Goal: Task Accomplishment & Management: Use online tool/utility

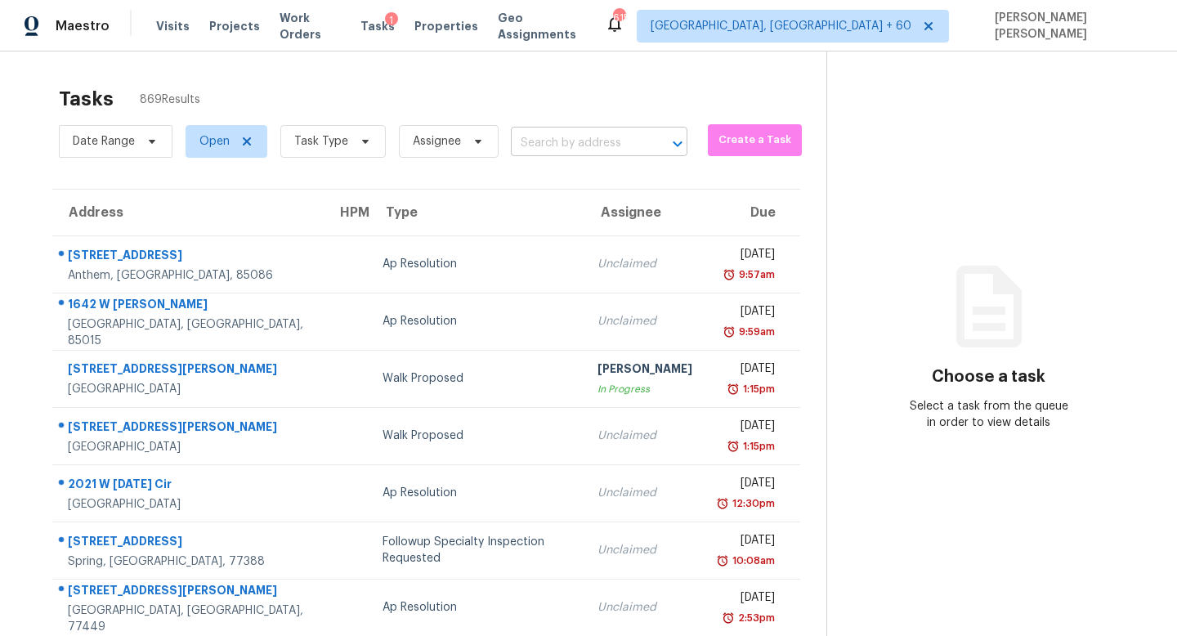
click at [573, 134] on input "text" at bounding box center [576, 143] width 131 height 25
paste input "[STREET_ADDRESS][PERSON_NAME]"
type input "[STREET_ADDRESS][PERSON_NAME]"
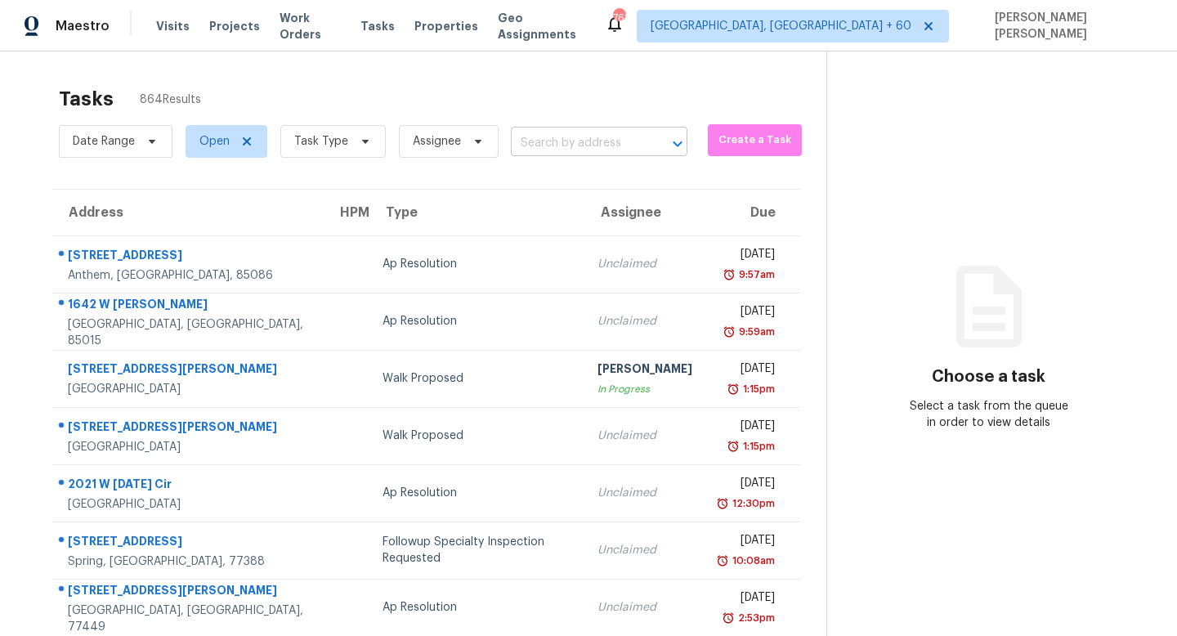
click at [626, 131] on input "text" at bounding box center [576, 143] width 131 height 25
paste input "[STREET_ADDRESS][PERSON_NAME]"
type input "[STREET_ADDRESS][PERSON_NAME]"
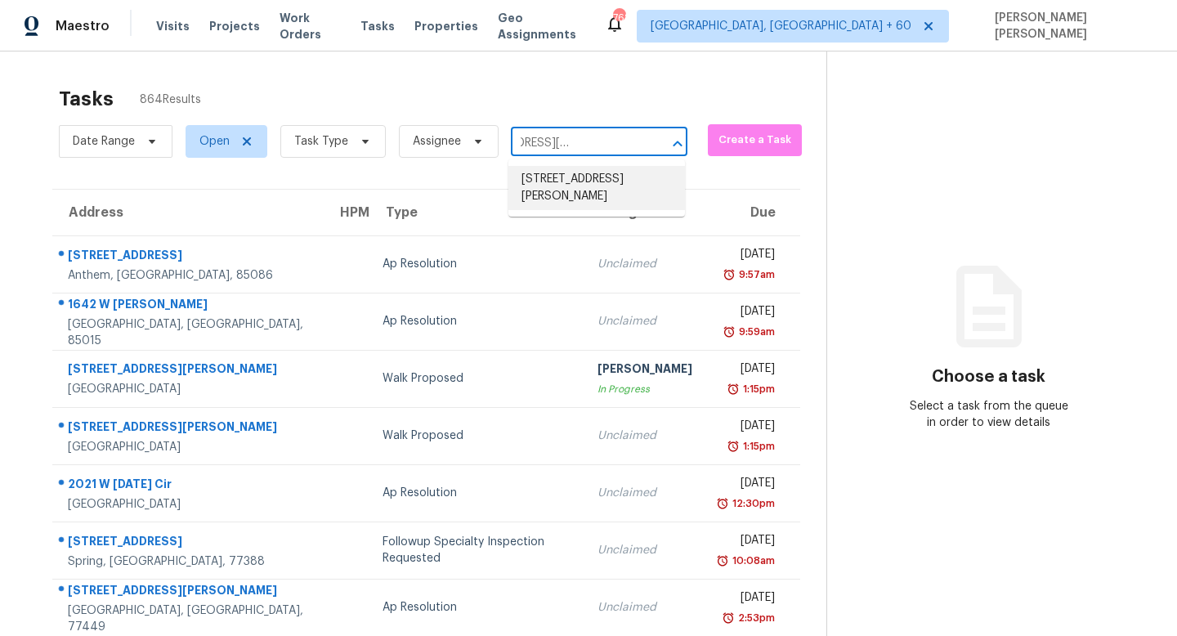
click at [586, 179] on li "[STREET_ADDRESS][PERSON_NAME]" at bounding box center [597, 188] width 177 height 44
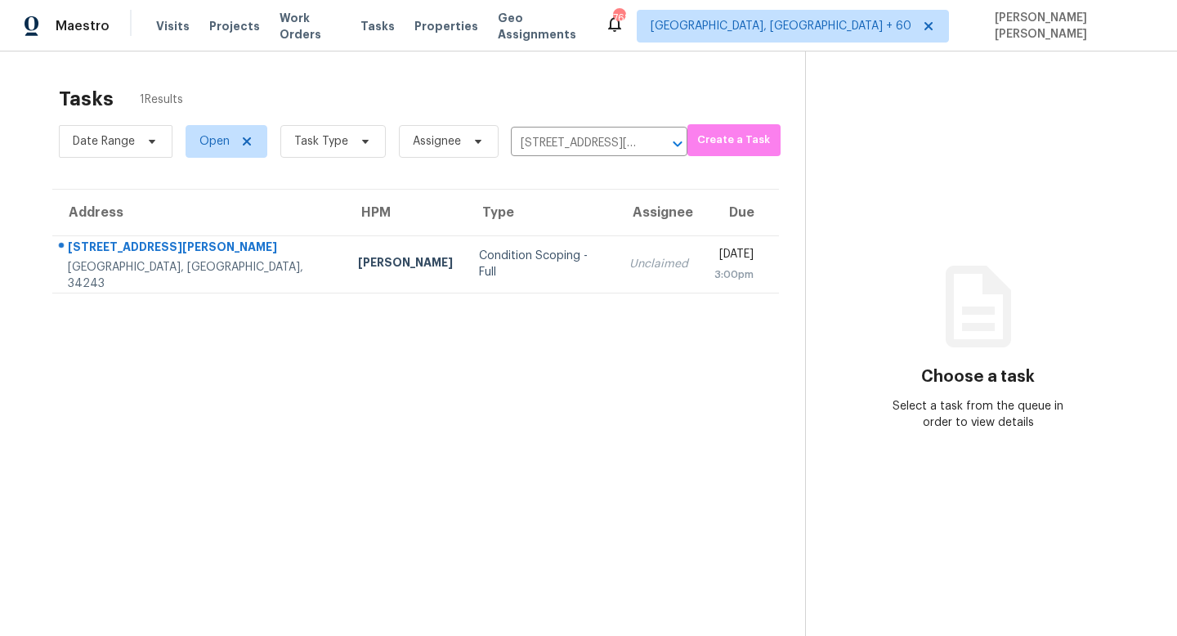
click at [617, 250] on td "Unclaimed" at bounding box center [659, 263] width 85 height 57
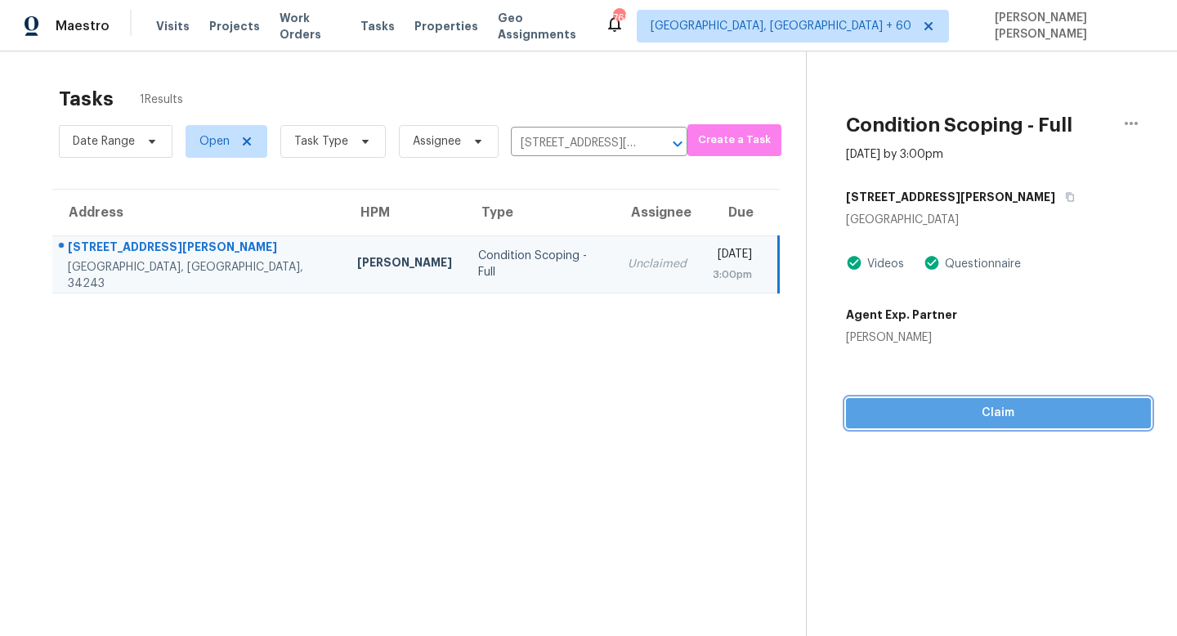
click at [1029, 428] on button "Claim" at bounding box center [998, 413] width 305 height 30
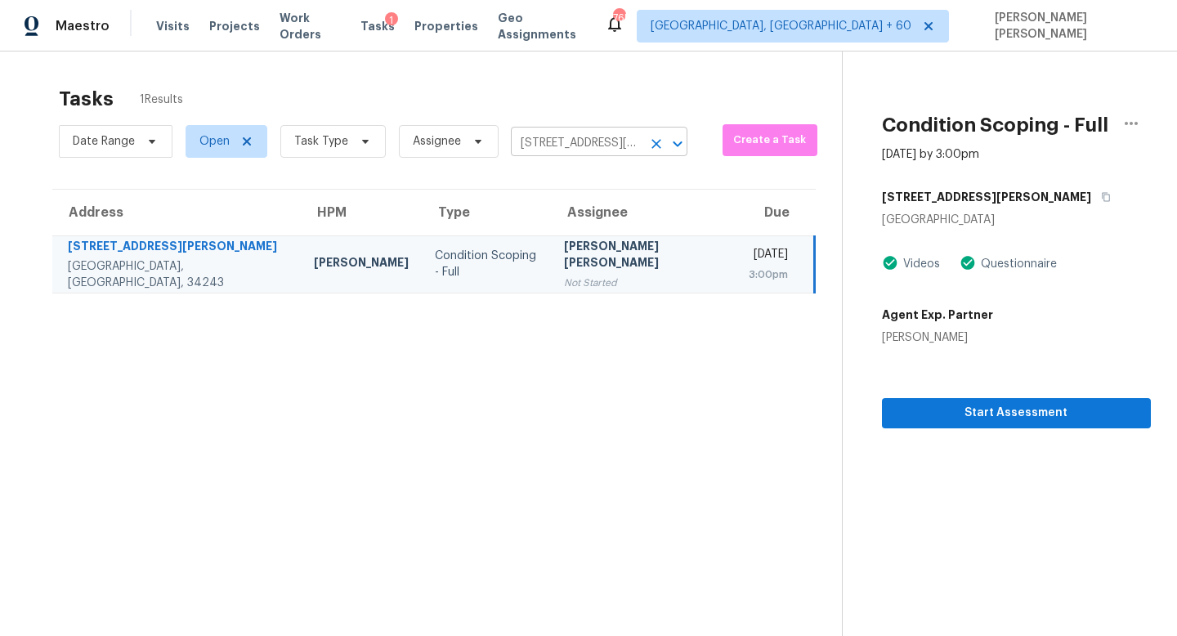
click at [543, 141] on input "[STREET_ADDRESS][PERSON_NAME]" at bounding box center [576, 143] width 131 height 25
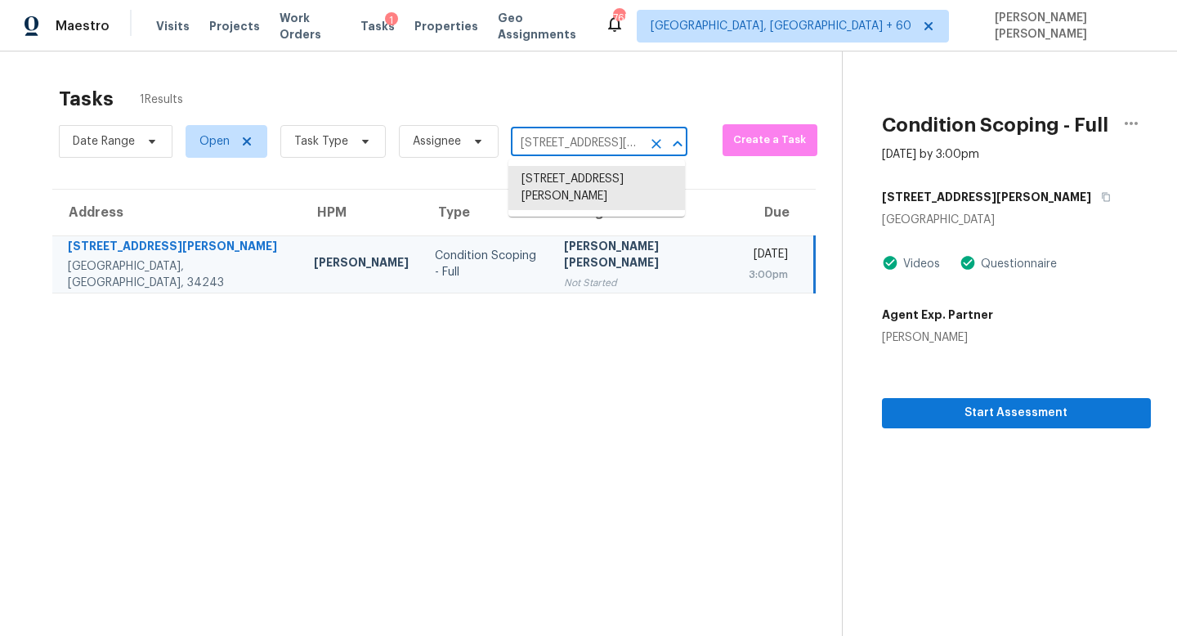
paste input "3606 Chatwood Dr, Pearland, TX 77584"
type input "3606 Chatwood Dr, Pearland, TX 77584"
click at [569, 185] on li "3606 Chatwood Dr, Pearland, TX 77584" at bounding box center [597, 188] width 177 height 44
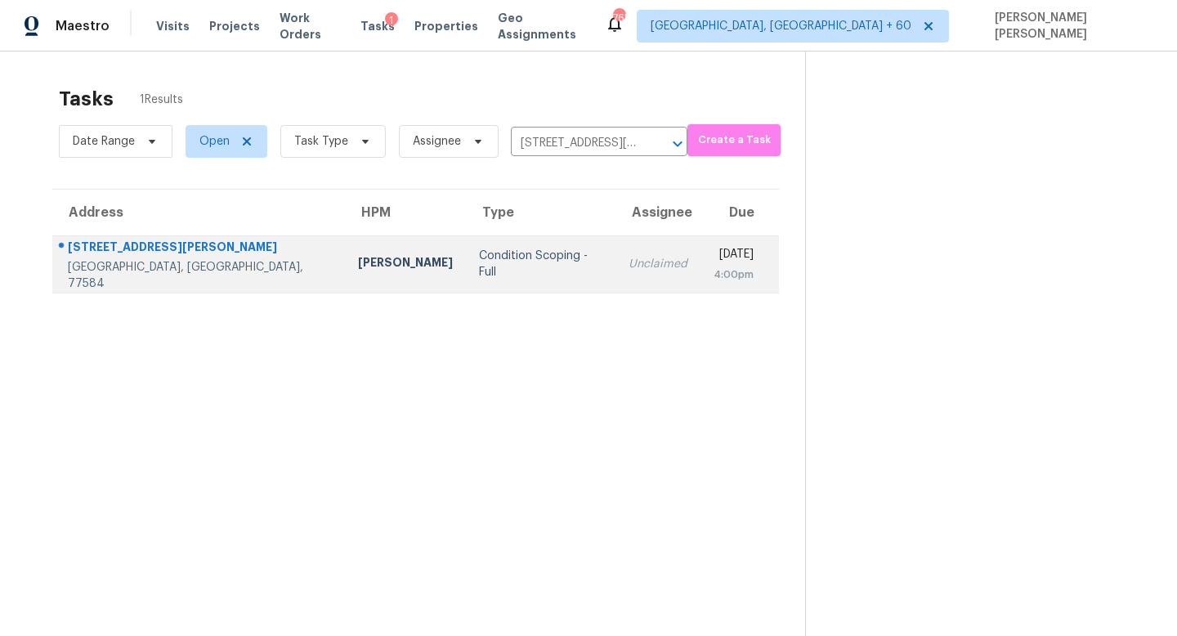
click at [616, 248] on td "Unclaimed" at bounding box center [658, 263] width 85 height 57
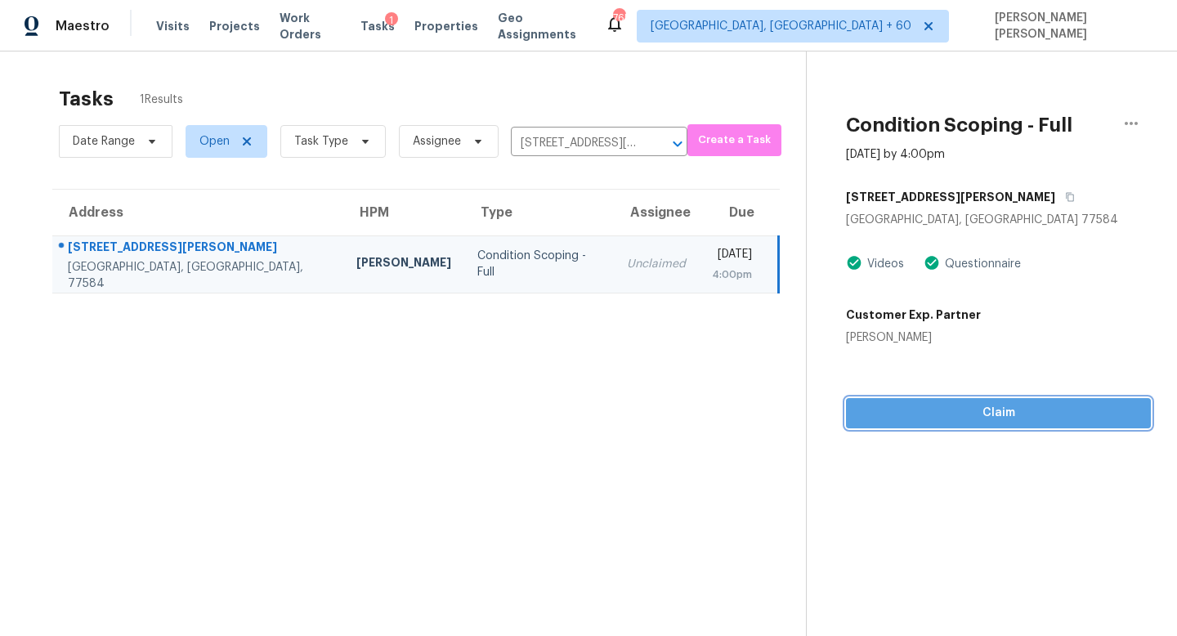
click at [972, 415] on span "Claim" at bounding box center [998, 413] width 279 height 20
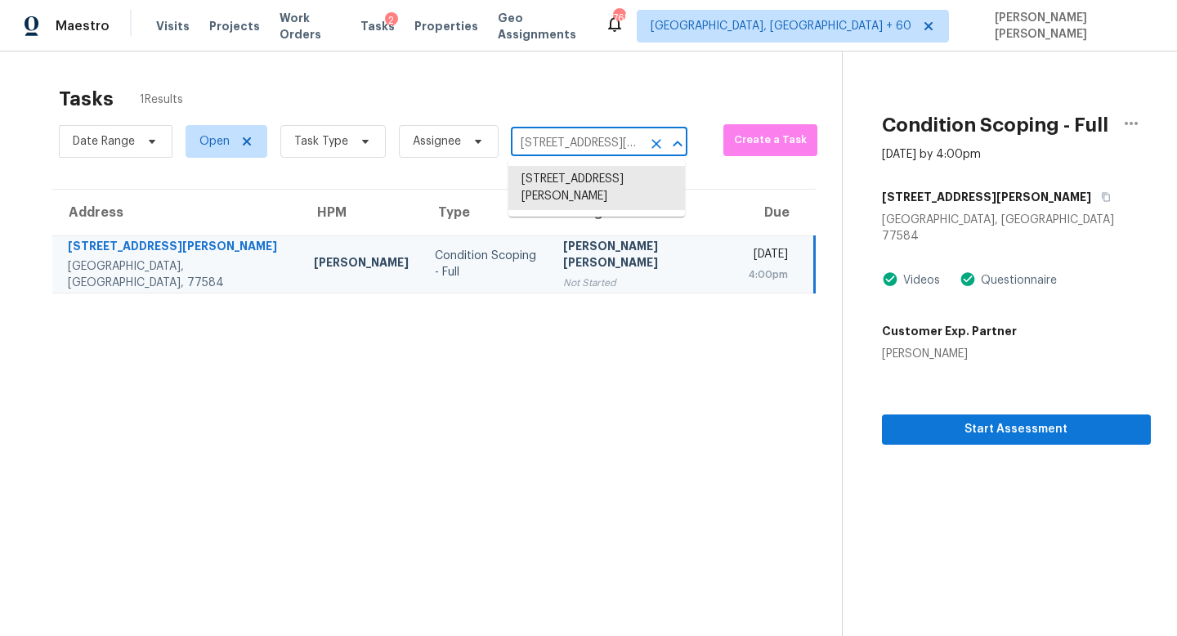
click at [541, 147] on input "3606 Chatwood Dr, Pearland, TX 77584" at bounding box center [576, 143] width 131 height 25
paste input "[STREET_ADDRESS][PERSON_NAME]"
type input "[STREET_ADDRESS][PERSON_NAME]"
click at [617, 206] on li "[STREET_ADDRESS][PERSON_NAME]" at bounding box center [597, 188] width 177 height 44
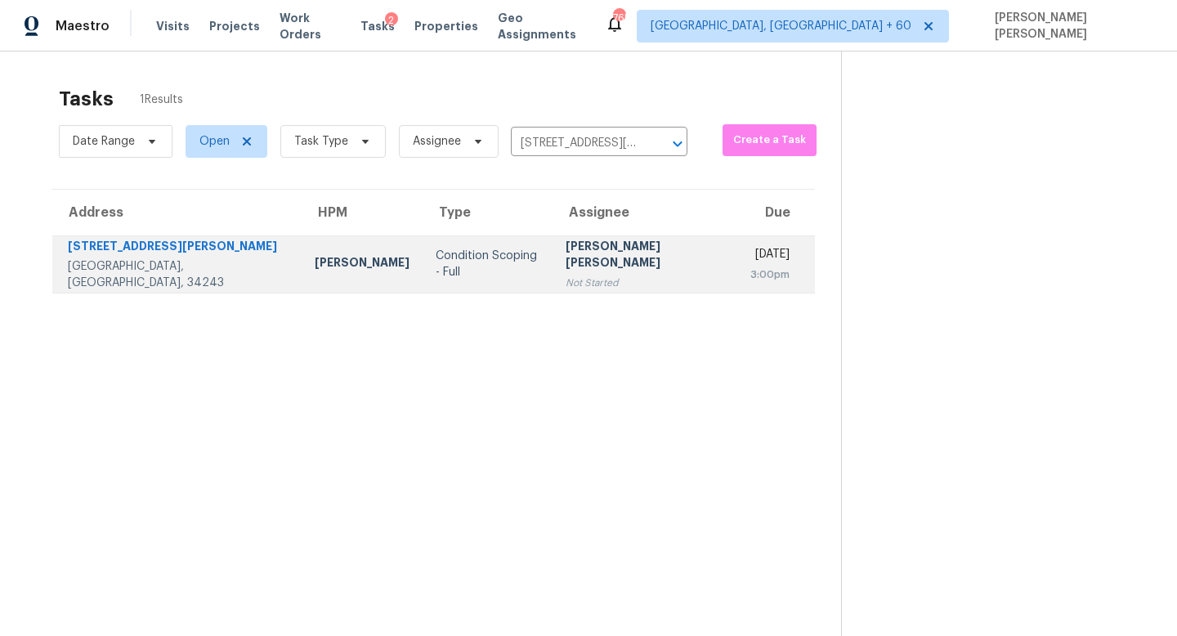
click at [476, 253] on td "Condition Scoping - Full" at bounding box center [487, 263] width 129 height 57
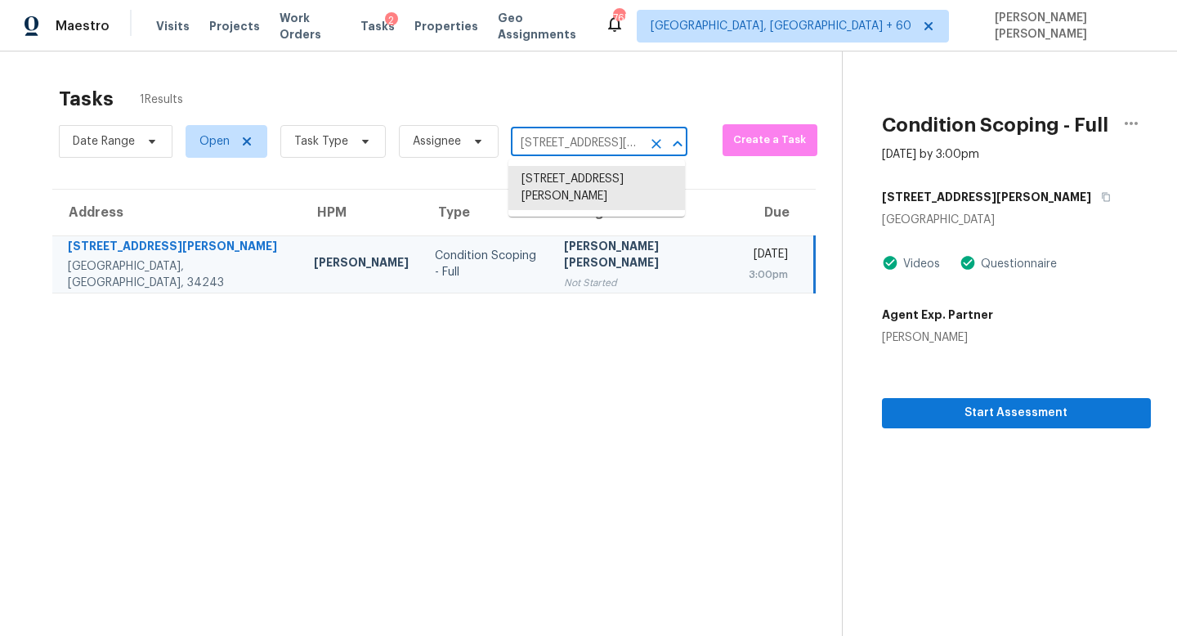
click at [585, 146] on input "[STREET_ADDRESS][PERSON_NAME]" at bounding box center [576, 143] width 131 height 25
paste input "116 Friar Tuck Dr Dickson TN 37055"
type input "116 Friar Tuck Dr Dickson TN 37055"
click at [581, 182] on li "116 Friar Tuck Dr, Dickson, TN 37055" at bounding box center [597, 188] width 177 height 44
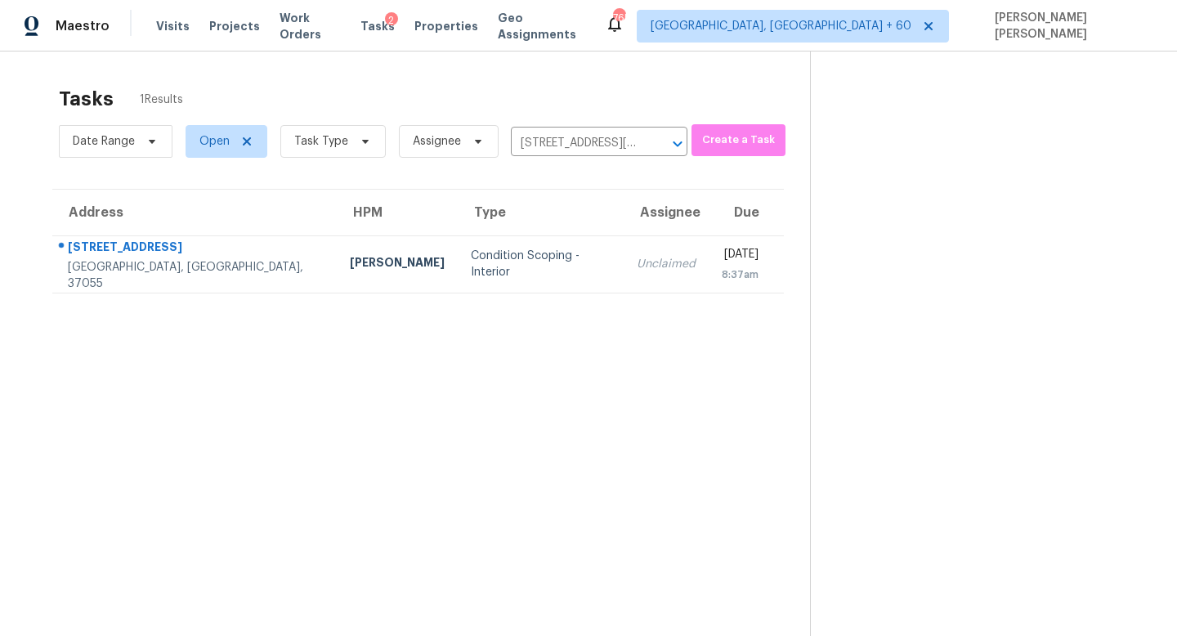
click at [624, 255] on td "Unclaimed" at bounding box center [666, 263] width 85 height 57
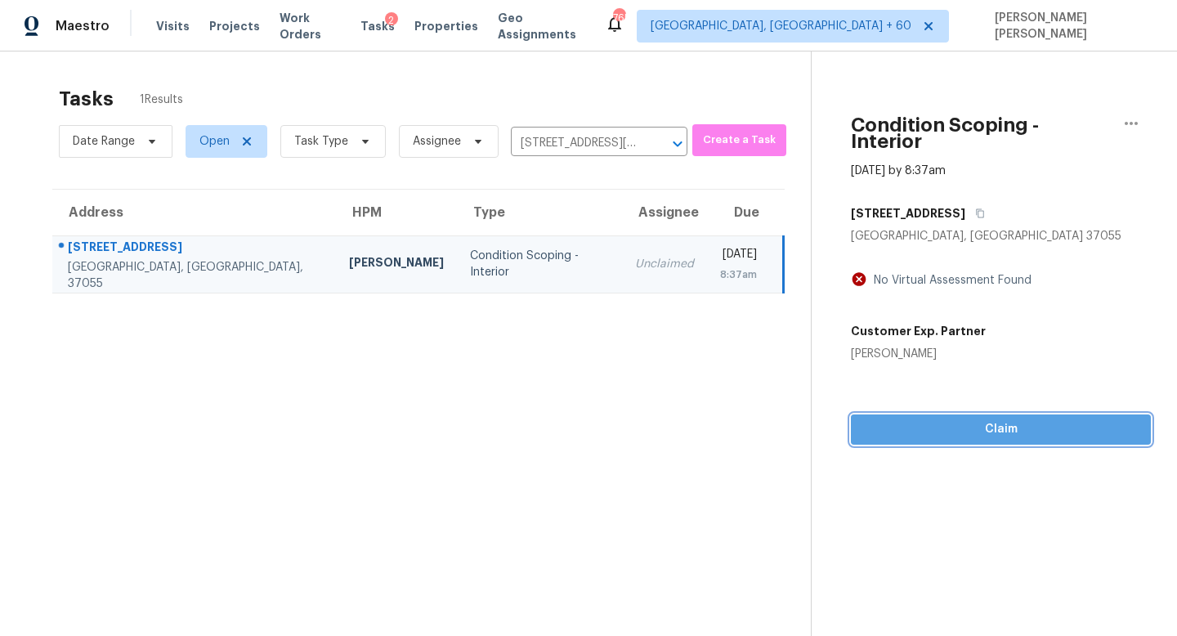
click at [942, 419] on span "Claim" at bounding box center [1001, 429] width 274 height 20
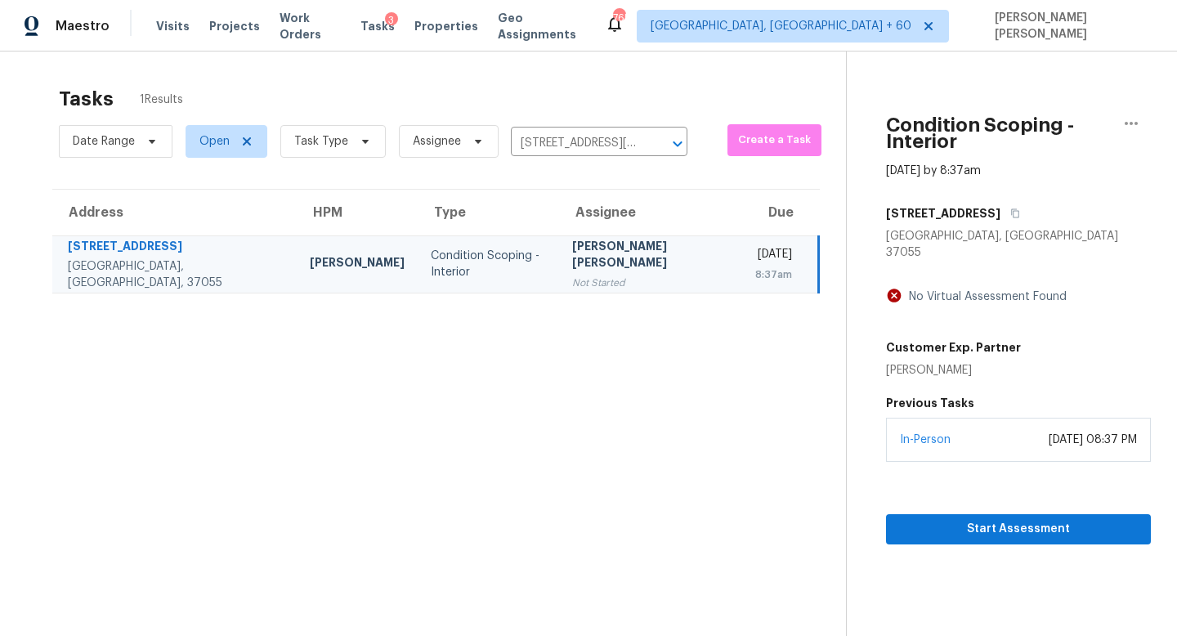
click at [576, 127] on div "Date Range Open Task Type Assignee 116 Friar Tuck Dr, Dickson, TN 37055 ​" at bounding box center [373, 141] width 629 height 43
click at [576, 142] on input "116 Friar Tuck Dr, Dickson, TN 37055" at bounding box center [576, 143] width 131 height 25
paste input "2489 Shadow Ridge Ln Fairlawn OH 44333"
type input "2489 Shadow Ridge Ln Fairlawn OH 44333"
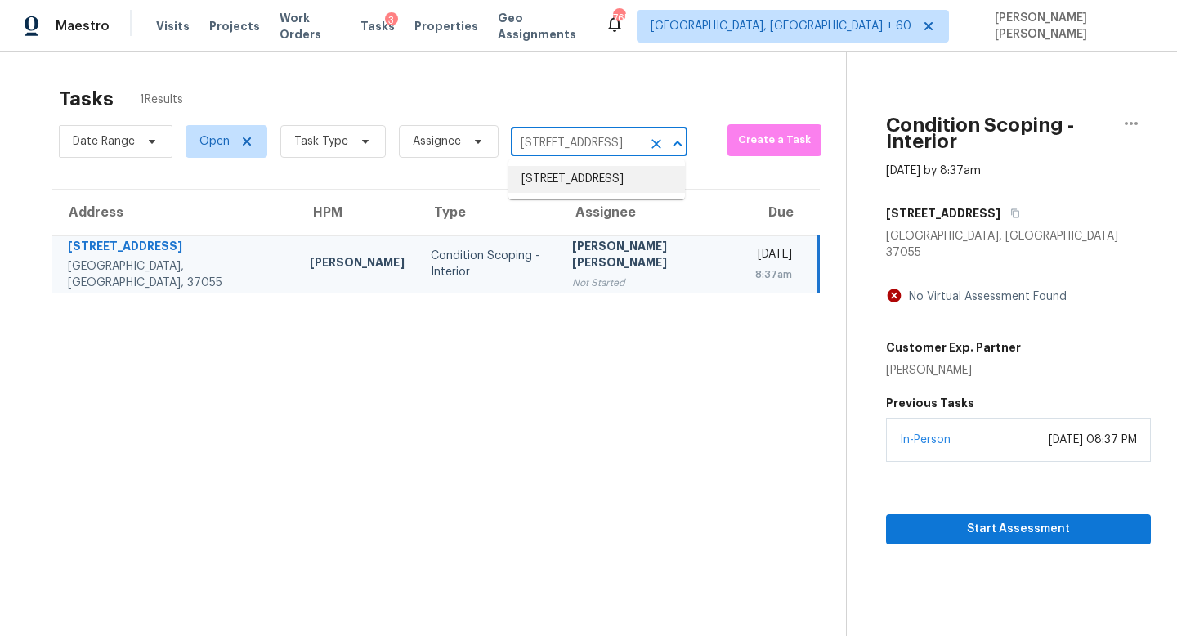
click at [593, 182] on li "2489 Shadow Ridge Ln, Fairlawn, OH 44333" at bounding box center [597, 179] width 177 height 27
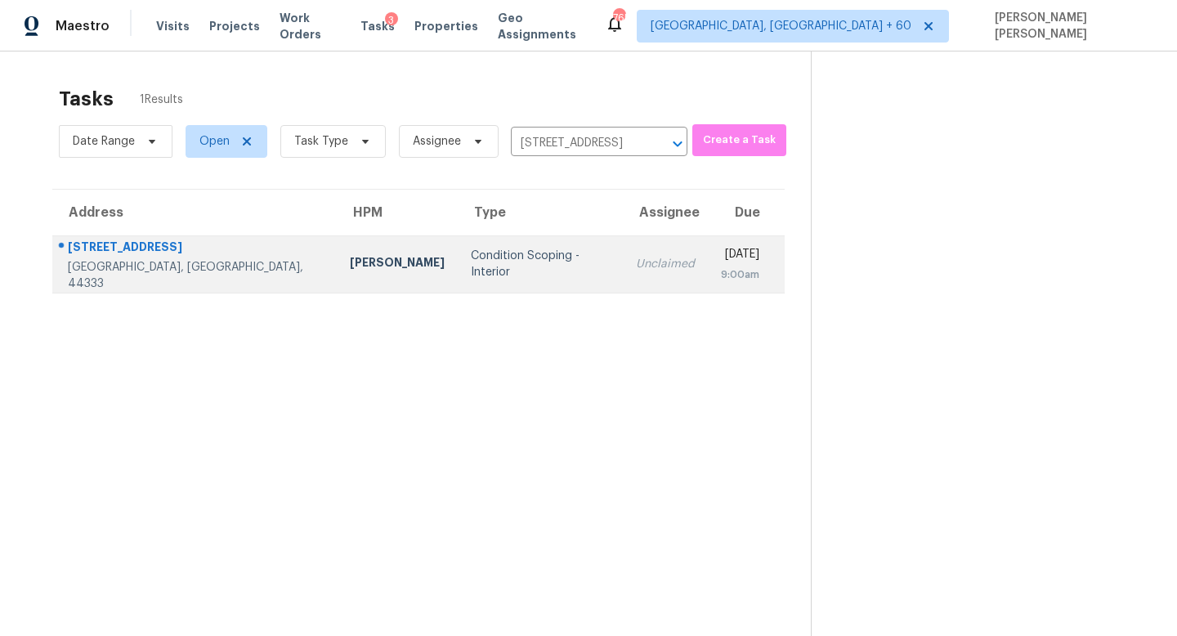
click at [636, 264] on div "Unclaimed" at bounding box center [665, 264] width 59 height 16
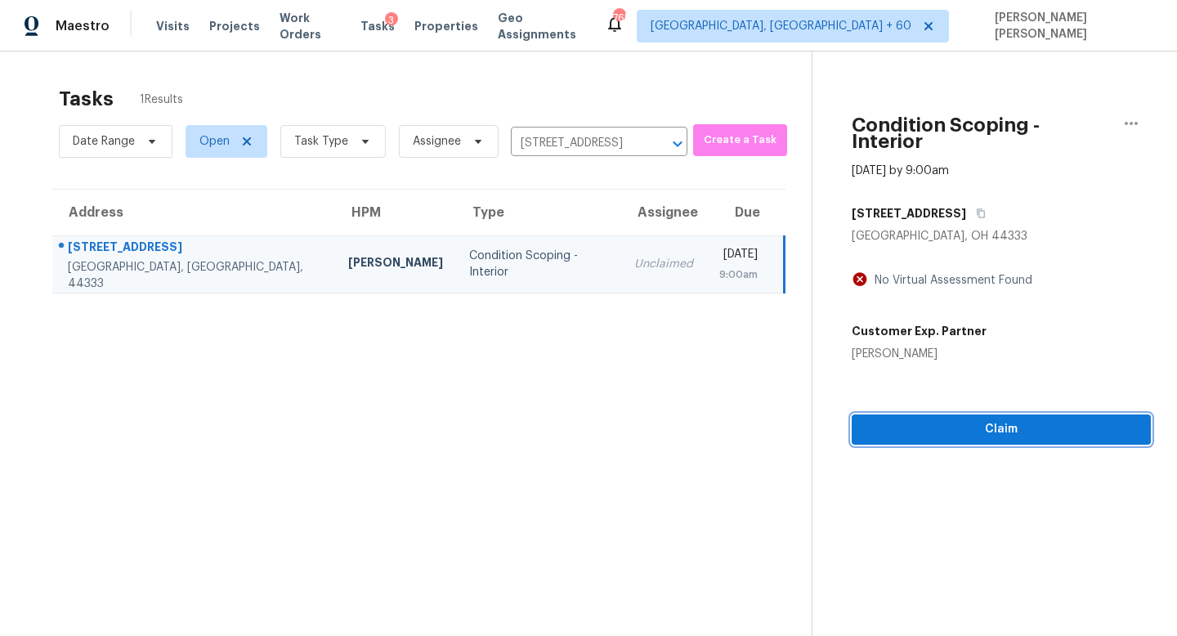
click at [975, 426] on div "Condition Scoping - Interior Sep 10th 2025 by 9:00am 2489 Shadow Ridge Ln Fairl…" at bounding box center [982, 248] width 339 height 393
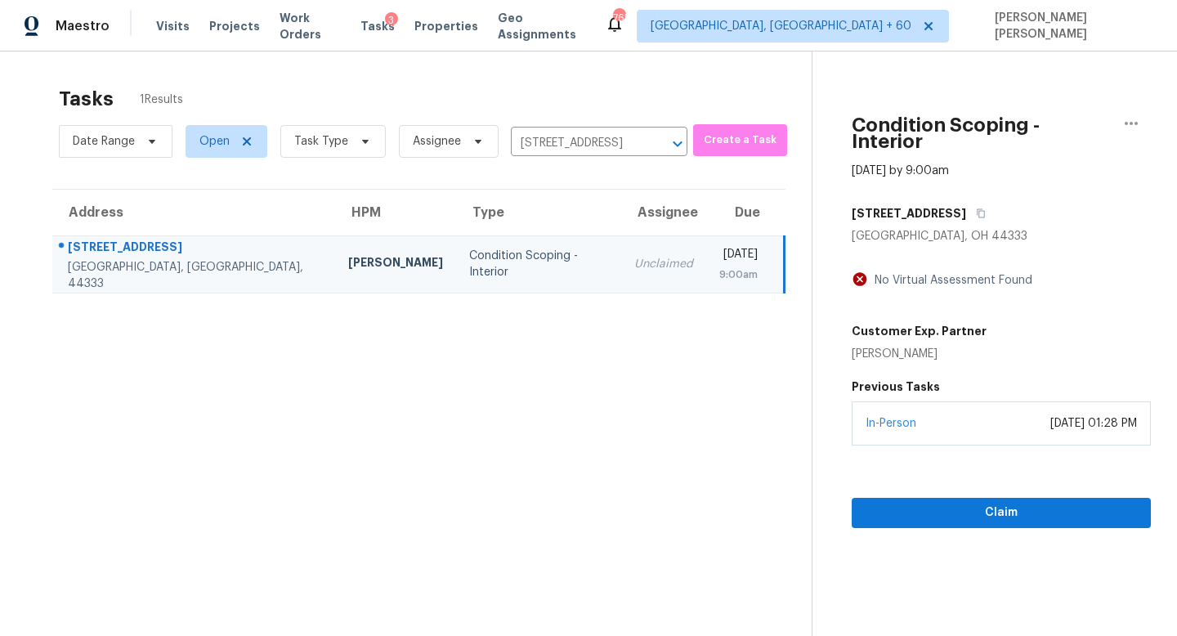
click at [989, 526] on section "Condition Scoping - Interior Sep 10th 2025 by 9:00am 2489 Shadow Ridge Ln Fairl…" at bounding box center [981, 370] width 339 height 636
click at [989, 509] on button "Claim" at bounding box center [1001, 513] width 299 height 30
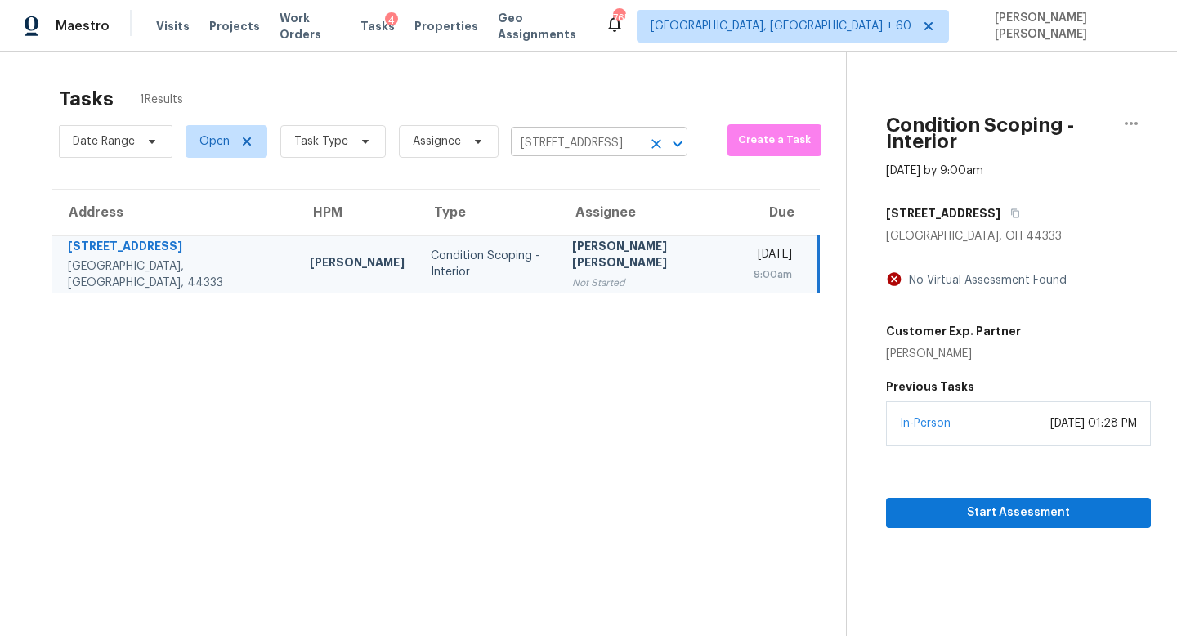
click at [581, 142] on input "2489 Shadow Ridge Ln, Fairlawn, OH 44333" at bounding box center [576, 143] width 131 height 25
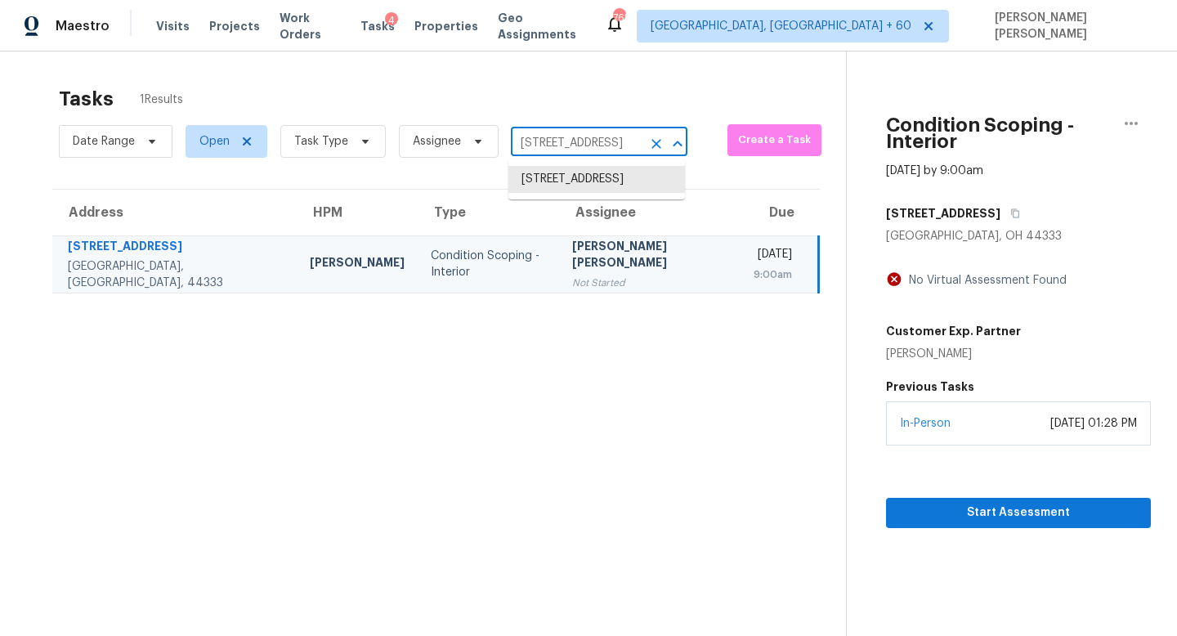
paste input "12372 E Calle Riobamba Vail AZ 85641"
type input "12372 E Calle Riobamba Vail AZ 85641"
click at [591, 186] on li "12372 E Calle Riobamba, Vail, AZ 85641" at bounding box center [597, 179] width 177 height 27
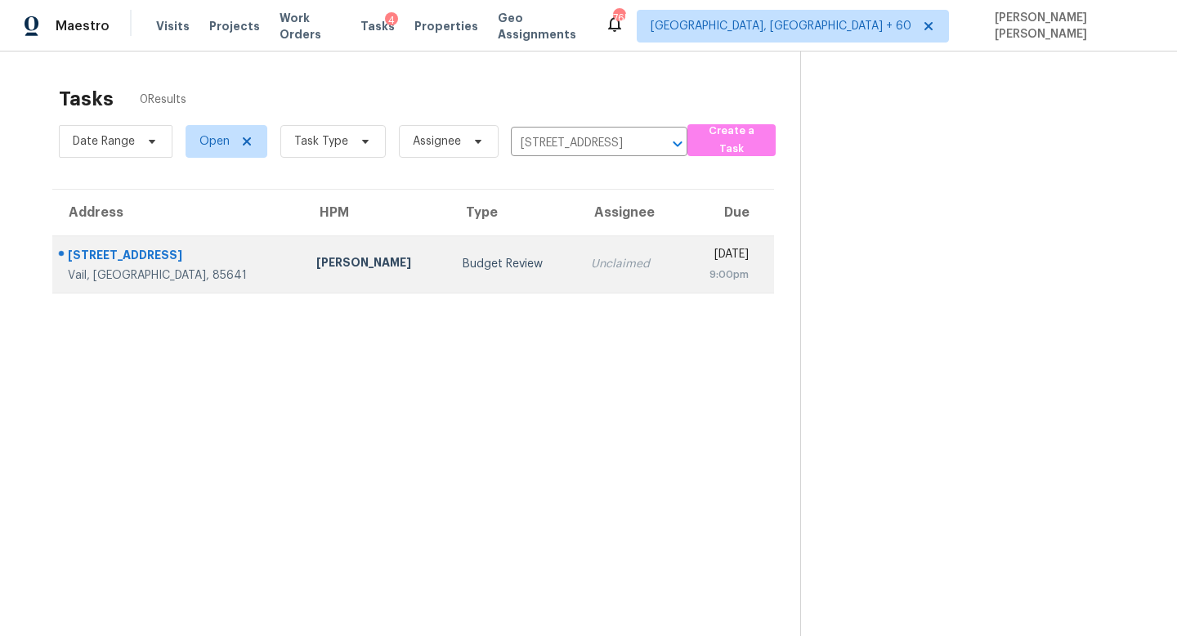
click at [591, 257] on div "Unclaimed" at bounding box center [629, 264] width 77 height 16
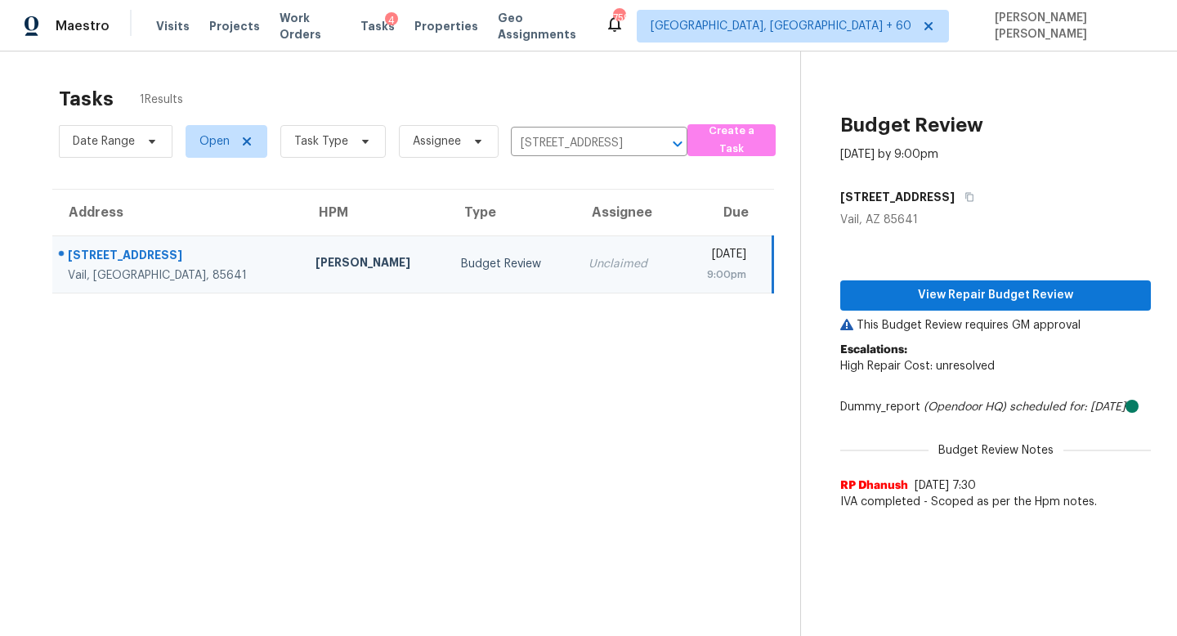
click at [572, 127] on div "Date Range Open Task Type Assignee 12372 E Calle Riobamba, Vail, AZ 85641 ​" at bounding box center [373, 141] width 629 height 43
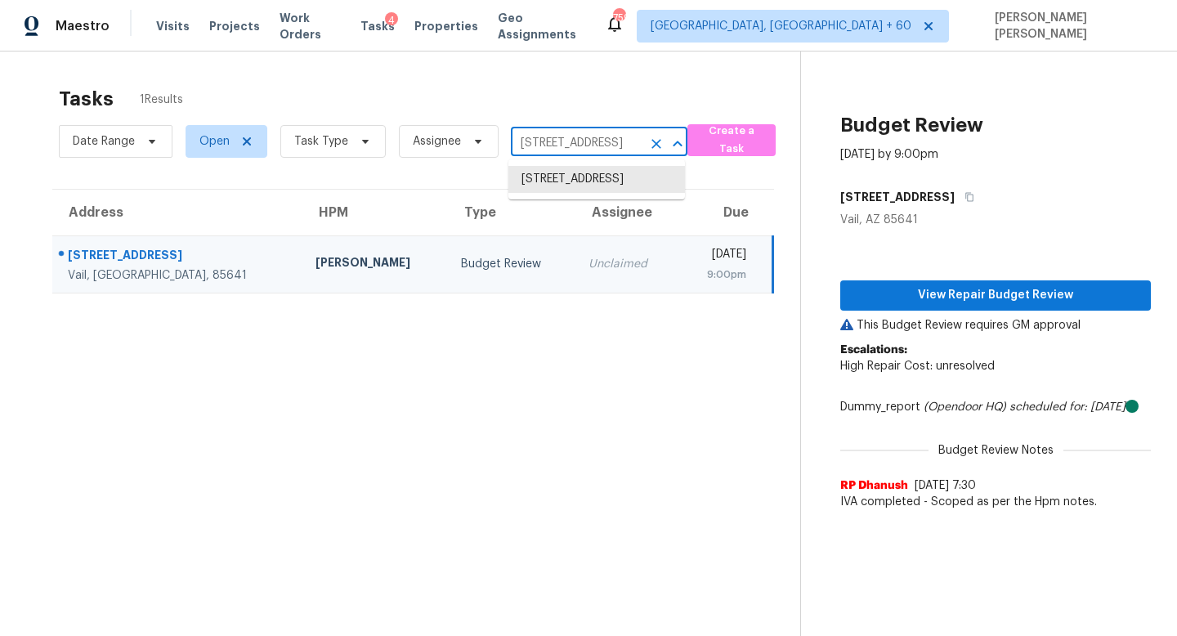
click at [568, 147] on input "12372 E Calle Riobamba, Vail, AZ 85641" at bounding box center [576, 143] width 131 height 25
paste input "3021 Phyllis St Jacksonville FL 32205"
type input "3021 Phyllis St Jacksonville FL 32205"
click at [576, 180] on li "3021 Phyllis St, Jacksonville, FL 32205" at bounding box center [597, 188] width 177 height 44
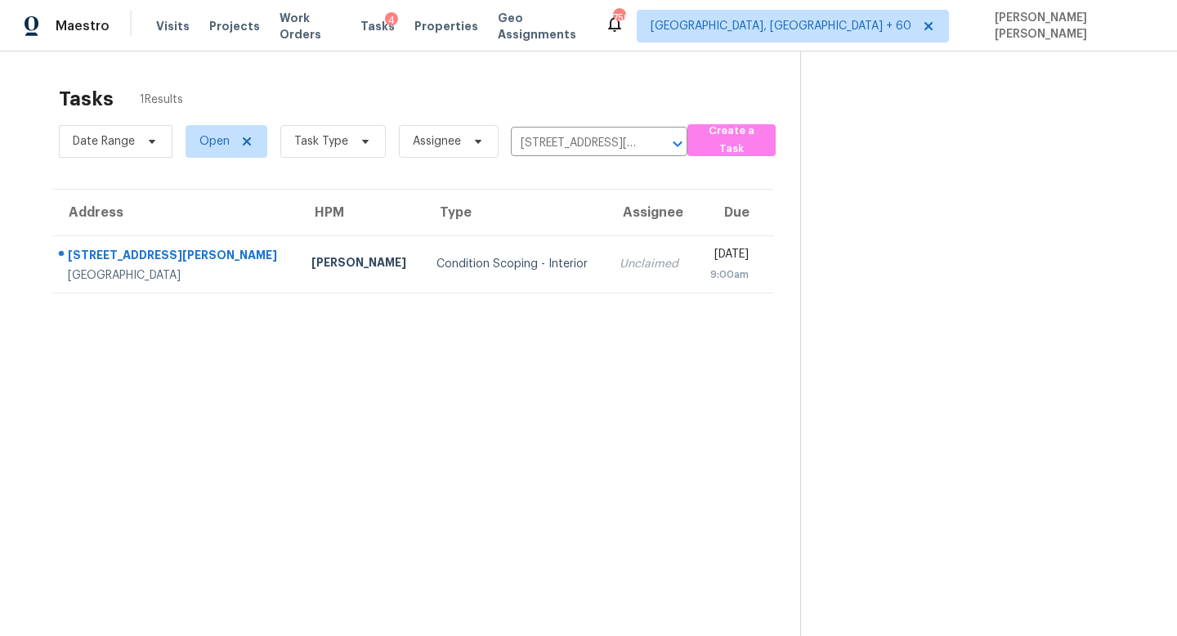
click at [607, 235] on td "Unclaimed" at bounding box center [651, 263] width 88 height 57
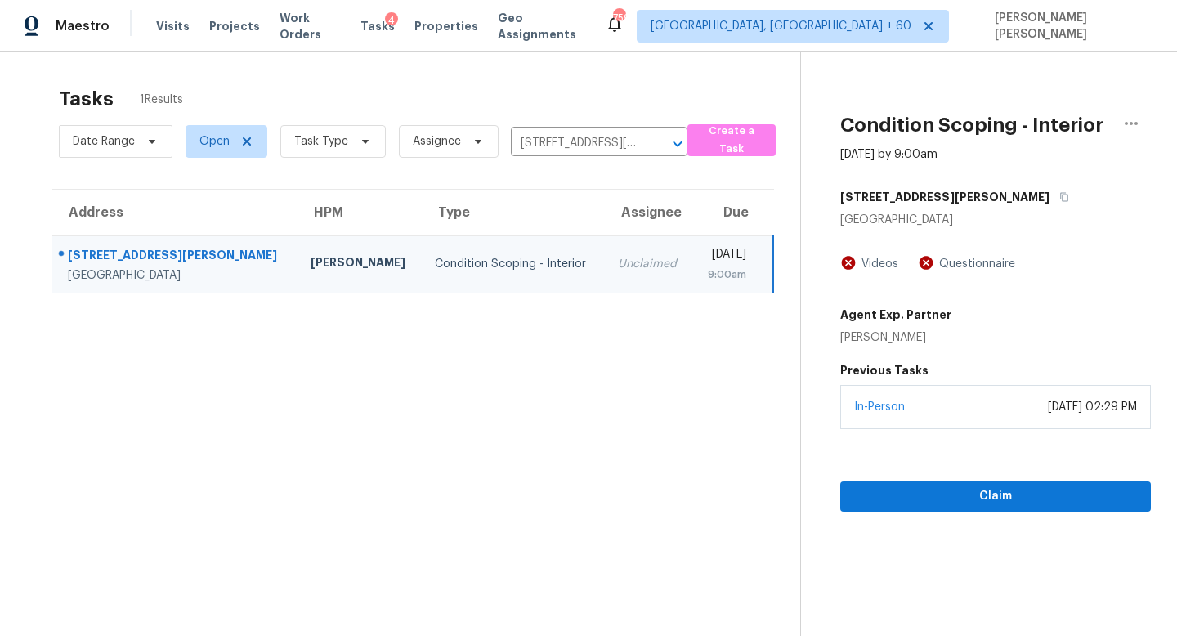
click at [1031, 424] on div "In-Person September 09, 2025 at 02:29 PM" at bounding box center [996, 407] width 311 height 44
click at [995, 505] on span "Claim" at bounding box center [996, 497] width 285 height 20
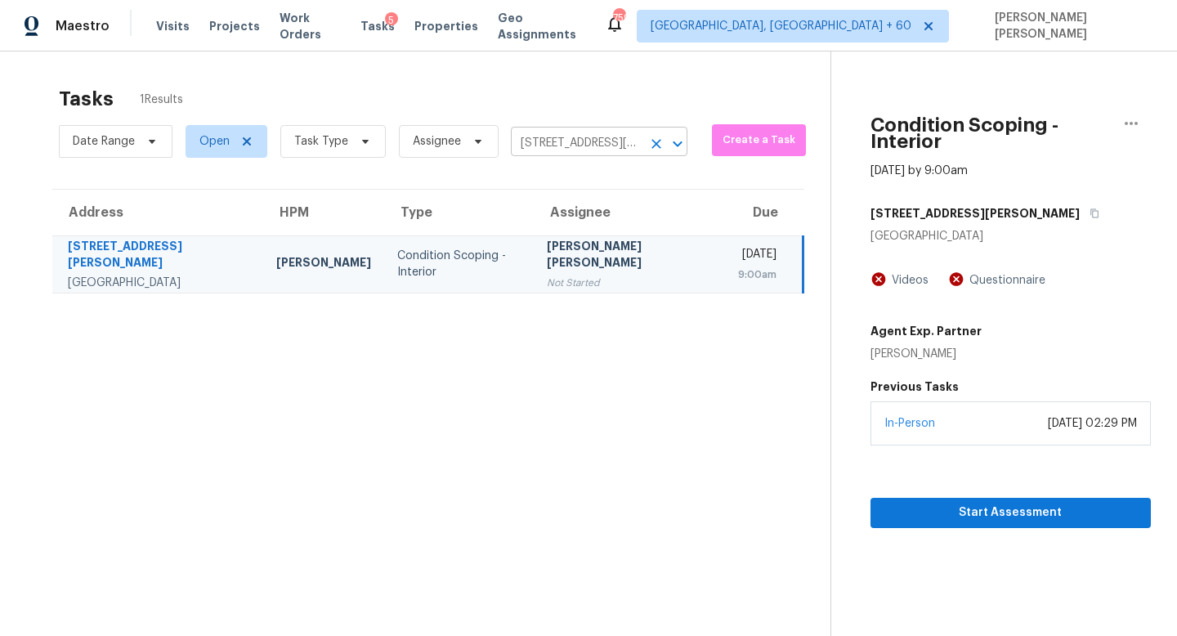
click at [594, 138] on input "3021 Phyllis St, Jacksonville, FL 32205" at bounding box center [576, 143] width 131 height 25
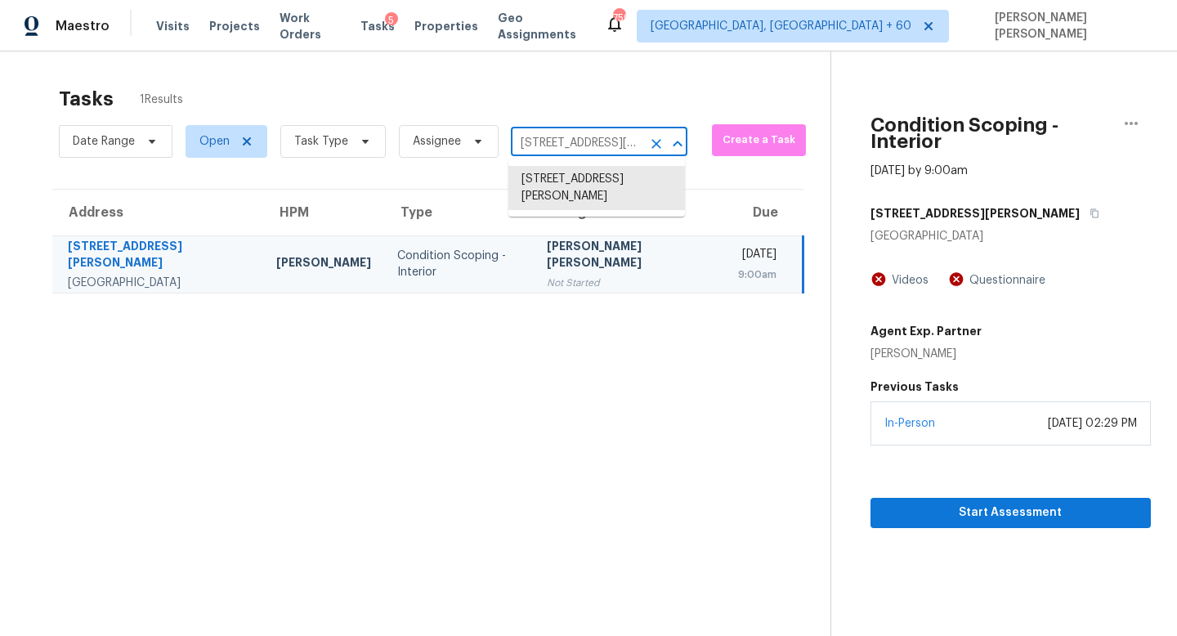
paste input "11538 Ardrey Crest Dr Charlotte NC 28277"
type input "11538 Ardrey Crest Dr Charlotte NC 28277"
click at [599, 186] on li "11538 Ardrey Crest Dr, Charlotte, NC 28277" at bounding box center [597, 188] width 177 height 44
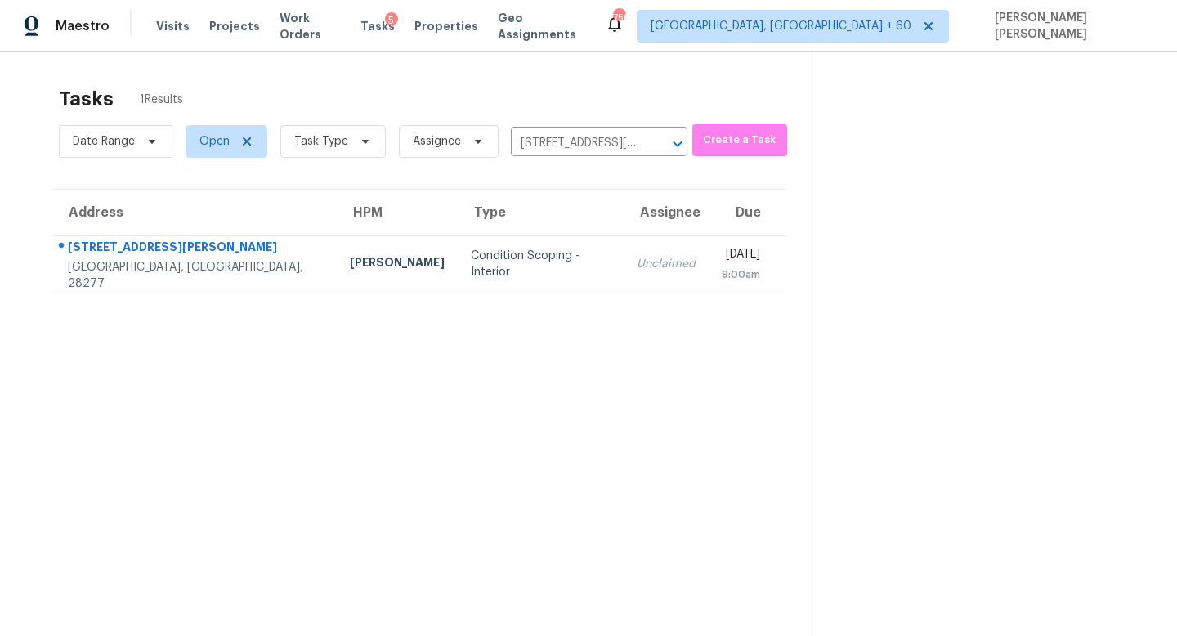
click at [557, 316] on section "Tasks 1 Results Date Range Open Task Type Assignee 11538 Ardrey Crest Dr, Charl…" at bounding box center [419, 383] width 786 height 610
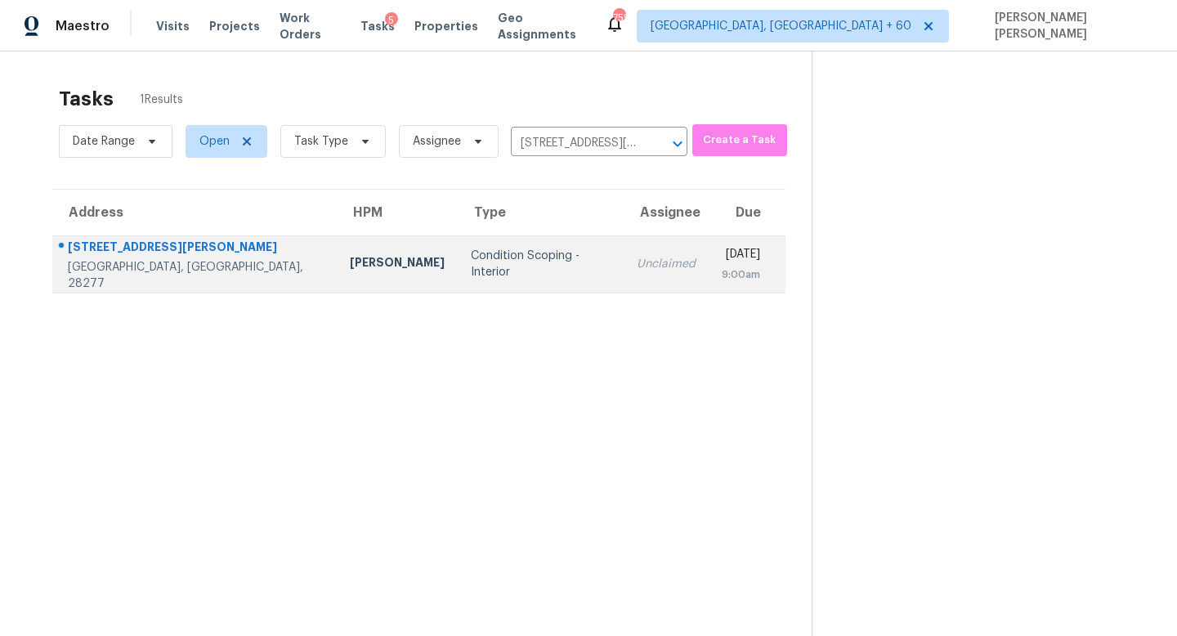
click at [637, 267] on div "Unclaimed" at bounding box center [666, 264] width 59 height 16
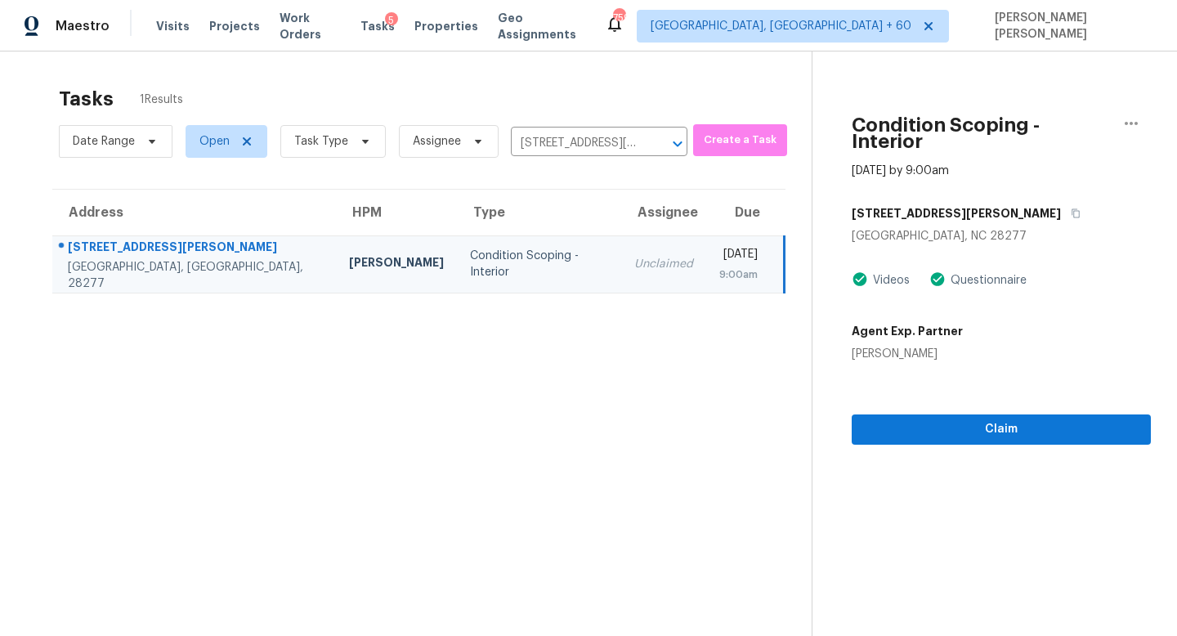
click at [951, 433] on section "Condition Scoping - Interior Sep 10th 2025 by 9:00am 11538 Ardrey Crest Dr Char…" at bounding box center [981, 370] width 339 height 636
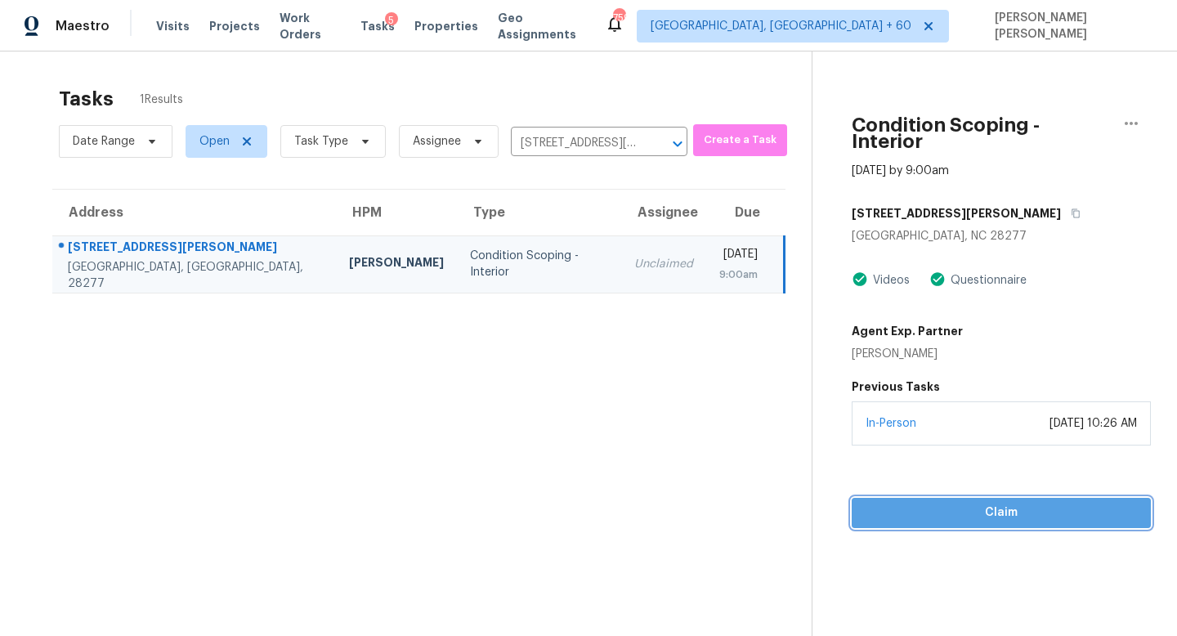
click at [962, 509] on button "Claim" at bounding box center [1001, 513] width 299 height 30
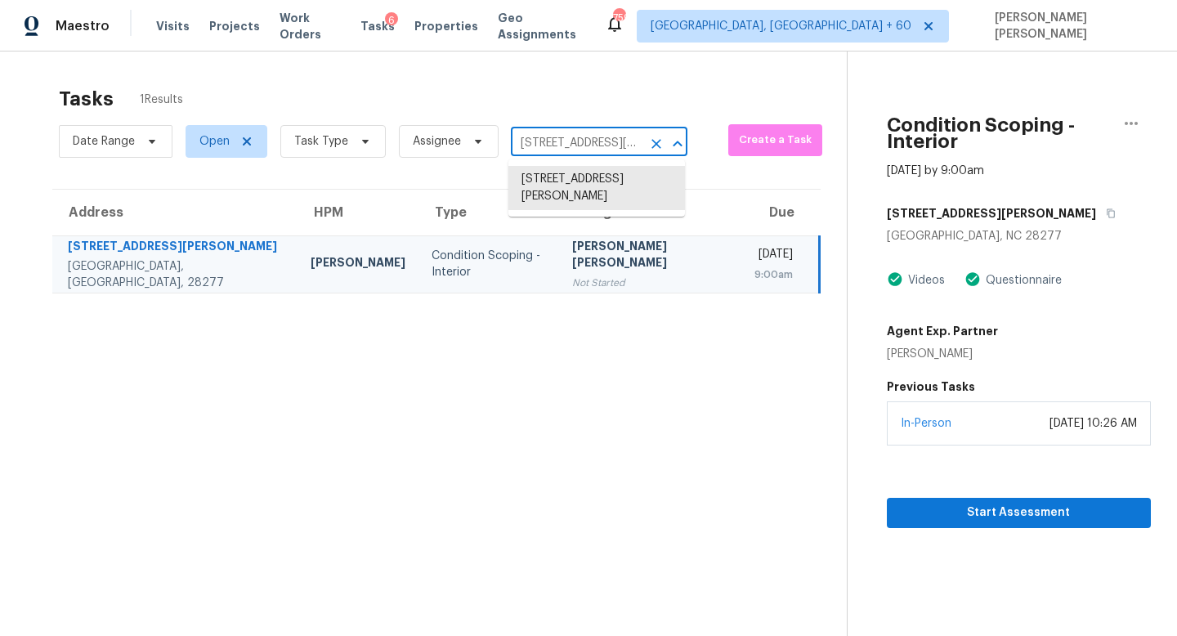
click at [577, 139] on input "11538 Ardrey Crest Dr, Charlotte, NC 28277" at bounding box center [576, 143] width 131 height 25
paste input "825 Fulworth Ave Wake Forest NC 2758"
type input "825 Fulworth Ave Wake Forest NC 27587"
click at [582, 169] on li "825 Fulworth Ave, Wake Forest, NC 27587" at bounding box center [597, 179] width 177 height 27
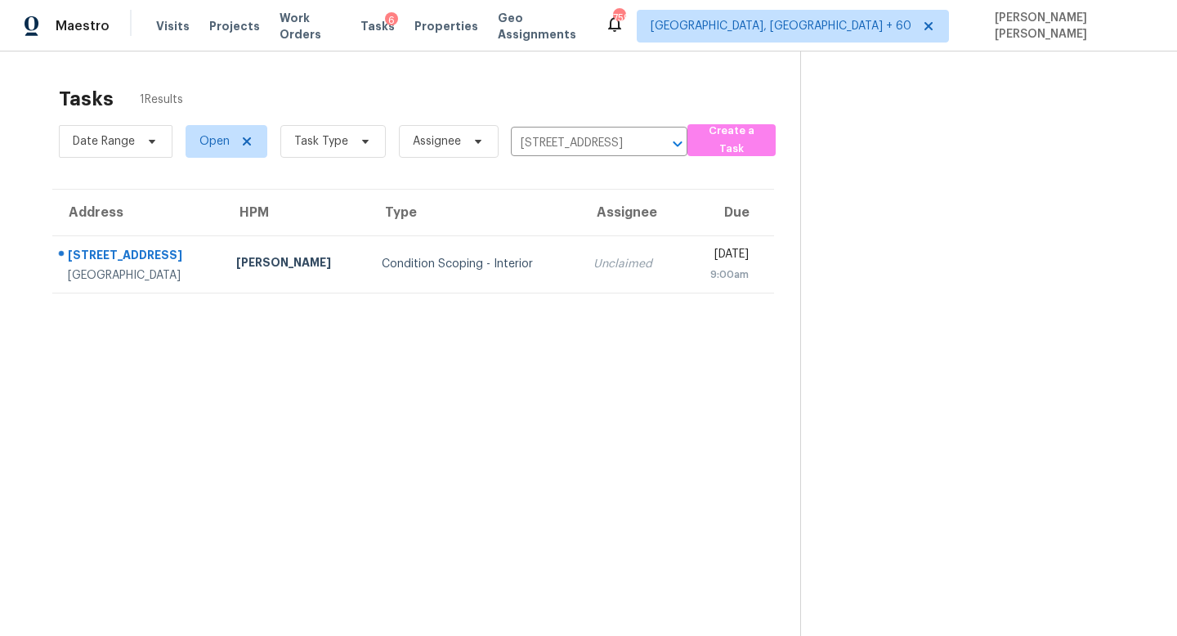
click at [594, 256] on div "Unclaimed" at bounding box center [631, 264] width 75 height 16
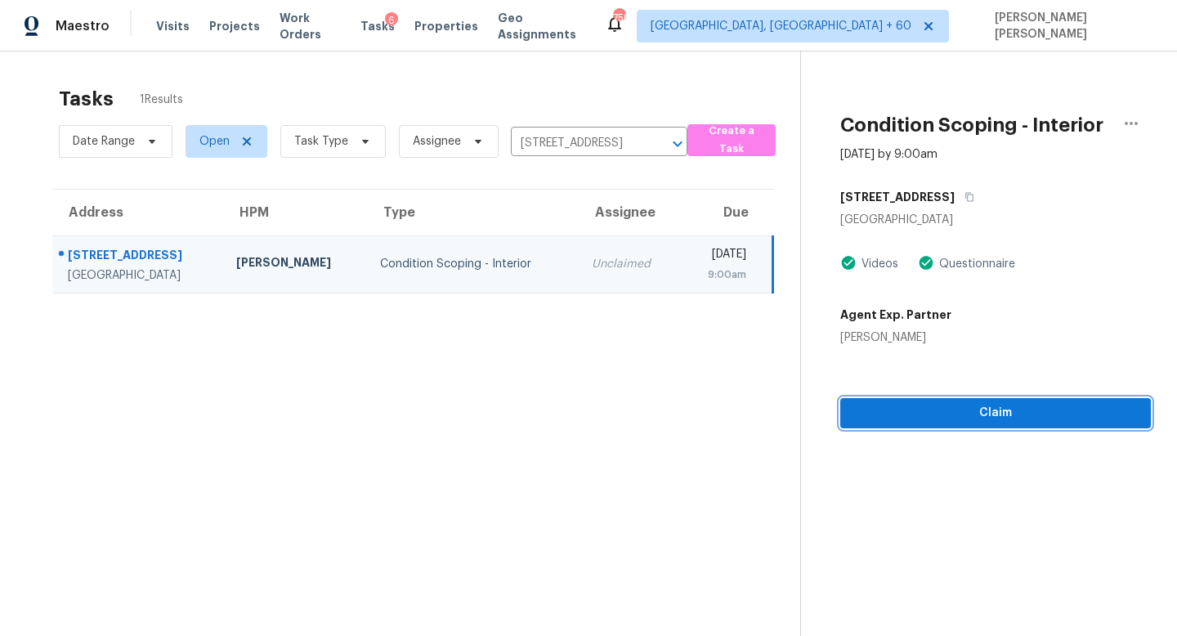
click at [941, 417] on span "Claim" at bounding box center [996, 413] width 285 height 20
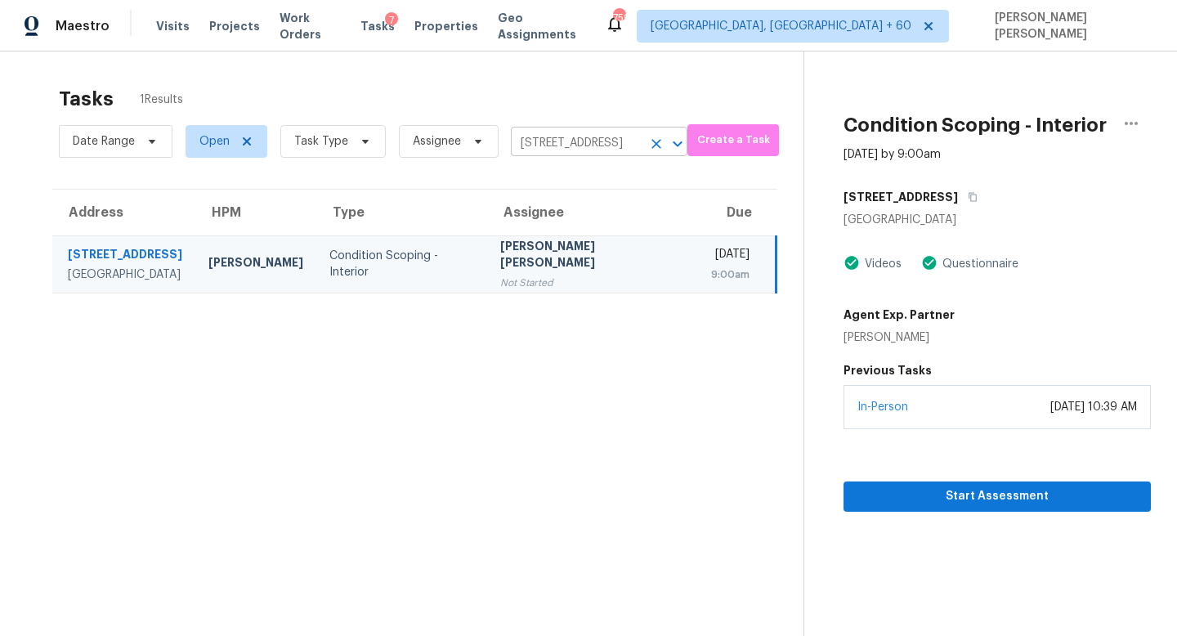
click at [548, 148] on input "825 Fulworth Ave, Wake Forest, NC 27587" at bounding box center [576, 143] width 131 height 25
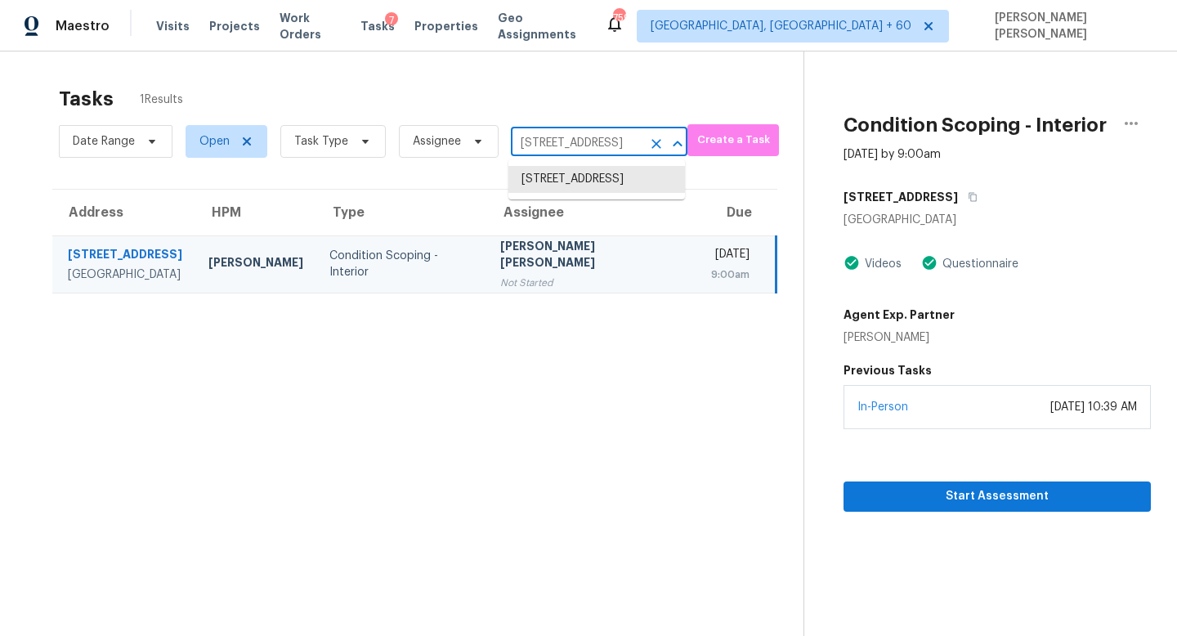
paste input "338 Flyway Rd Goose Creek SC 29445"
type input "338 Flyway Rd Goose Creek SC 29445"
click at [575, 181] on li "338 Flyway Rd, Goose Creek, SC 29445" at bounding box center [597, 179] width 177 height 27
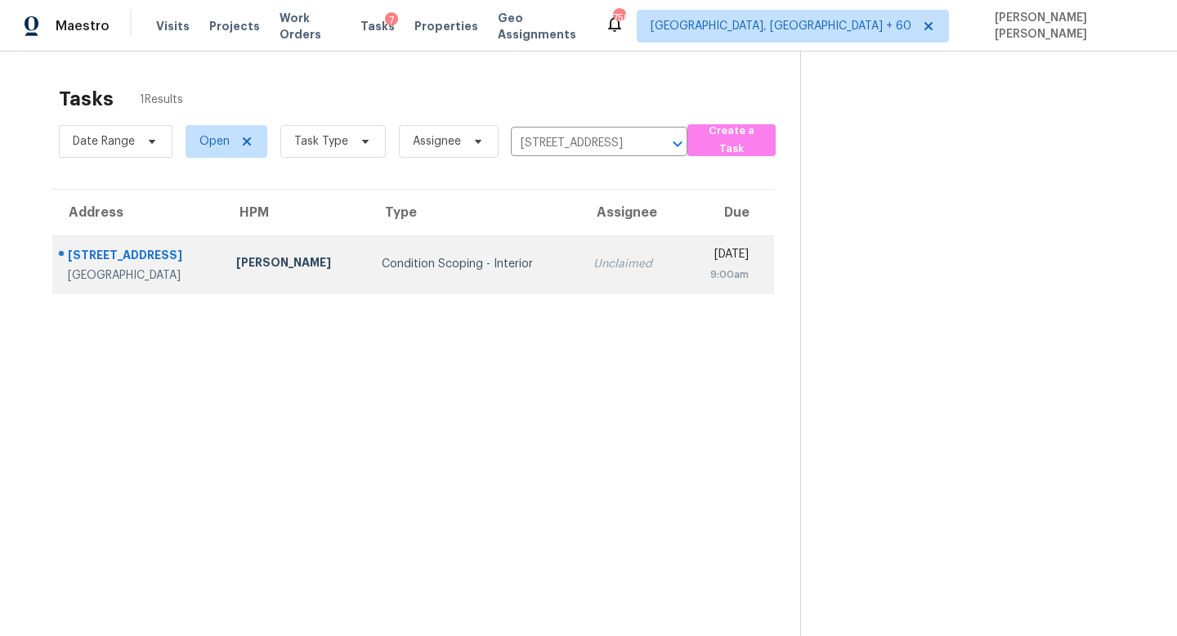
click at [601, 254] on td "Unclaimed" at bounding box center [631, 263] width 101 height 57
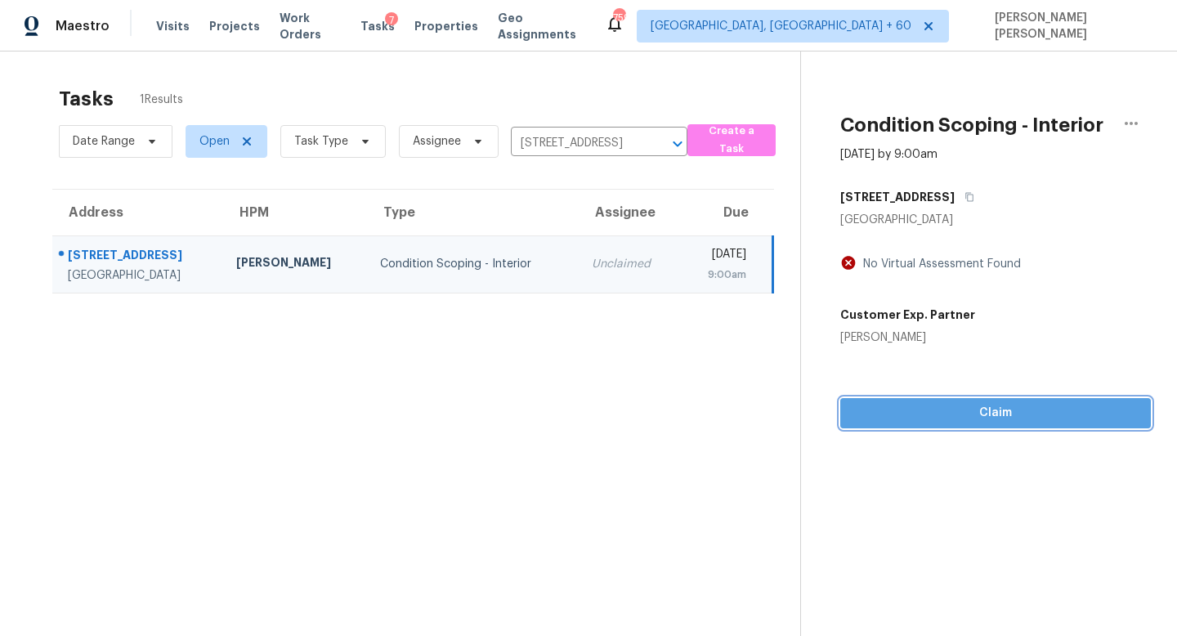
click at [965, 424] on div "Condition Scoping - Interior Sep 10th 2025 by 9:00am 338 Flyway Rd Goose Creek,…" at bounding box center [976, 240] width 350 height 377
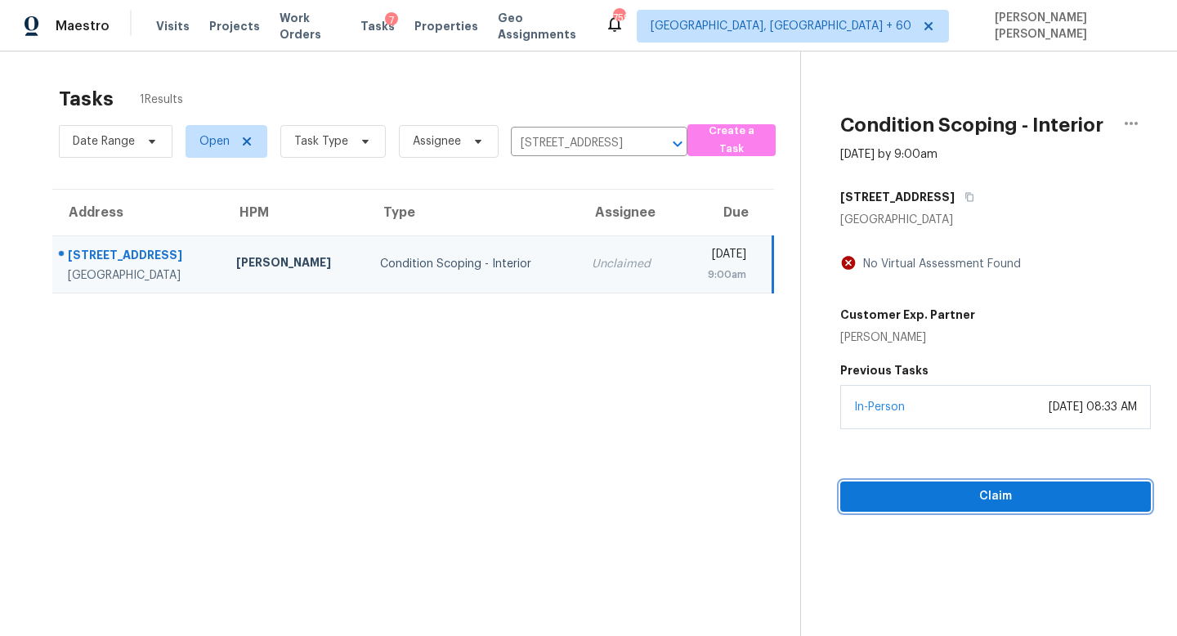
click at [944, 505] on span "Claim" at bounding box center [996, 497] width 285 height 20
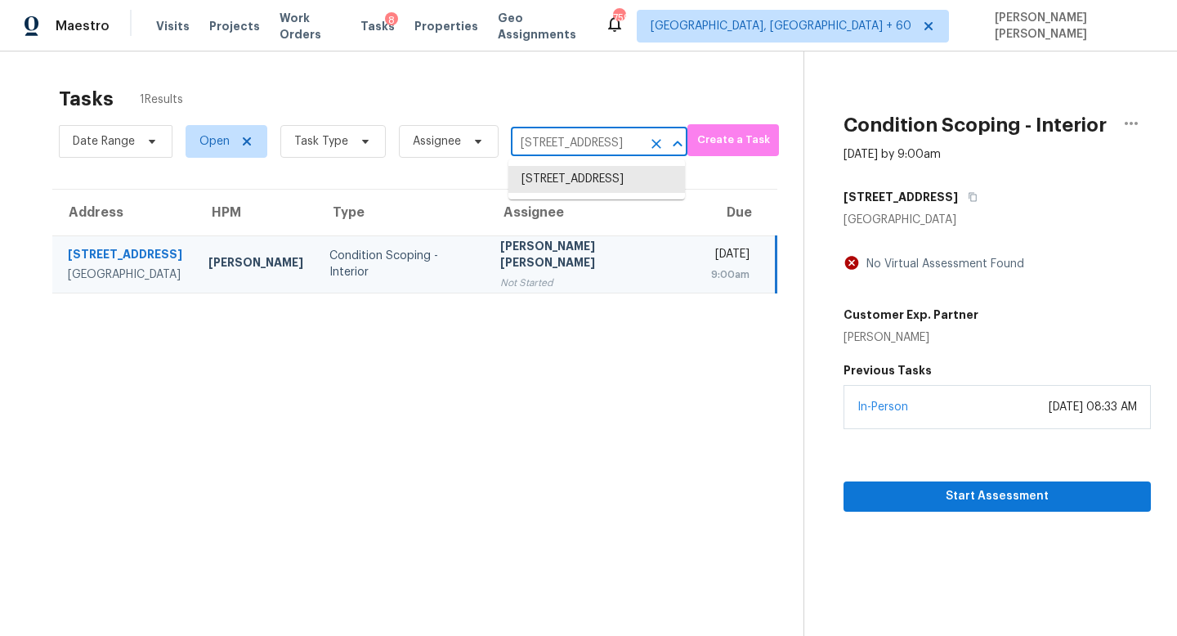
click at [541, 141] on input "338 Flyway Rd, Goose Creek, SC 29445" at bounding box center [576, 143] width 131 height 25
paste input "1122 Bernice Dr Corpus Christi TX 78412"
type input "1122 Bernice Dr Corpus Christi TX 78412"
click at [581, 179] on li "1122 Bernice Dr, Corpus Christi, TX 78412" at bounding box center [597, 188] width 177 height 44
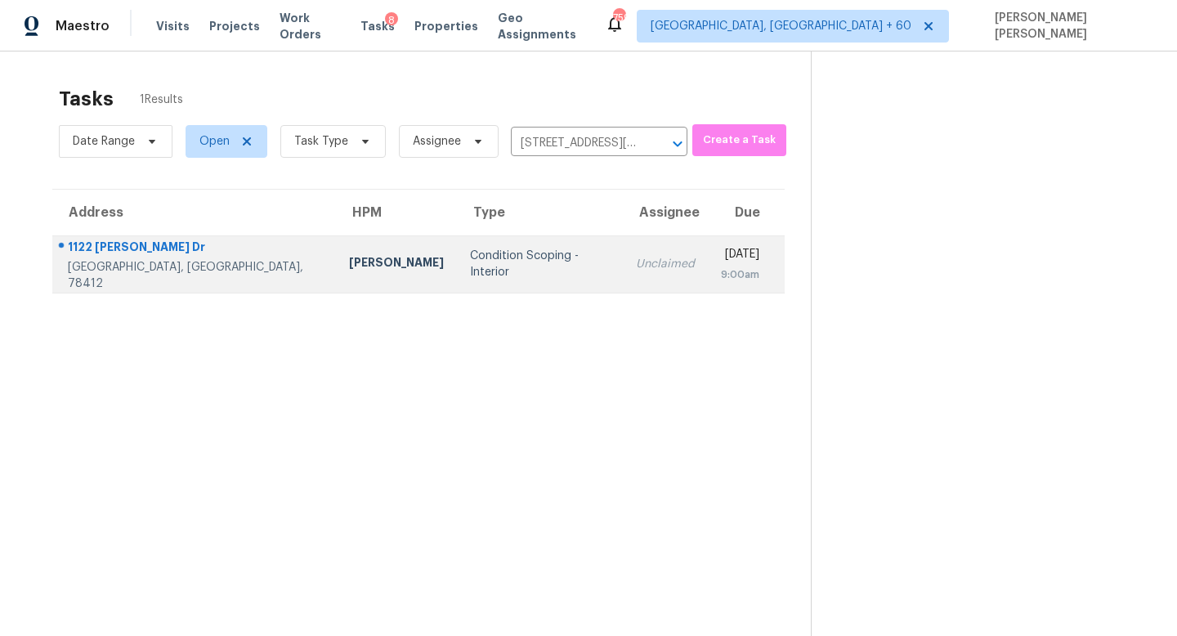
click at [623, 285] on td "Unclaimed" at bounding box center [665, 263] width 85 height 57
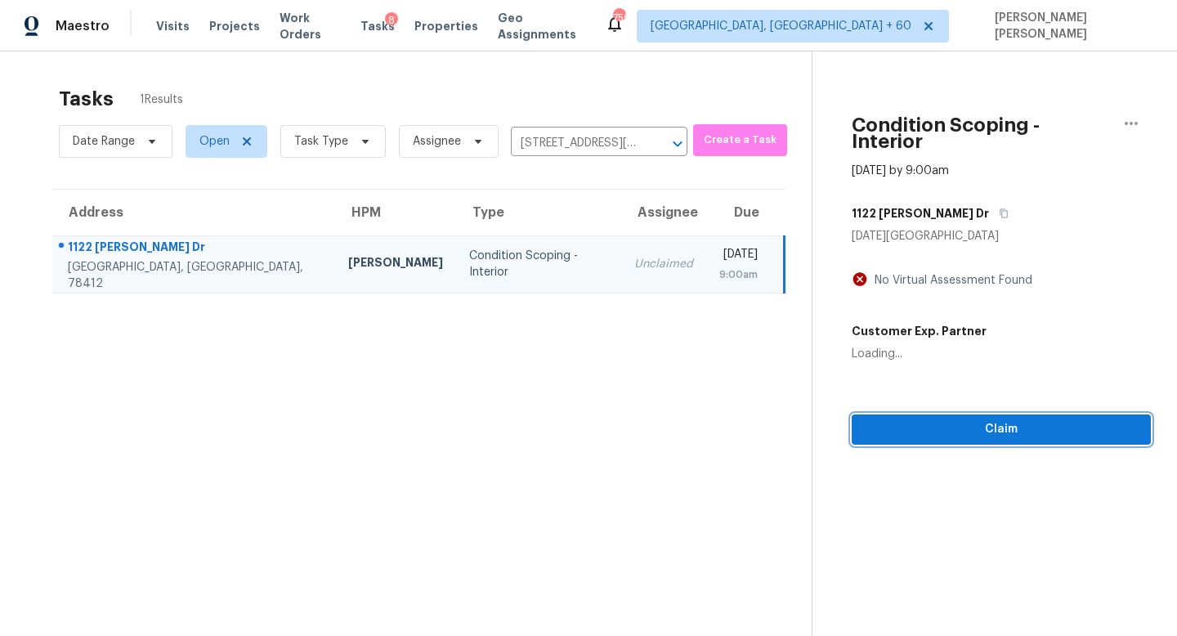
click at [916, 421] on span "Claim" at bounding box center [1001, 429] width 273 height 20
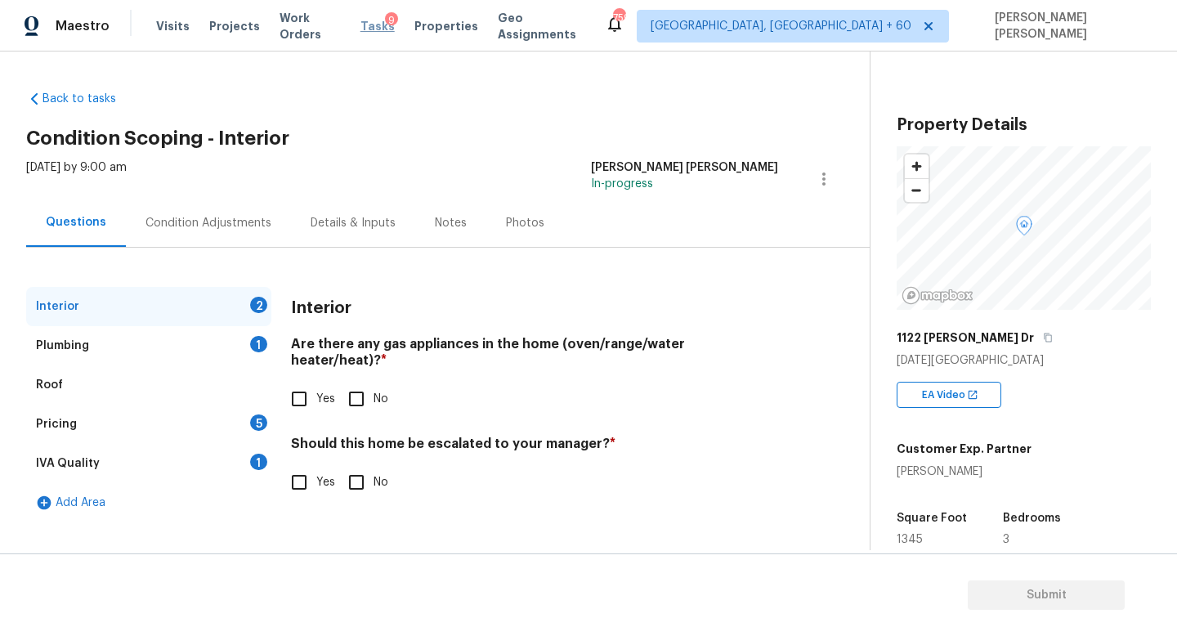
click at [372, 22] on span "Tasks" at bounding box center [378, 25] width 34 height 11
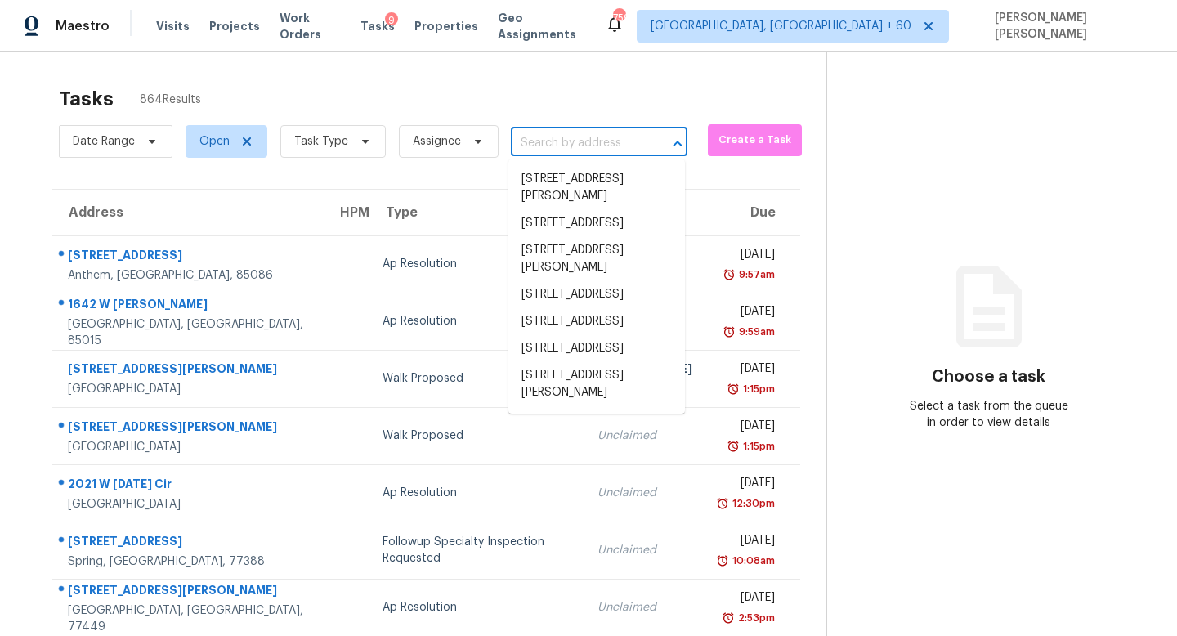
click at [572, 132] on input "text" at bounding box center [576, 143] width 131 height 25
paste input "3168 Whisper Wind Dr Saint Cloud FL 34771"
type input "3168 Whisper Wind Dr Saint Cloud FL 34771"
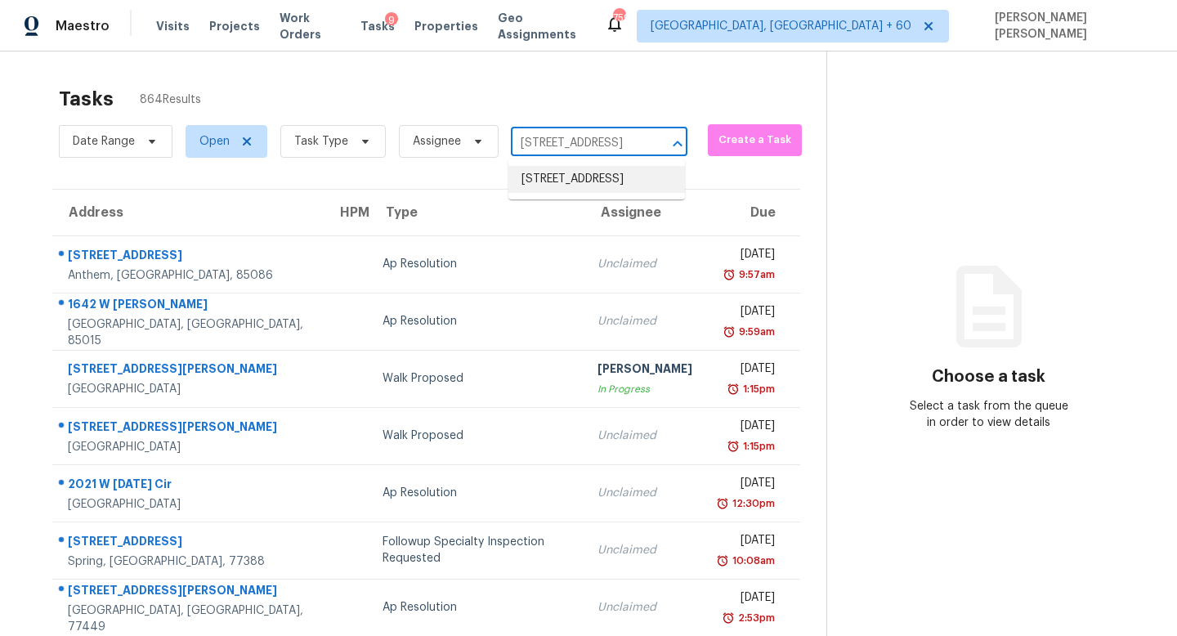
click at [582, 172] on li "3168 Whisper Wind Dr, Saint Cloud, FL 34771" at bounding box center [597, 179] width 177 height 27
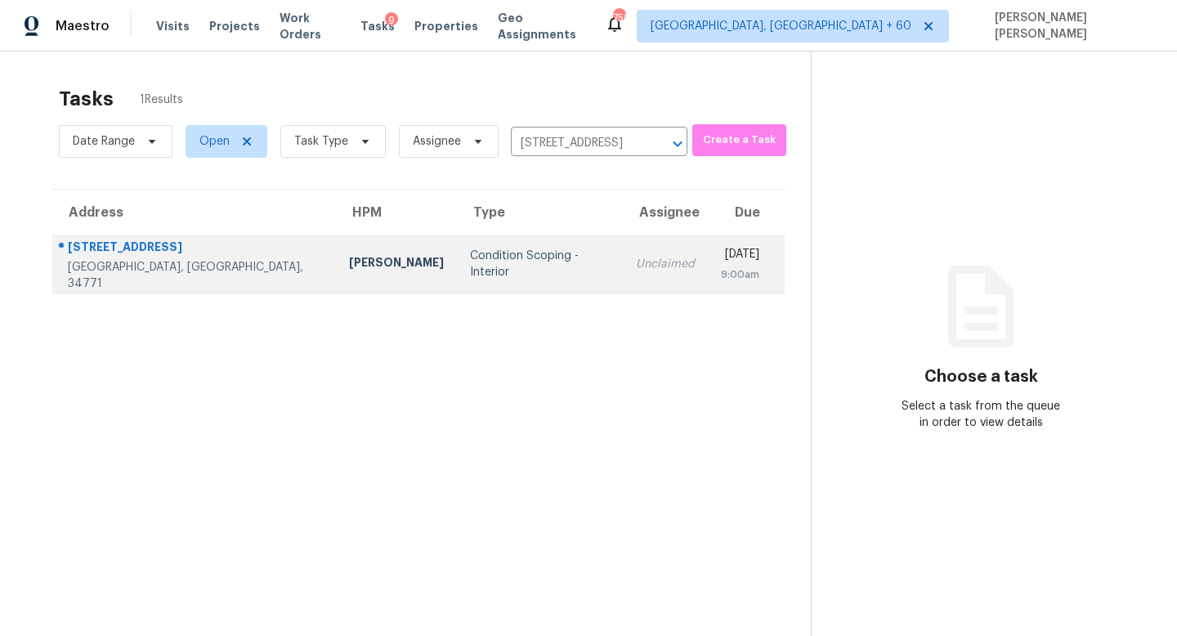
click at [623, 280] on td "Unclaimed" at bounding box center [665, 263] width 85 height 57
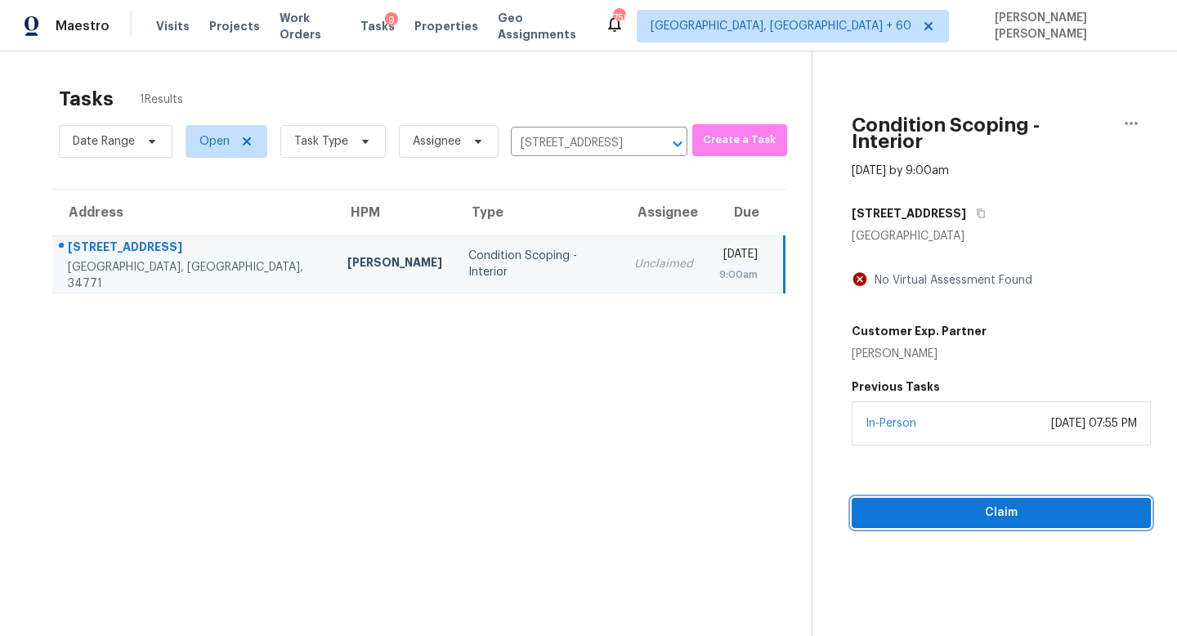
click at [953, 503] on span "Claim" at bounding box center [1001, 513] width 273 height 20
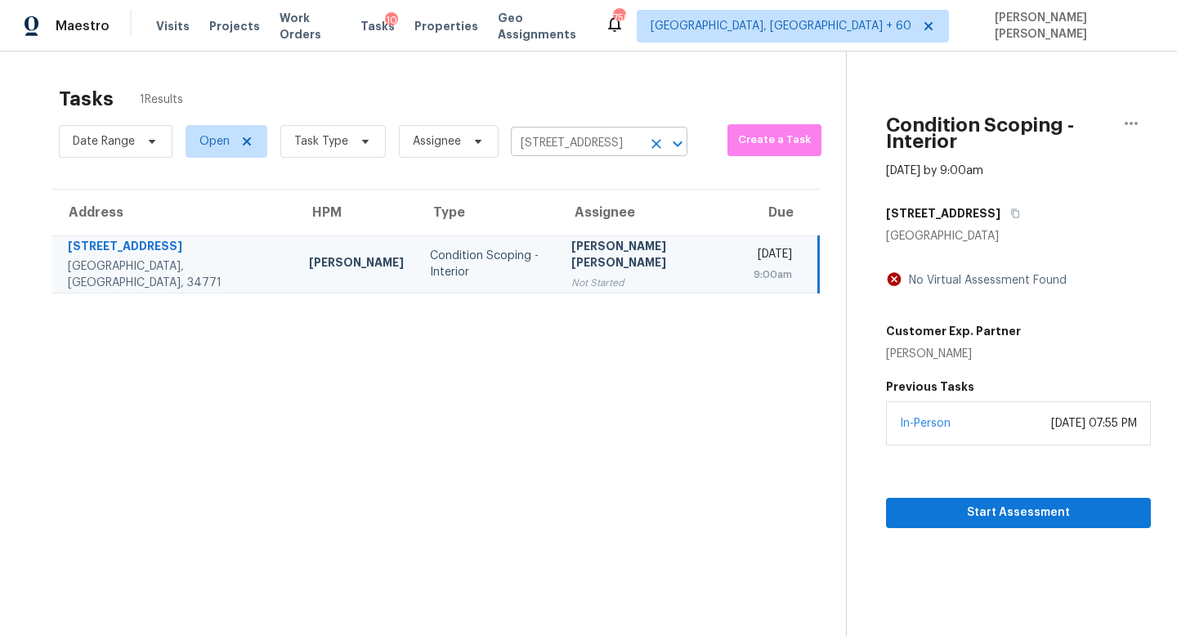
click at [567, 146] on input "3168 Whisper Wind Dr, Saint Cloud, FL 34771" at bounding box center [576, 143] width 131 height 25
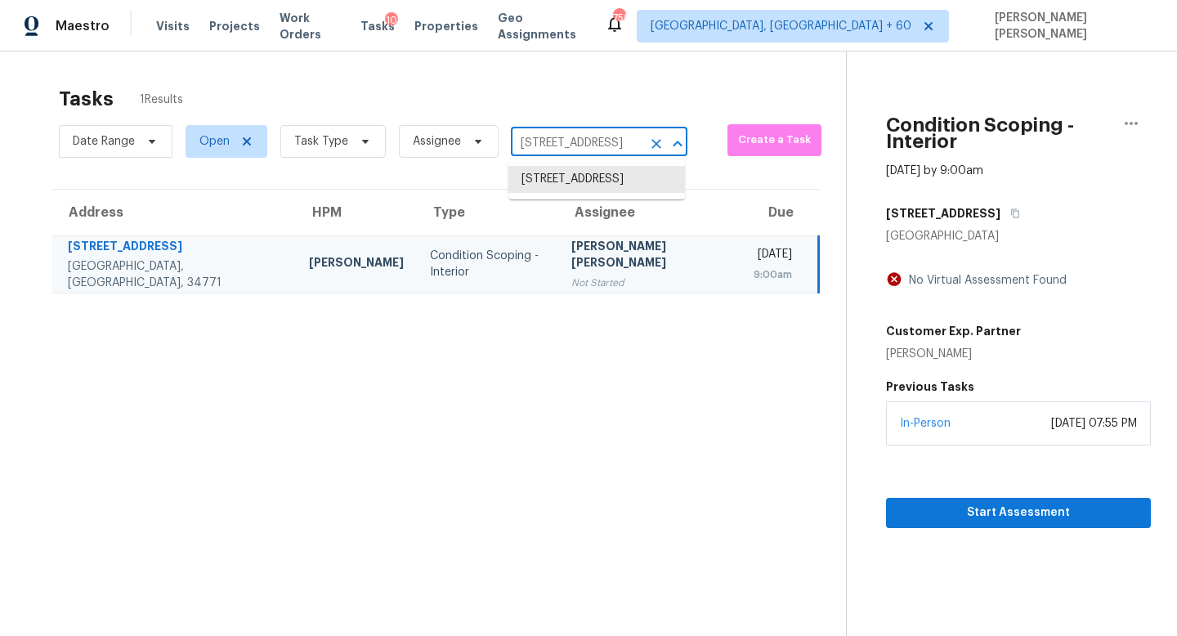
paste input "618 Hickory Glade Ct Antioch TN 37013"
type input "618 Hickory Glade Ct Antioch TN 37013"
click at [577, 193] on li "618 Hickory Glade Ct, Antioch, TN 37013" at bounding box center [597, 179] width 177 height 27
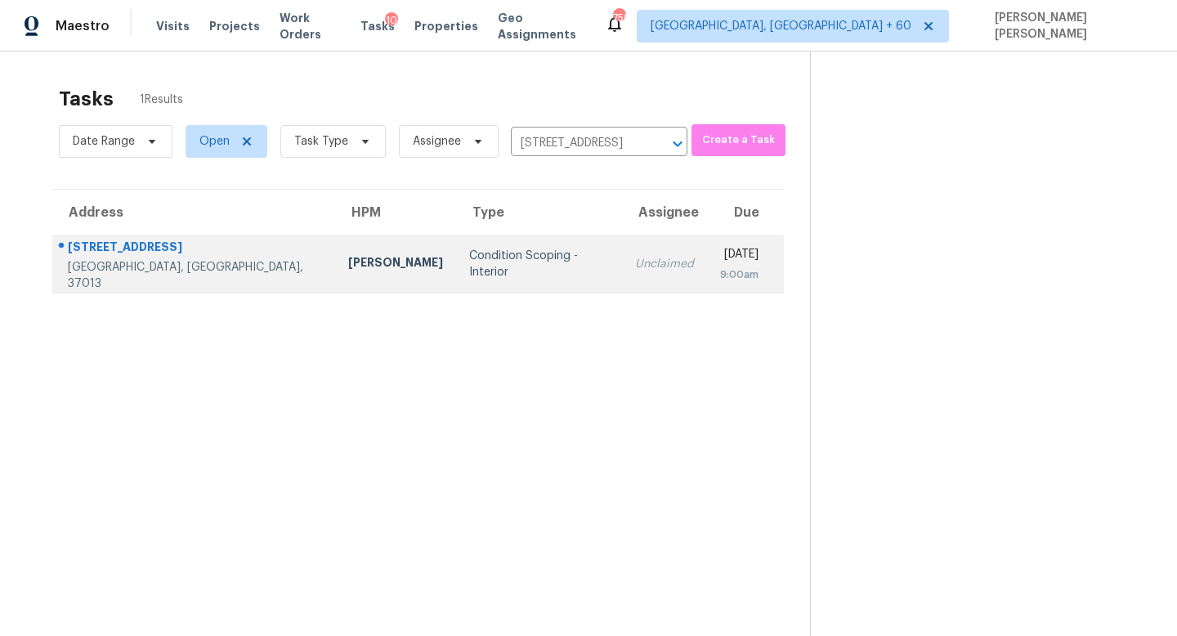
click at [635, 270] on div "Unclaimed" at bounding box center [664, 264] width 59 height 16
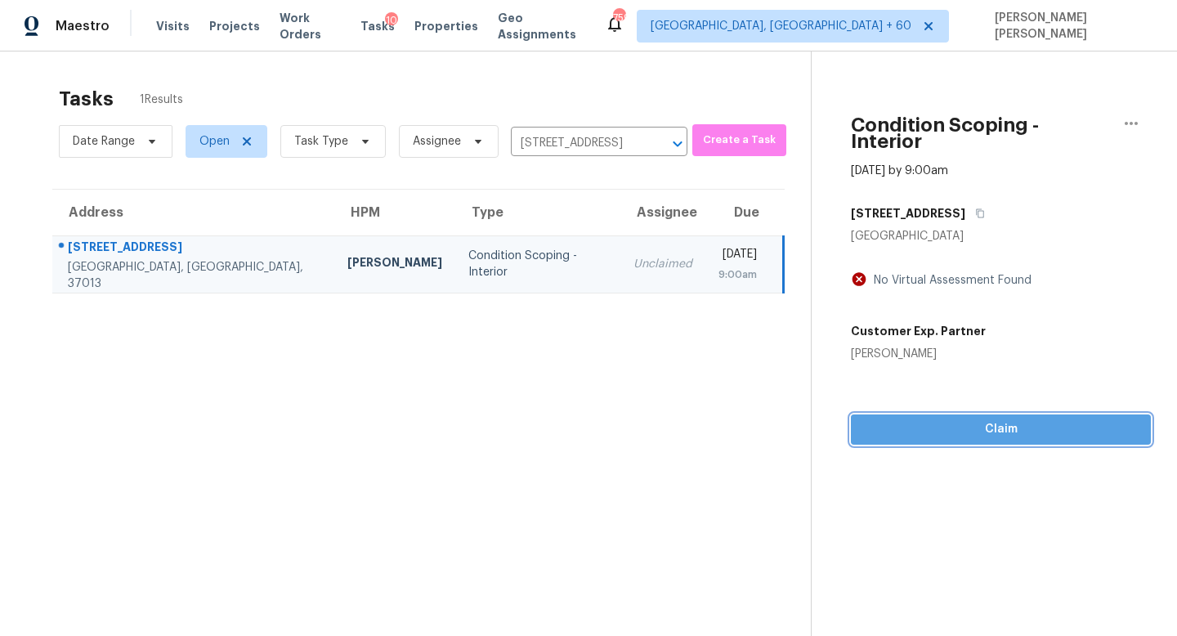
click at [936, 419] on span "Claim" at bounding box center [1001, 429] width 274 height 20
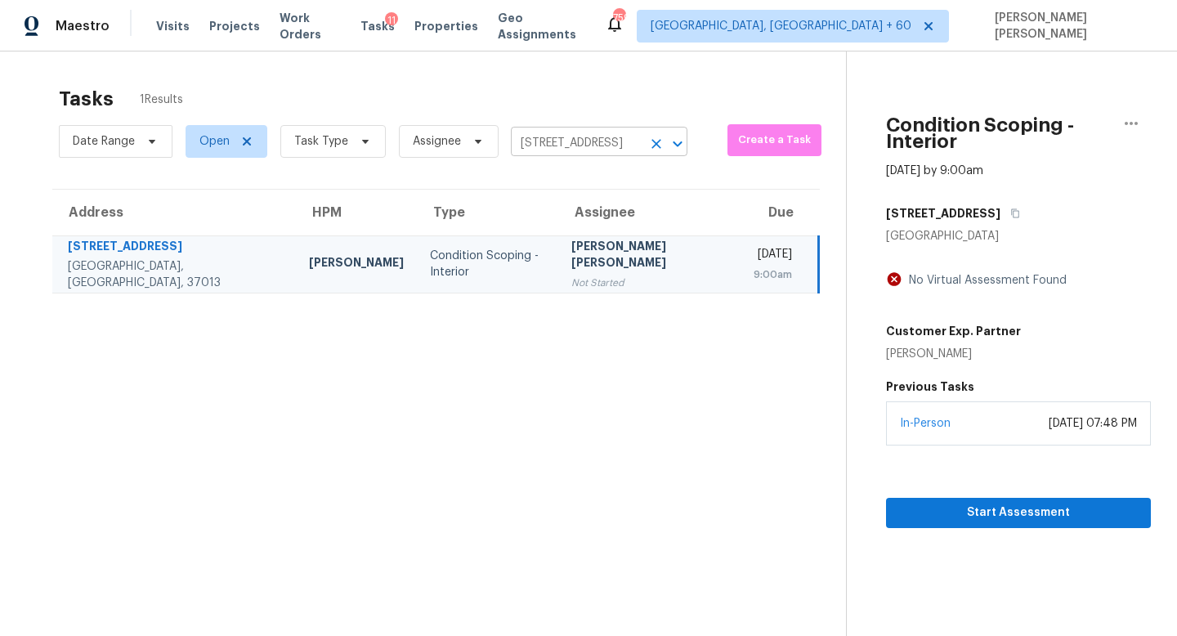
click at [563, 151] on input "618 Hickory Glade Ct, Antioch, TN 37013" at bounding box center [576, 143] width 131 height 25
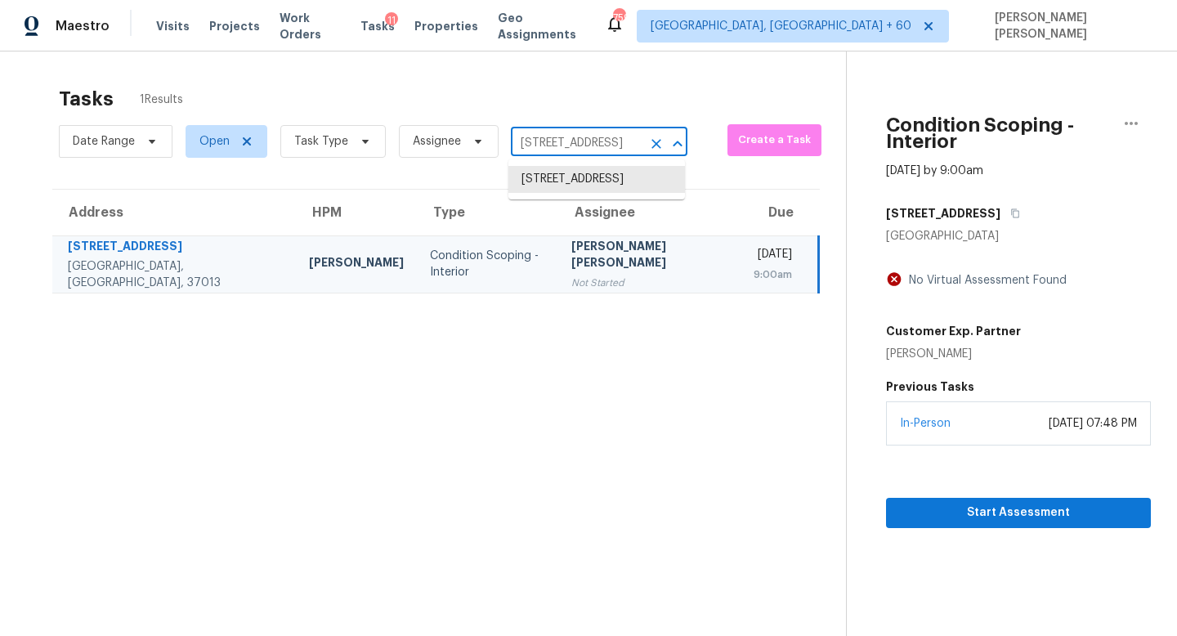
paste input "9029 Woodview Ct # 54 Fort Mill SC 29707"
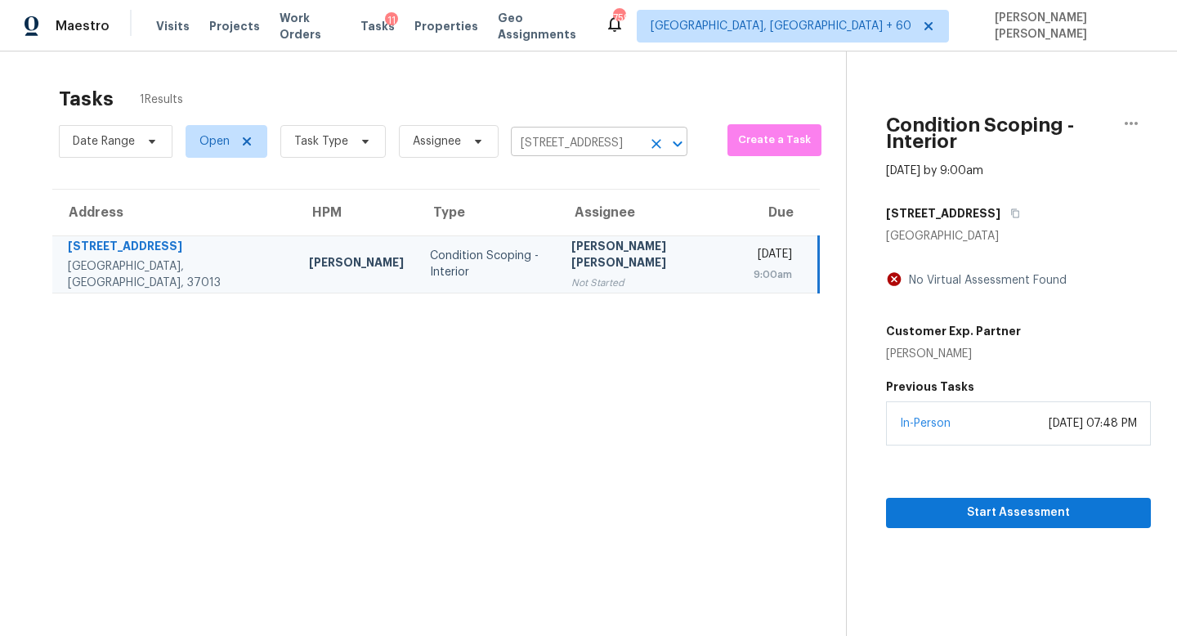
click at [576, 141] on input "618 Hickory Glade Ct, Antioch, TN 37013" at bounding box center [576, 143] width 131 height 25
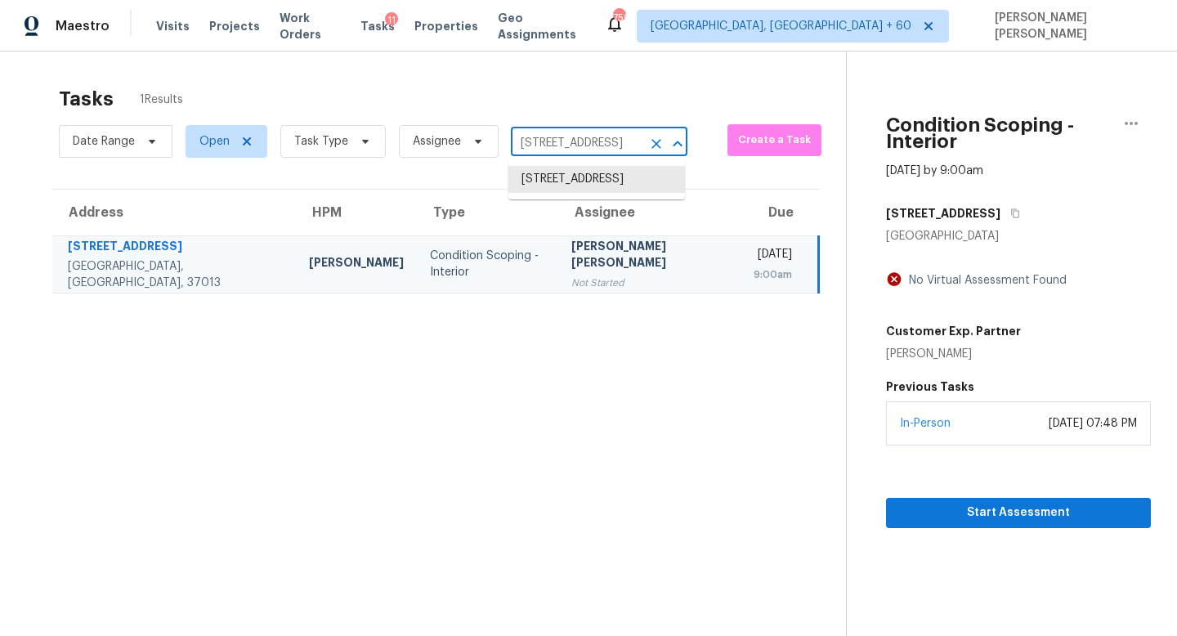
paste input "9029 Woodview Ct # 54 Fort Mill SC 29707"
type input "9029 Woodview"
click at [626, 184] on li "9029 Woodview Ct # 54, Fort Mill, SC 29707" at bounding box center [597, 179] width 177 height 27
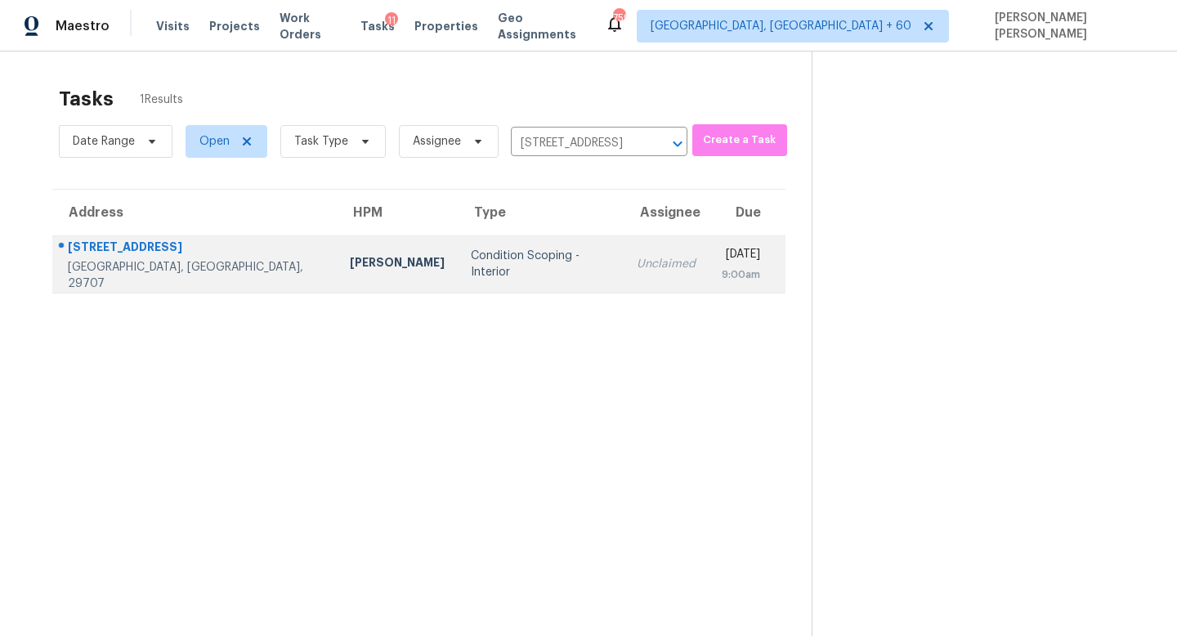
click at [624, 260] on td "Unclaimed" at bounding box center [666, 263] width 85 height 57
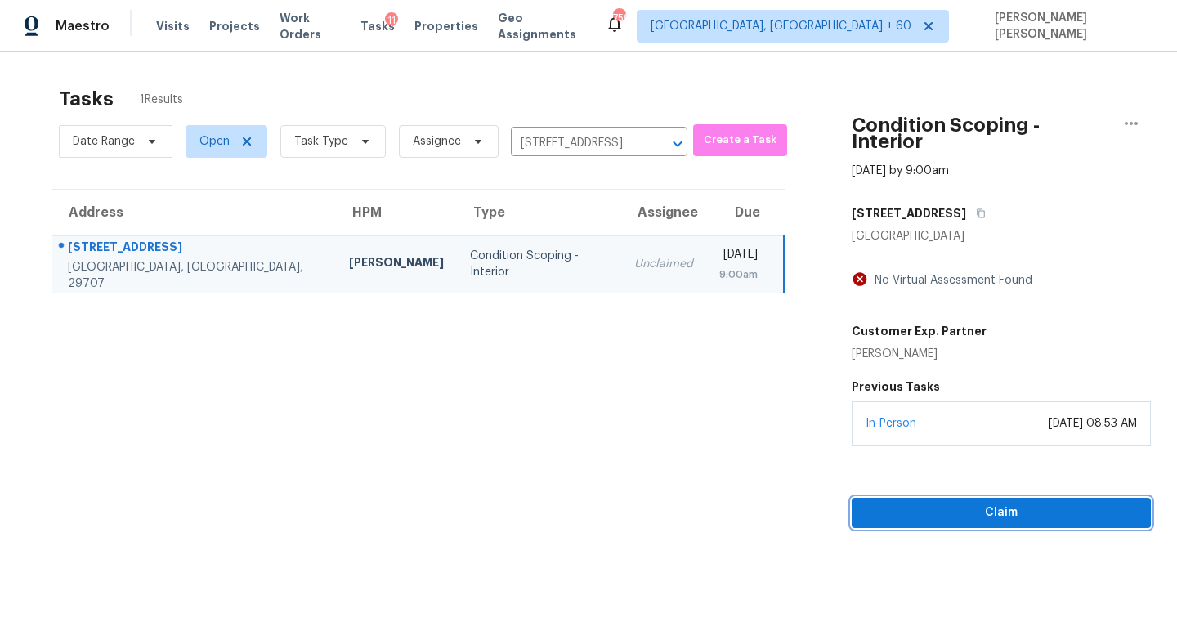
click at [910, 505] on span "Claim" at bounding box center [1001, 513] width 273 height 20
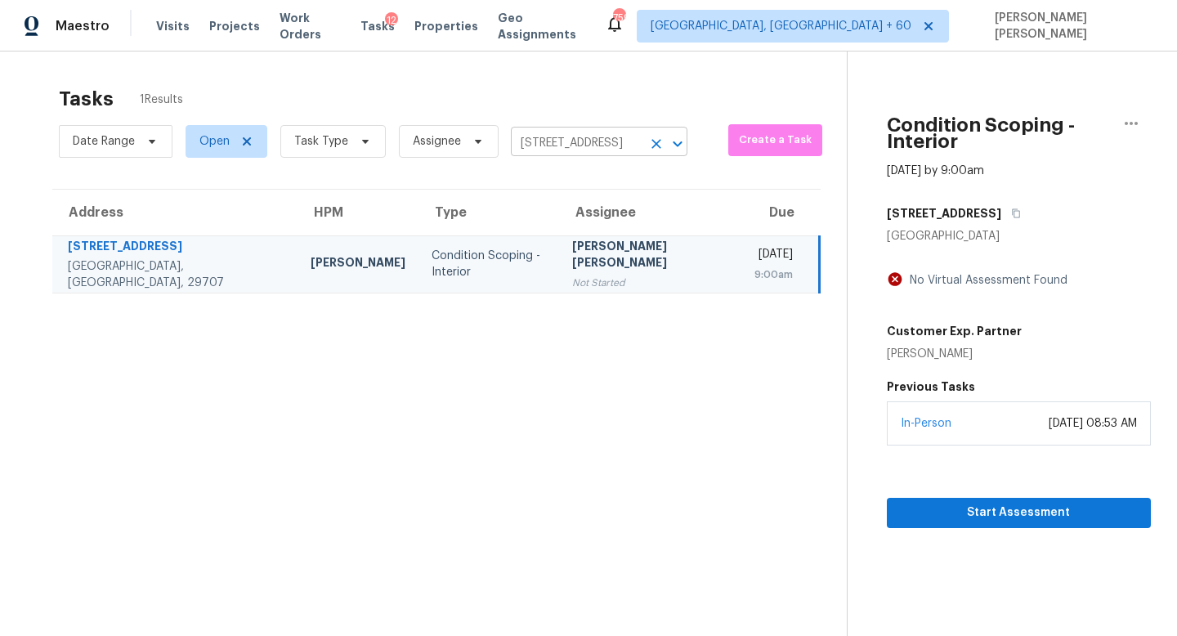
click at [556, 138] on input "9029 Woodview Ct # 54, Fort Mill, SC 29707" at bounding box center [576, 143] width 131 height 25
paste input "214 Serena Dr Hixson TN 37343"
type input "214 Serena Dr Hixson TN 37343"
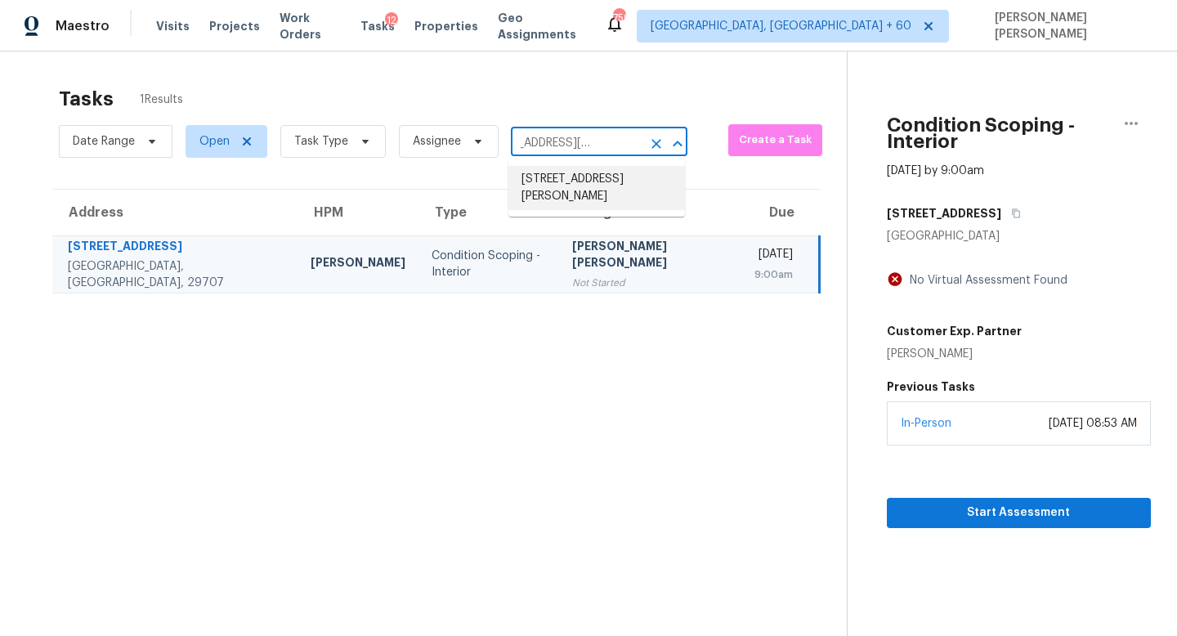
click at [565, 182] on li "214 Serena Dr, Hixson, TN 37343" at bounding box center [597, 188] width 177 height 44
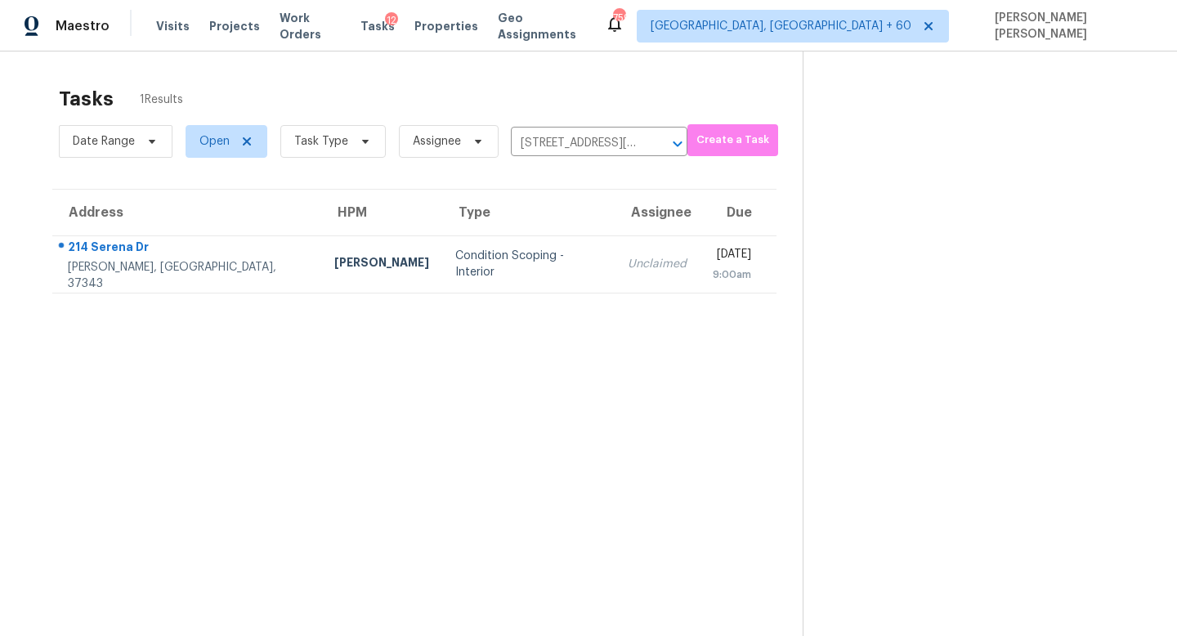
click at [628, 263] on div "Unclaimed" at bounding box center [657, 264] width 59 height 16
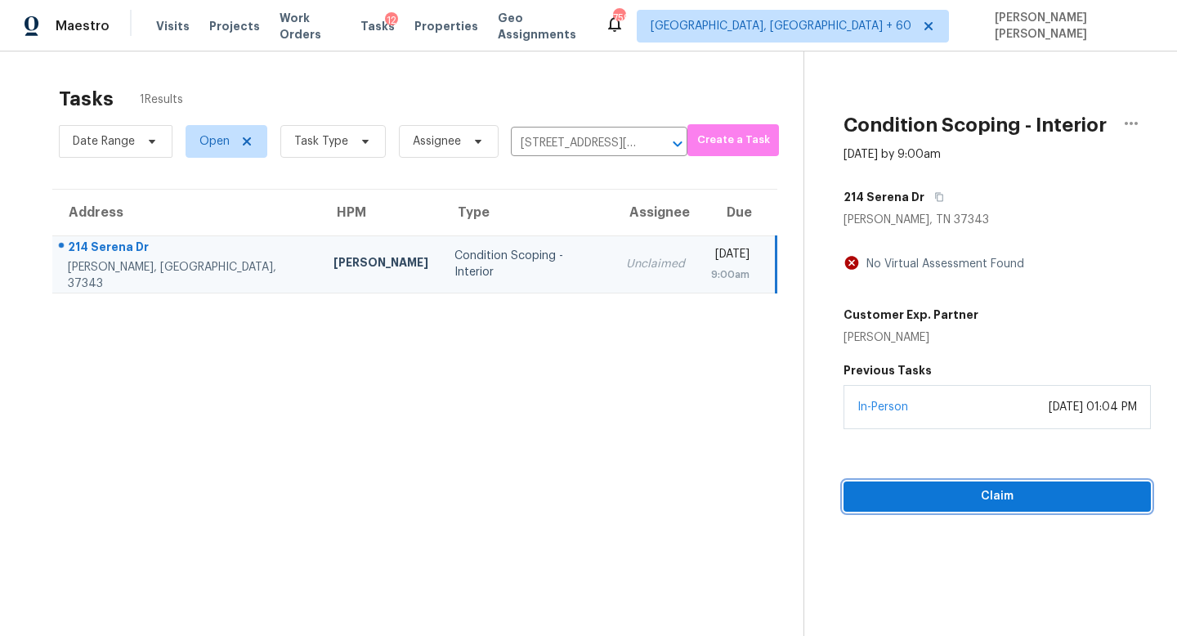
click at [917, 496] on span "Claim" at bounding box center [997, 497] width 281 height 20
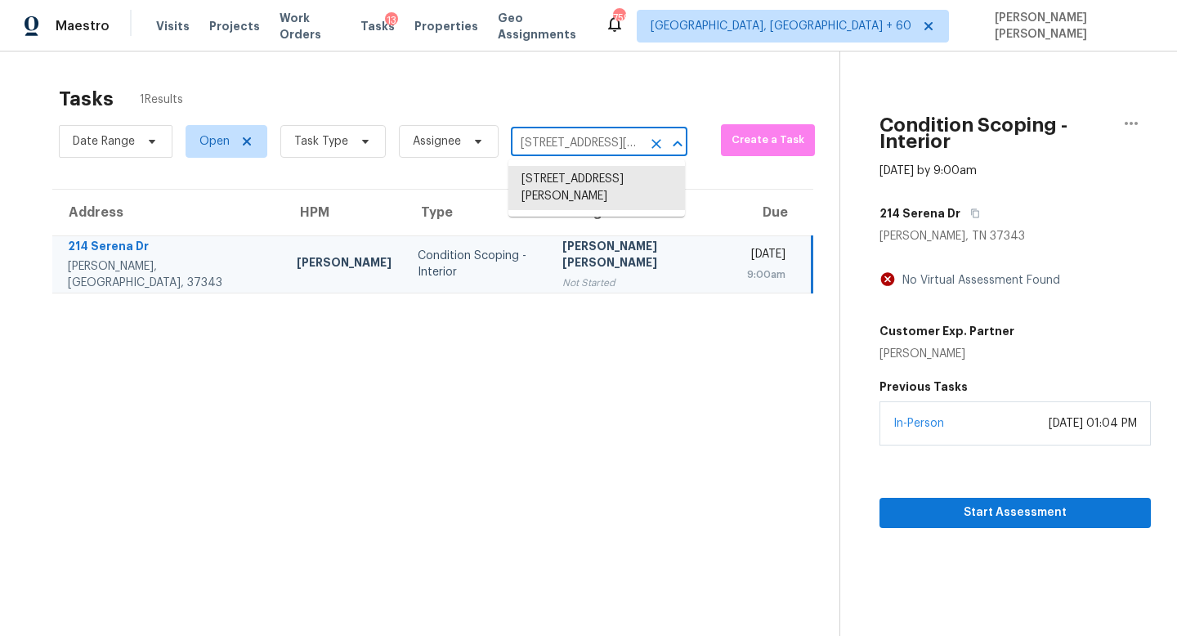
click at [553, 145] on input "214 Serena Dr, Hixson, TN 37343" at bounding box center [576, 143] width 131 height 25
paste input "1025 SW Pacific Dr Lees Summit MO 64081"
type input "1025 SW Pacific Dr Lees Summit MO 64081"
click at [590, 186] on li "1025 SW Pacific Dr, Lees Summit, MO 64081" at bounding box center [597, 188] width 177 height 44
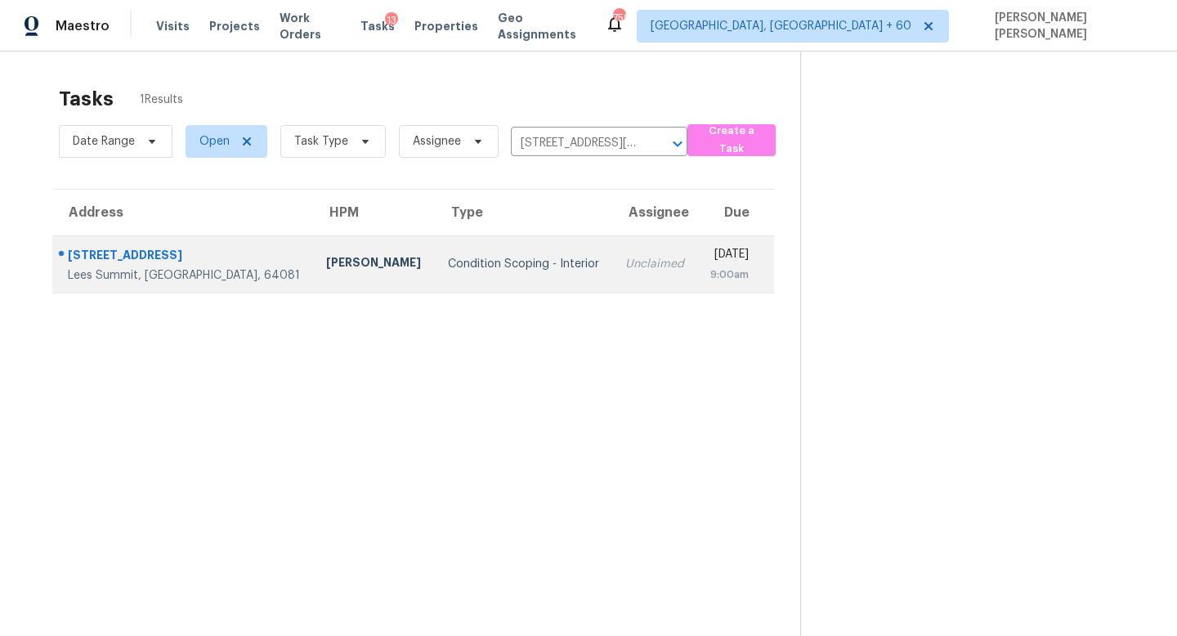
click at [612, 254] on td "Unclaimed" at bounding box center [654, 263] width 85 height 57
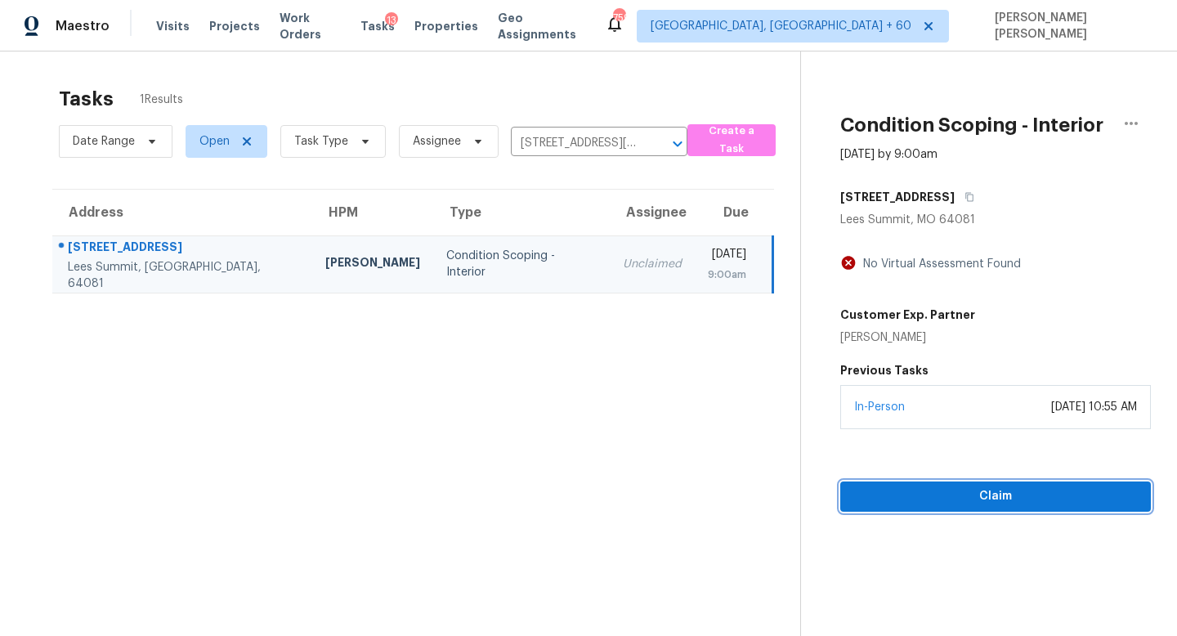
click at [952, 491] on span "Claim" at bounding box center [996, 497] width 285 height 20
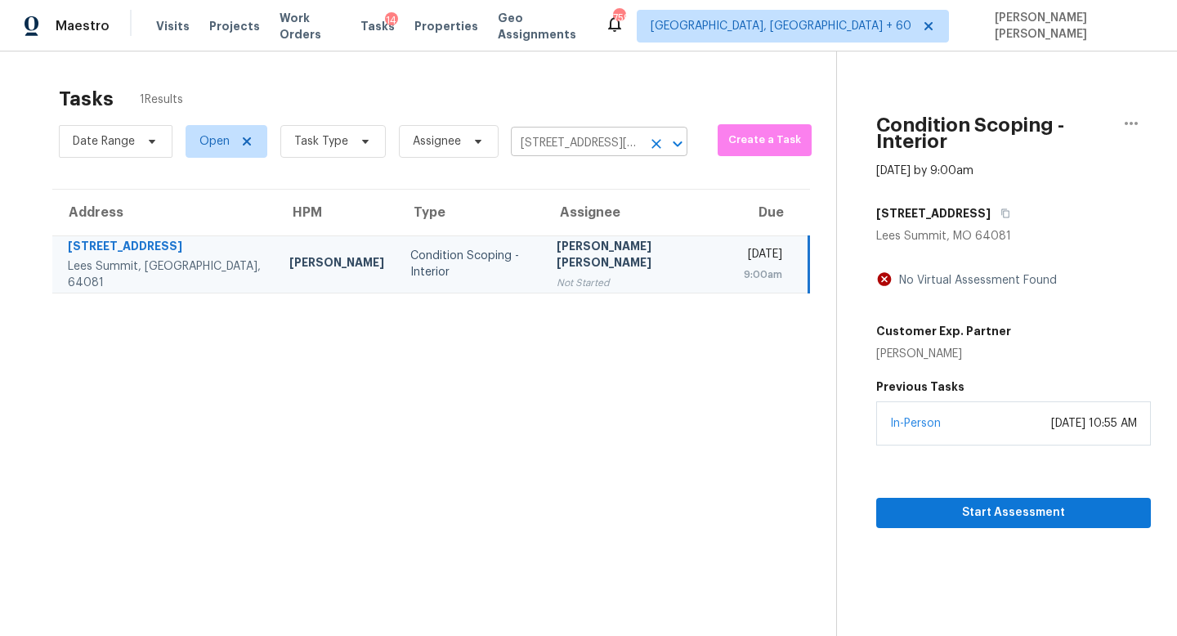
click at [558, 143] on input "1025 SW Pacific Dr, Lees Summit, MO 64081" at bounding box center [576, 143] width 131 height 25
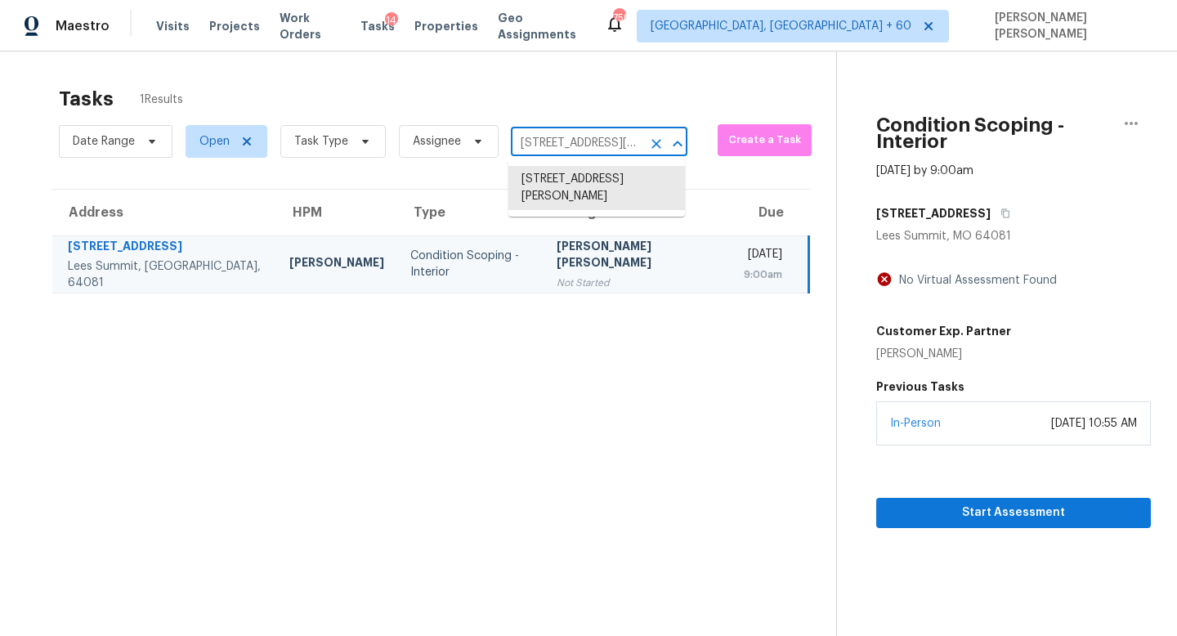
paste input "295 Campbell Rd Goodlettsville TN 37072"
type input "1295 Campbell Rd Goodlettsville TN 37072"
click at [601, 187] on li "1295 Campbell Rd, Goodlettsville, TN 37072" at bounding box center [597, 188] width 177 height 44
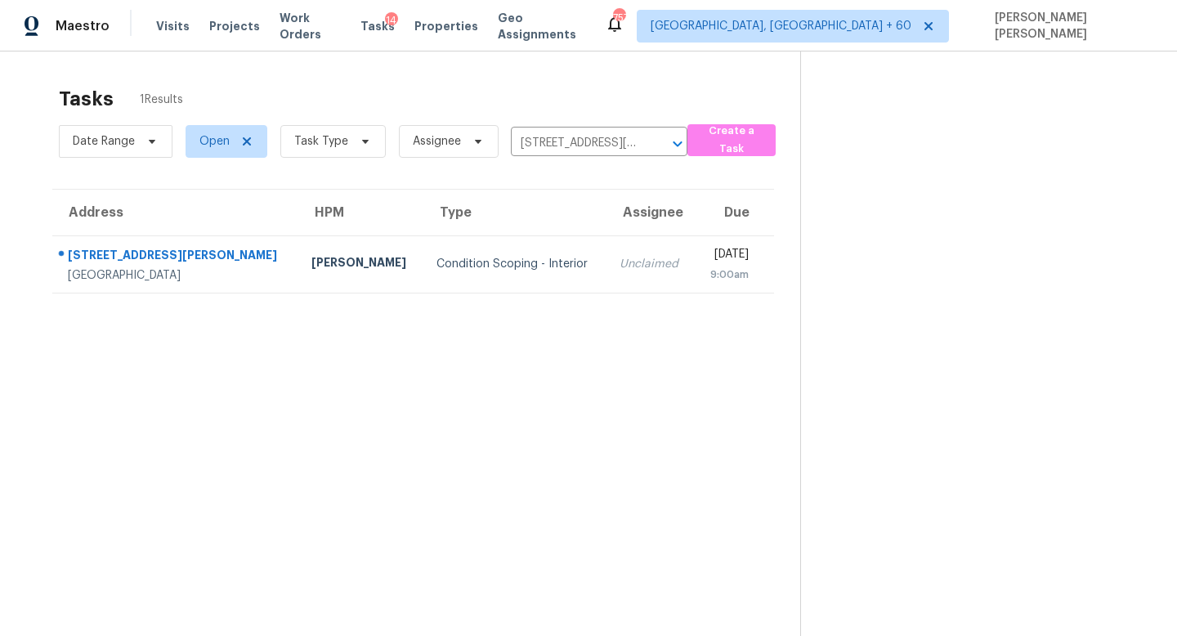
click at [607, 277] on td "Unclaimed" at bounding box center [651, 263] width 88 height 57
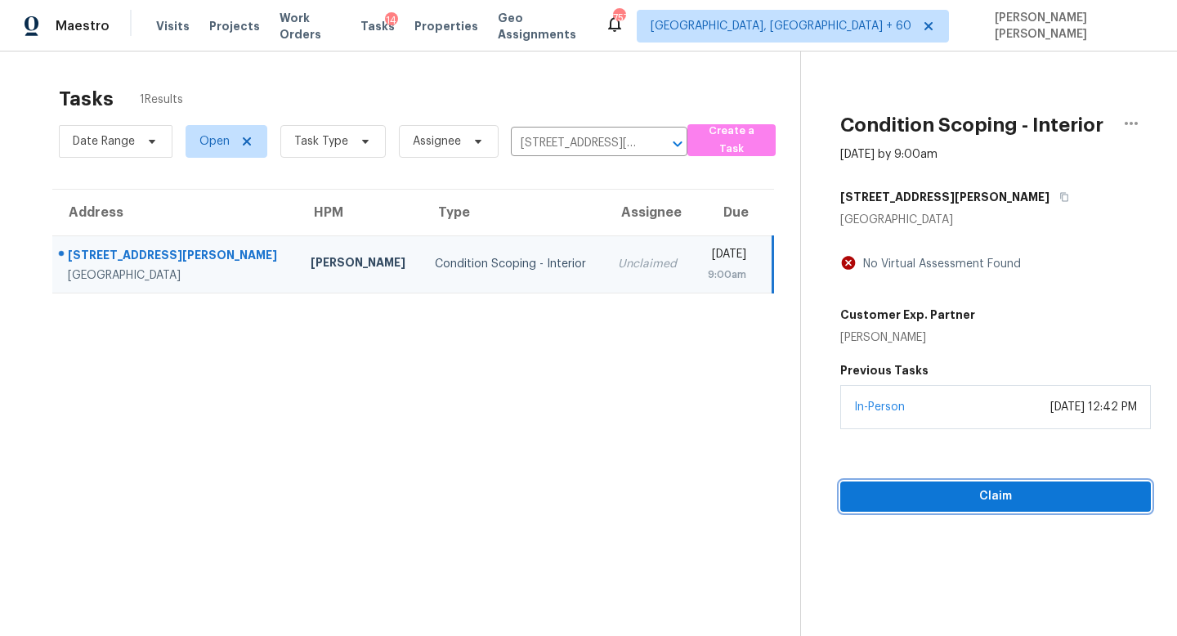
click at [979, 496] on span "Claim" at bounding box center [996, 497] width 285 height 20
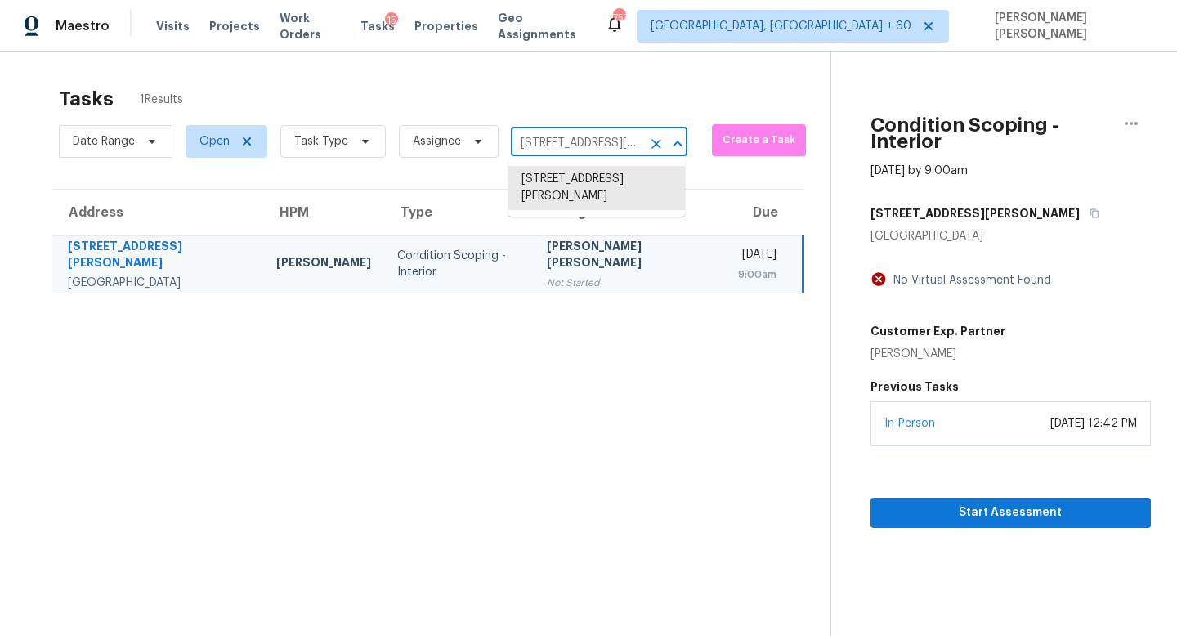
click at [571, 147] on input "1295 Campbell Rd, Goodlettsville, TN 37072" at bounding box center [576, 143] width 131 height 25
paste input "2417 Charente Dr Maryland Heights MO 63043"
type input "2417 Charente Dr Maryland Heights MO 63043"
click at [591, 176] on li "2417 Charente Dr, Maryland Heights, MO 63043" at bounding box center [597, 188] width 177 height 44
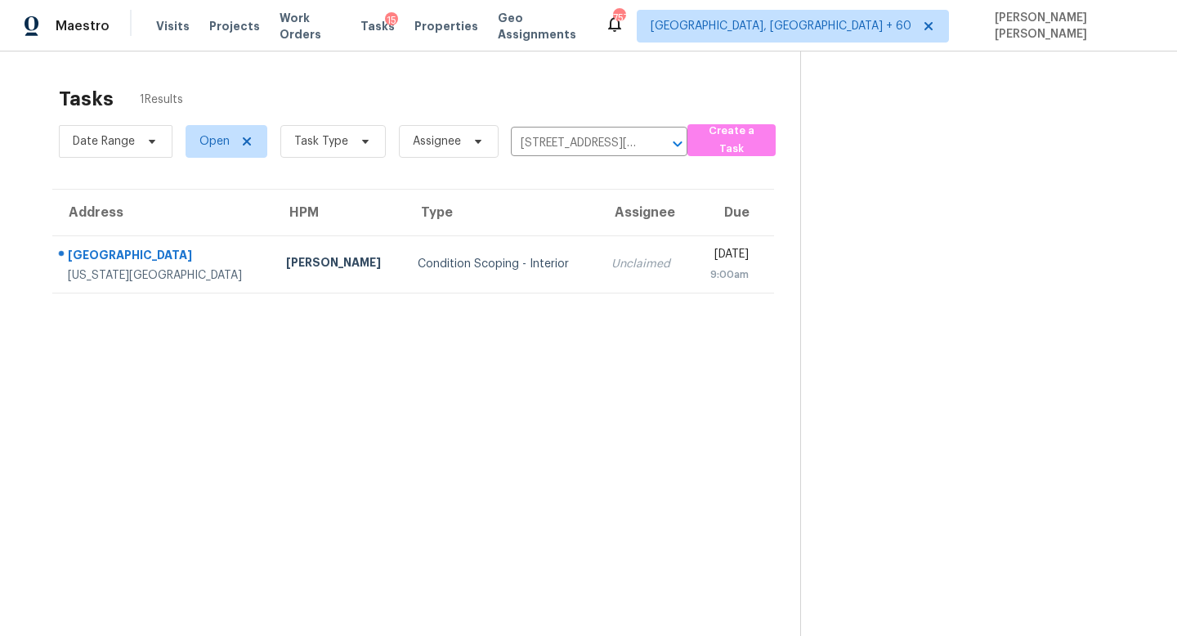
click at [612, 258] on div "Unclaimed" at bounding box center [645, 264] width 66 height 16
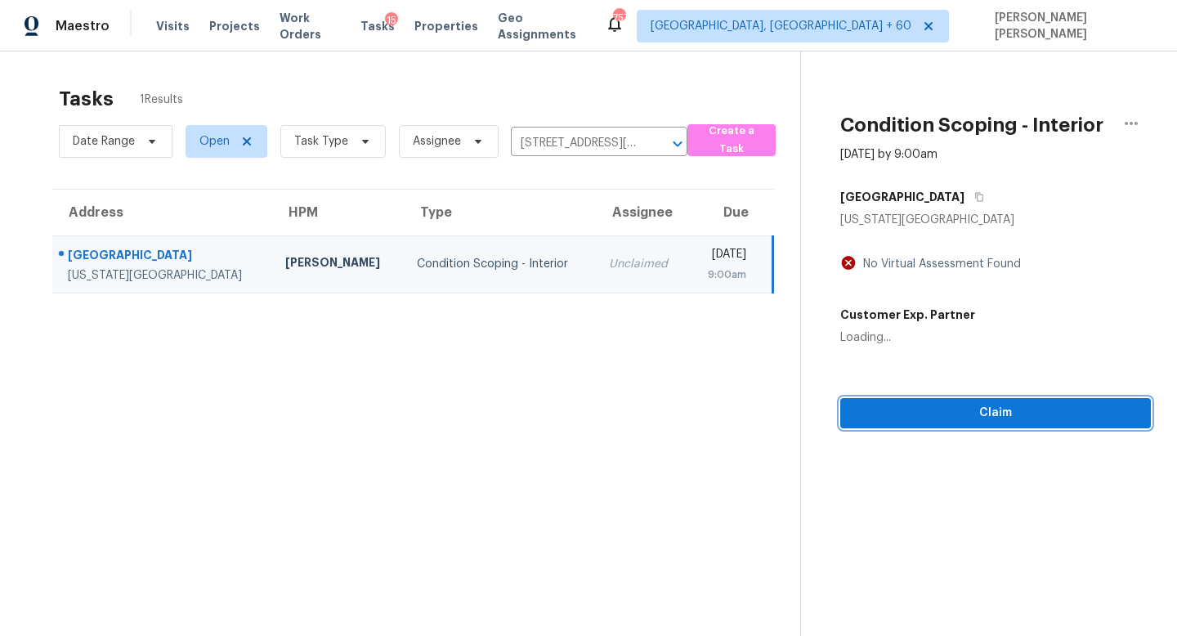
click at [1038, 399] on div "Condition Scoping - Interior Sep 10th 2025 by 9:00am 2417 Charente Dr Maryland …" at bounding box center [976, 240] width 350 height 377
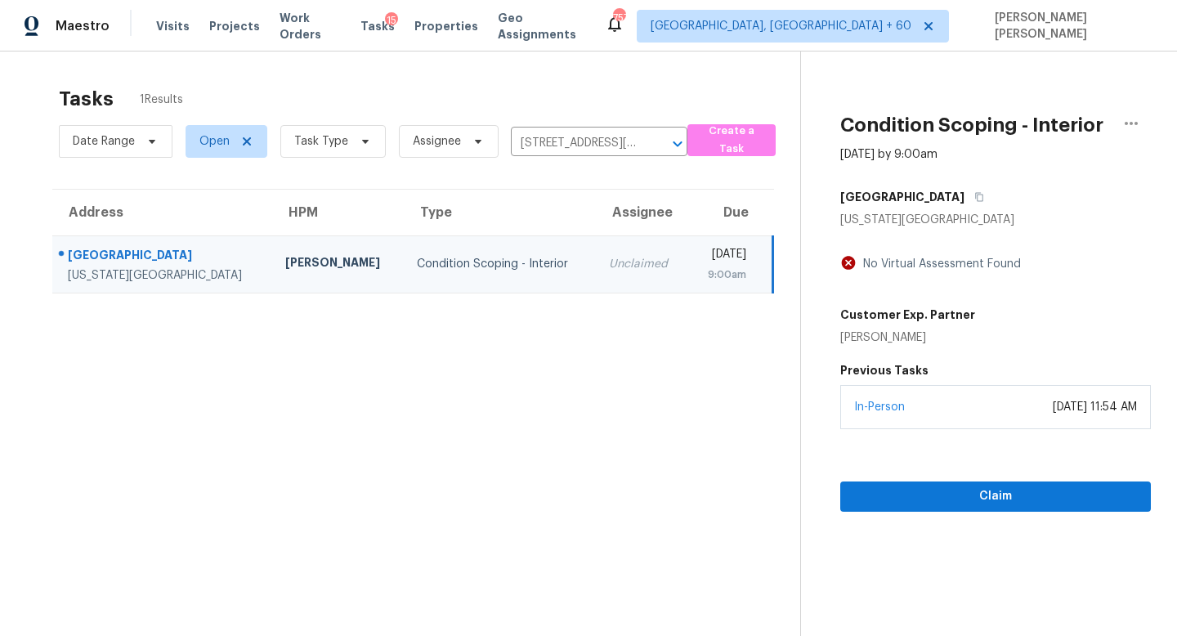
click at [1007, 479] on div "Claim" at bounding box center [996, 470] width 311 height 83
click at [1003, 504] on span "Claim" at bounding box center [996, 497] width 285 height 20
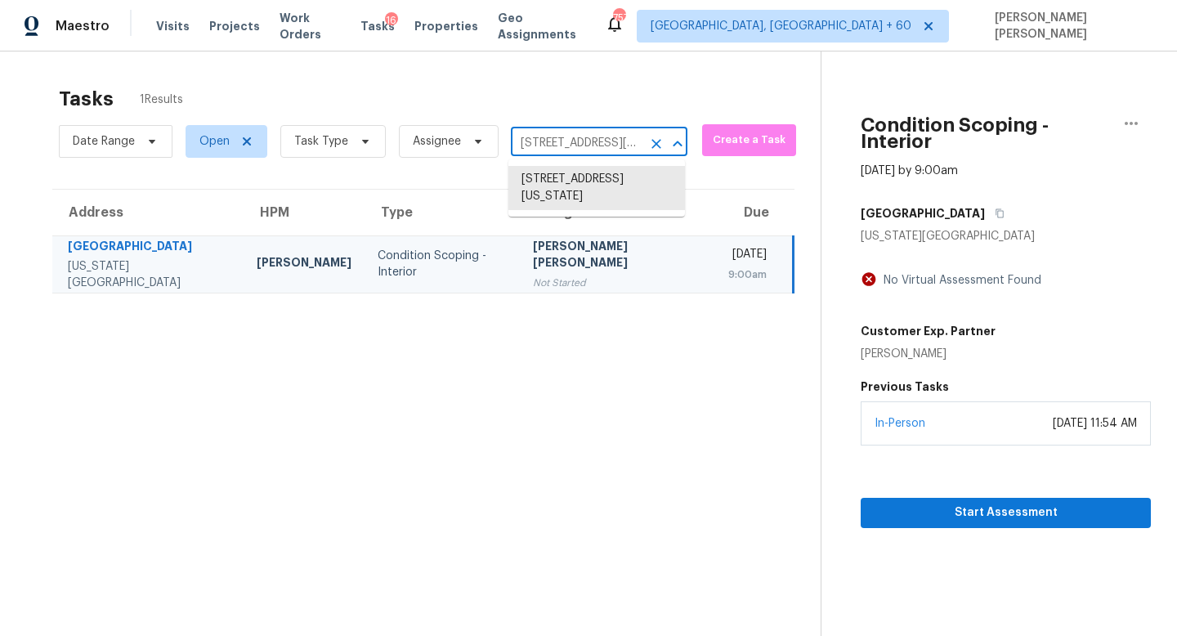
click at [611, 141] on input "2417 Charente Dr, Maryland Heights, MO 63043" at bounding box center [576, 143] width 131 height 25
paste input "15 Suncrest Rd Cherryville NC 28021"
type input "215 Suncrest Rd Cherryville NC 28021"
click at [603, 182] on li "215 Suncrest Rd, Cherryville, NC 28021" at bounding box center [597, 179] width 177 height 27
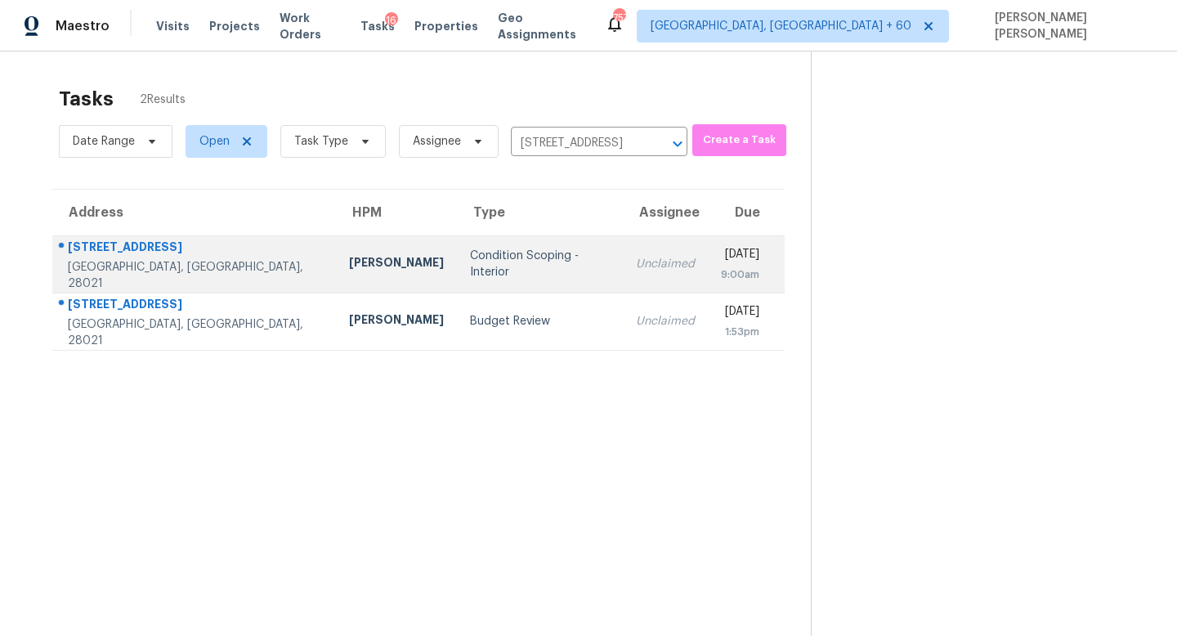
click at [636, 265] on div "Unclaimed" at bounding box center [665, 264] width 59 height 16
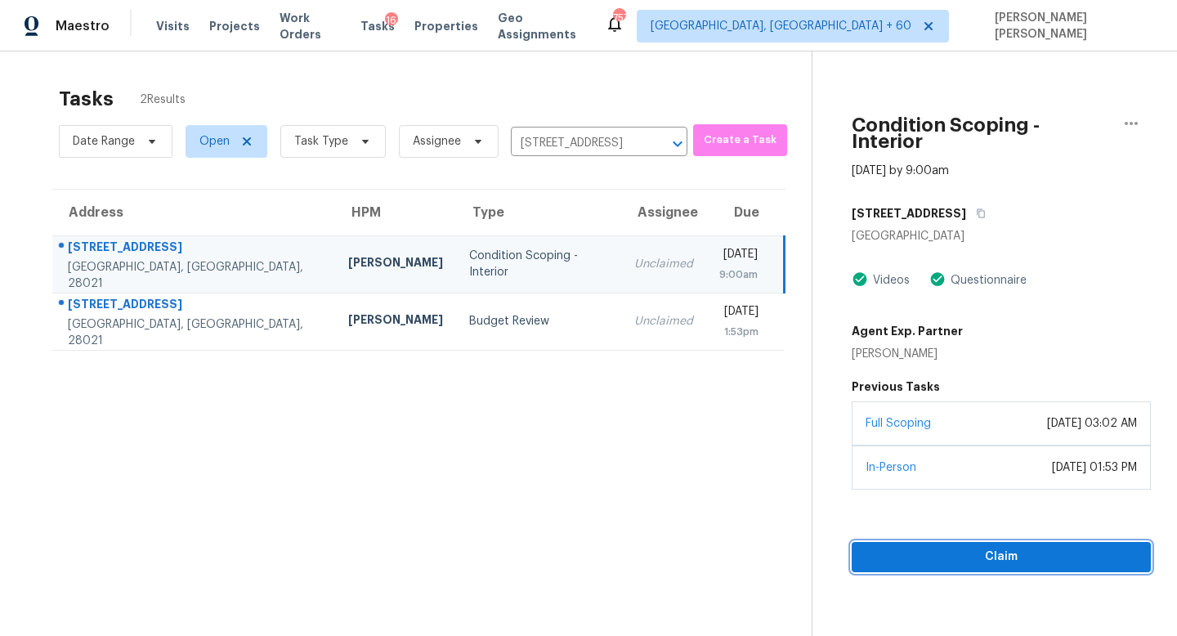
click at [1024, 547] on span "Claim" at bounding box center [1001, 557] width 273 height 20
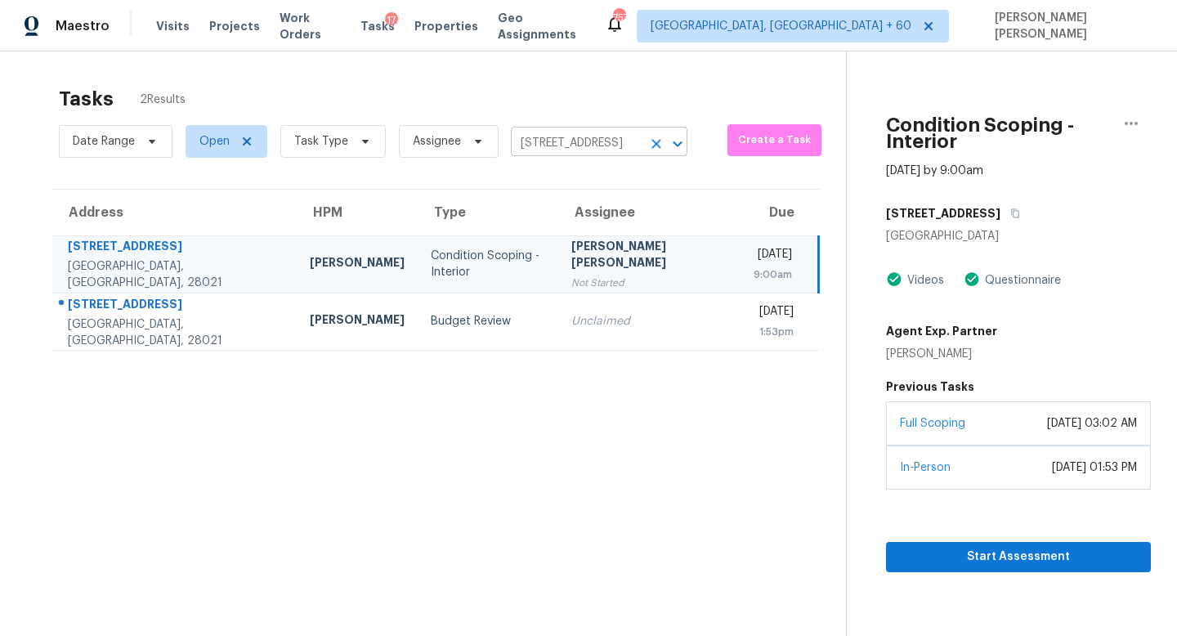
click at [562, 140] on input "215 Suncrest Rd, Cherryville, NC 28021" at bounding box center [576, 143] width 131 height 25
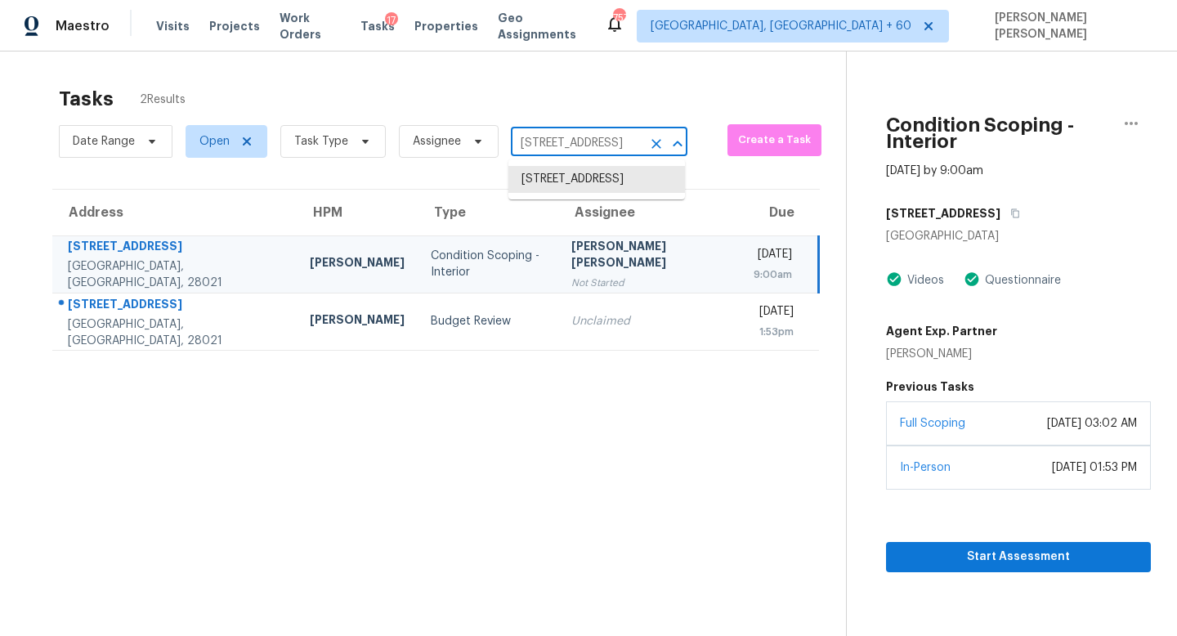
paste input "108 Addington Ln Simpsonville SC 2968"
type input "108 Addington Ln Simpsonville SC 29681"
click at [576, 177] on li "108 Addington Ln, Simpsonville, SC 29681" at bounding box center [597, 188] width 177 height 44
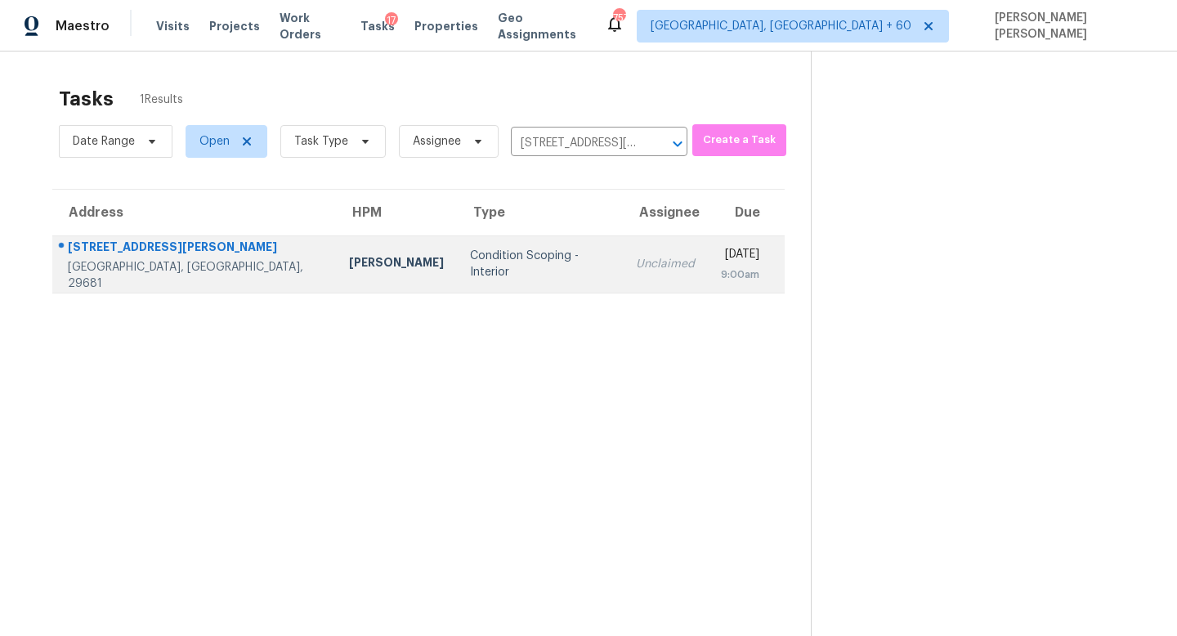
click at [636, 270] on div "Unclaimed" at bounding box center [665, 264] width 59 height 16
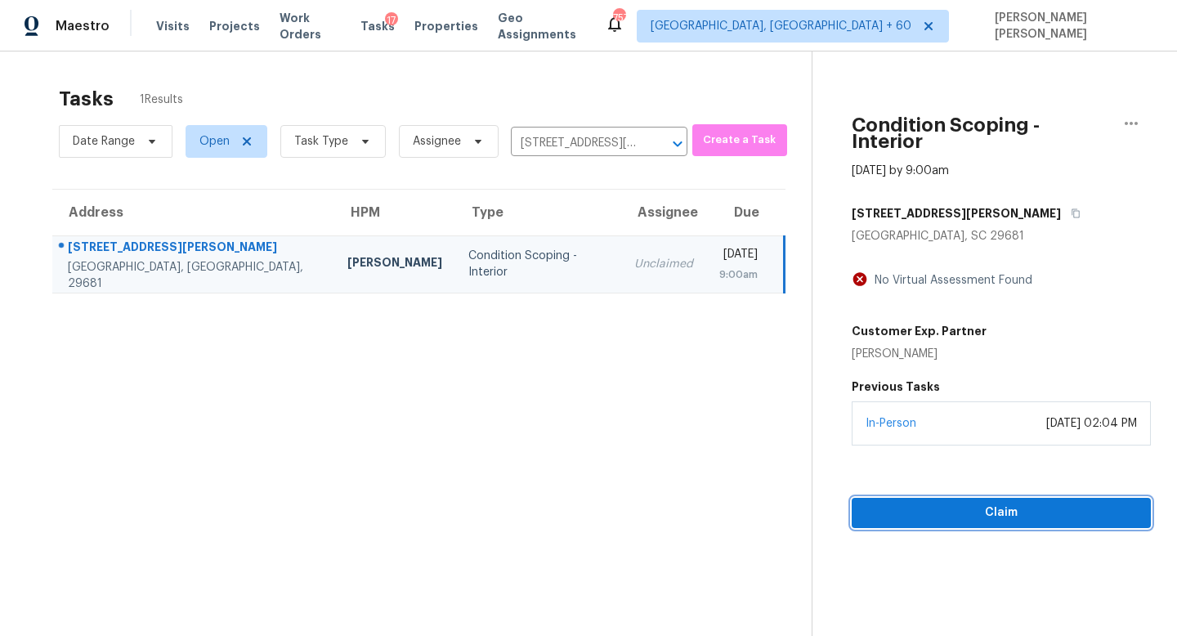
click at [1012, 503] on span "Claim" at bounding box center [1001, 513] width 273 height 20
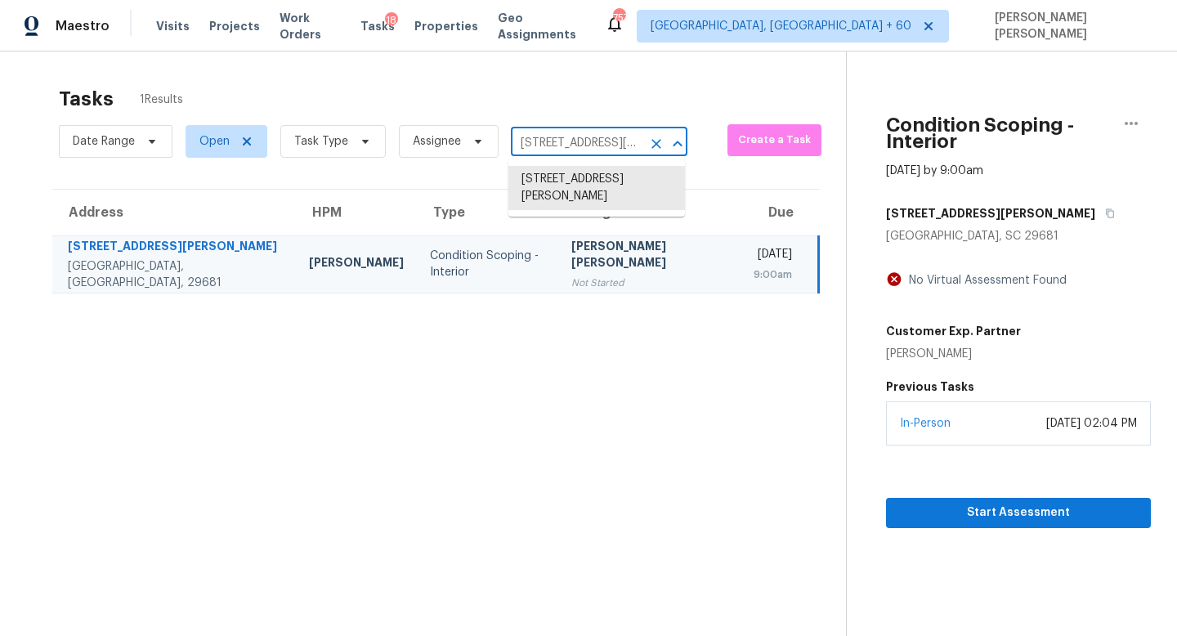
click at [561, 137] on input "108 Addington Ln, Simpsonville, SC 29681" at bounding box center [576, 143] width 131 height 25
paste input "337 Polaris Dr Indianapolis IN 4624"
type input "337 Polaris Dr Indianapolis IN 46241"
click at [594, 182] on li "337 Polaris Dr, Indianapolis, IN 46241" at bounding box center [597, 179] width 177 height 27
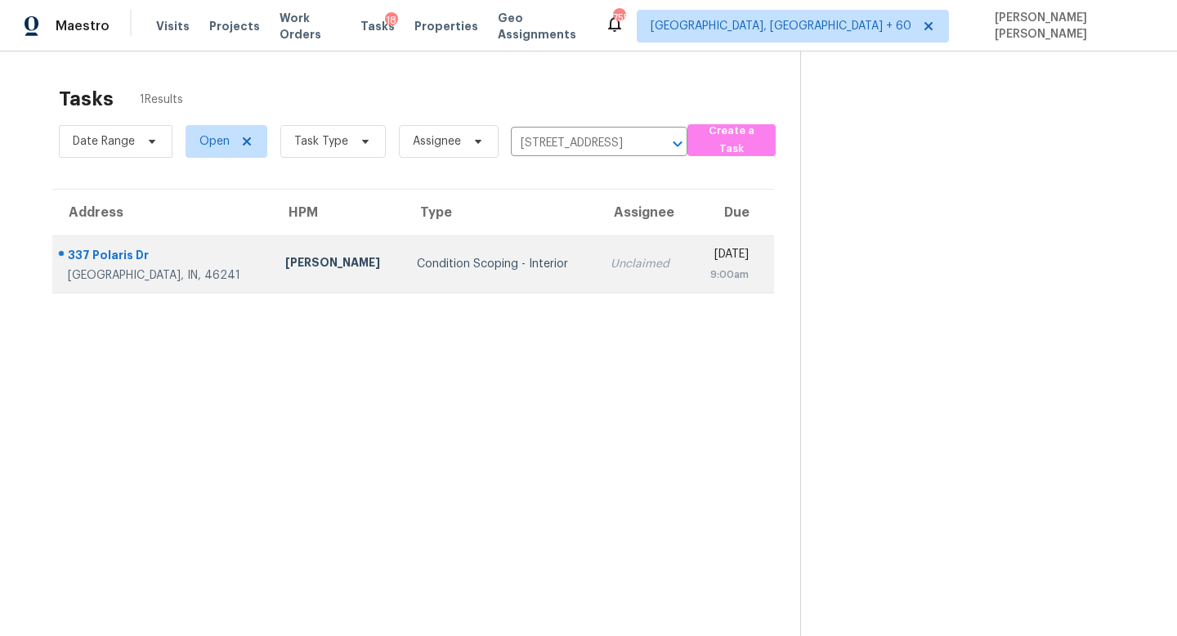
click at [611, 262] on div "Unclaimed" at bounding box center [644, 264] width 67 height 16
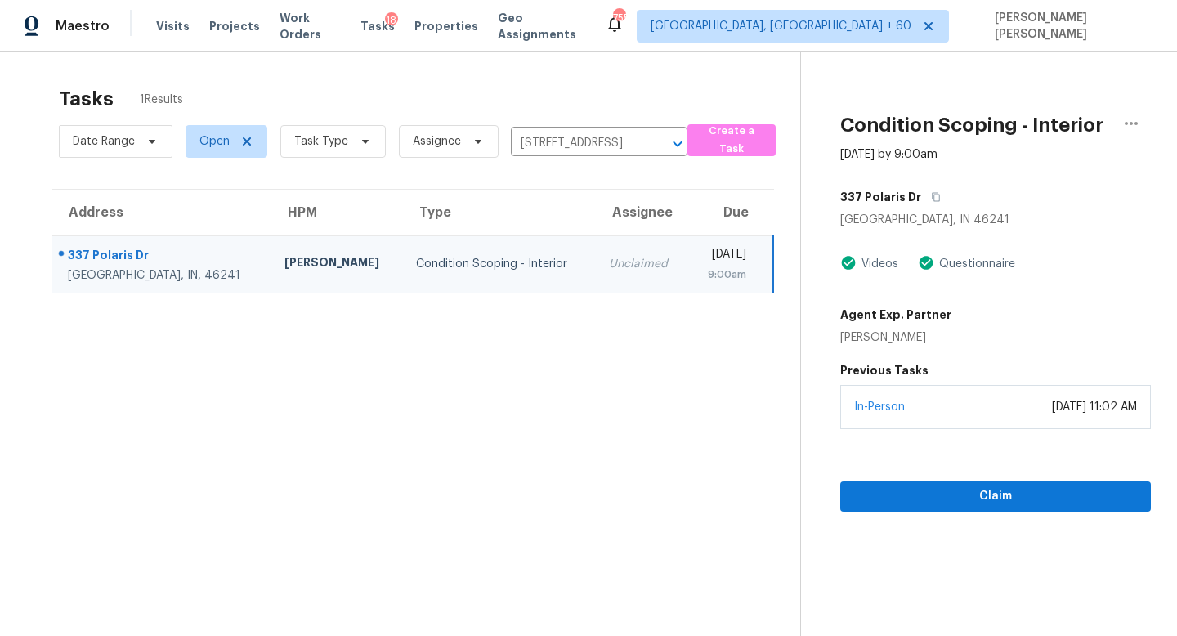
click at [904, 480] on div "Claim" at bounding box center [996, 470] width 311 height 83
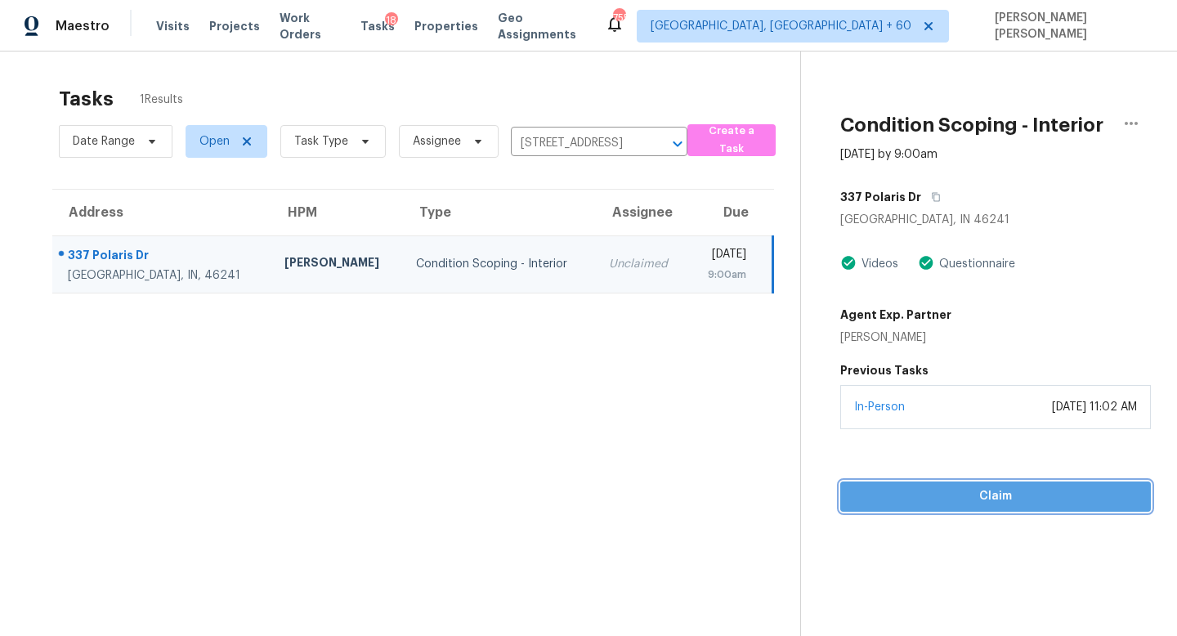
click at [904, 496] on span "Claim" at bounding box center [996, 497] width 285 height 20
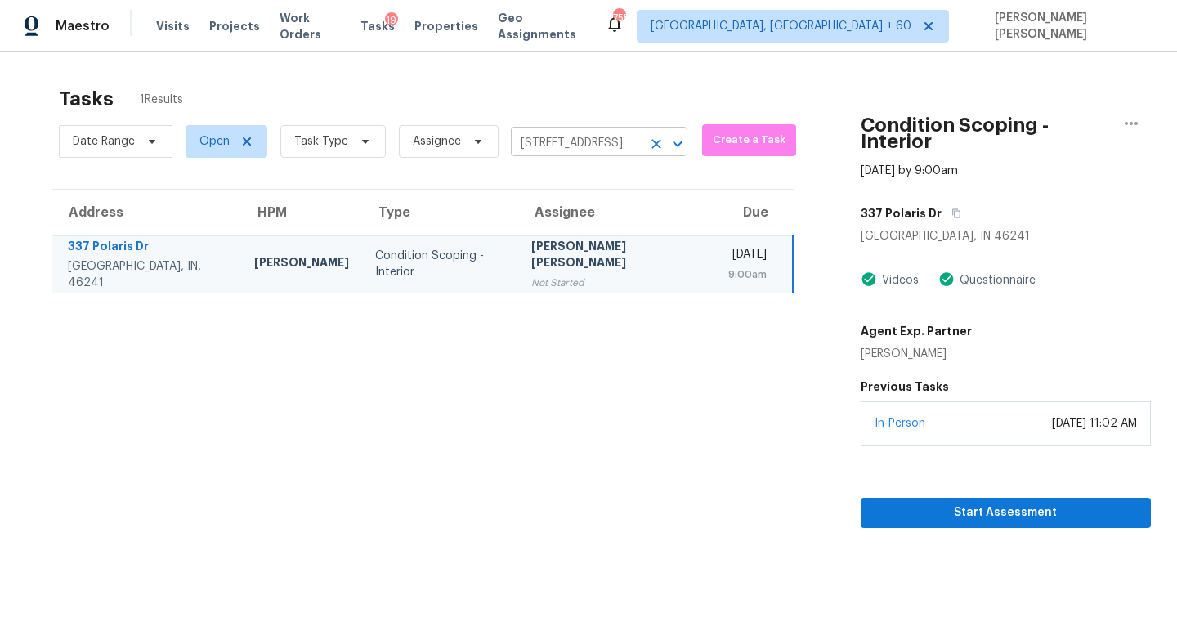
click at [550, 149] on input "337 Polaris Dr, Indianapolis, IN 46241" at bounding box center [576, 143] width 131 height 25
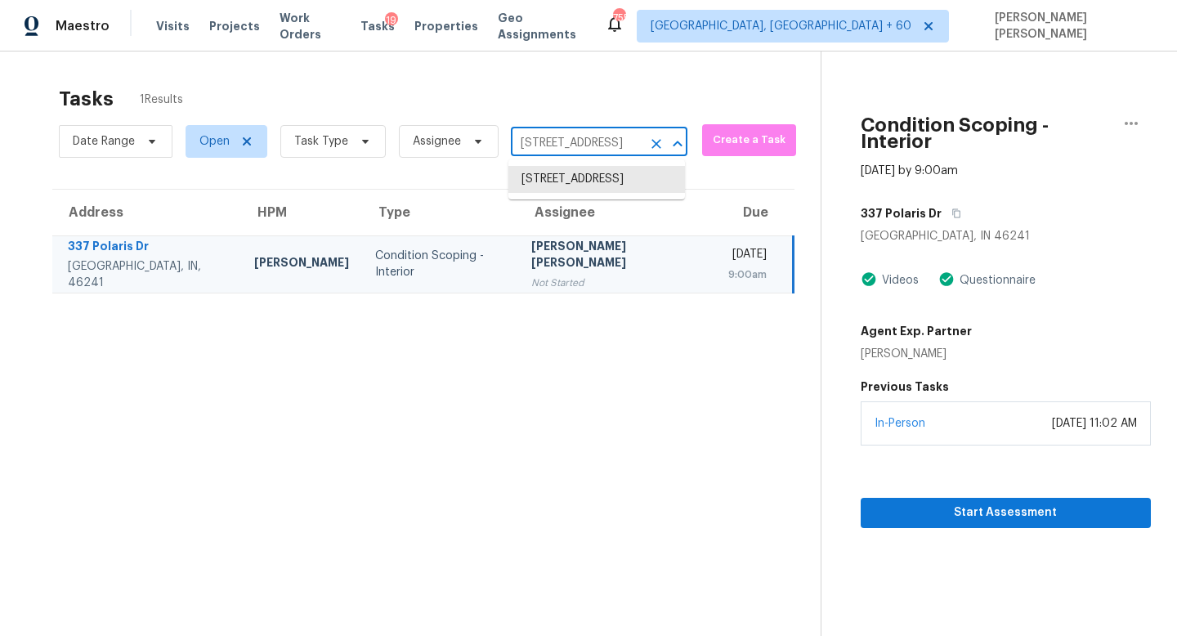
paste input "5821 NE Vivion Rd Kansas City MO 64119"
type input "5821 NE Vivion Rd Kansas City MO 64119"
click at [567, 175] on li "5821 NE Vivion Rd, Kansas City, MO 64119" at bounding box center [597, 188] width 177 height 44
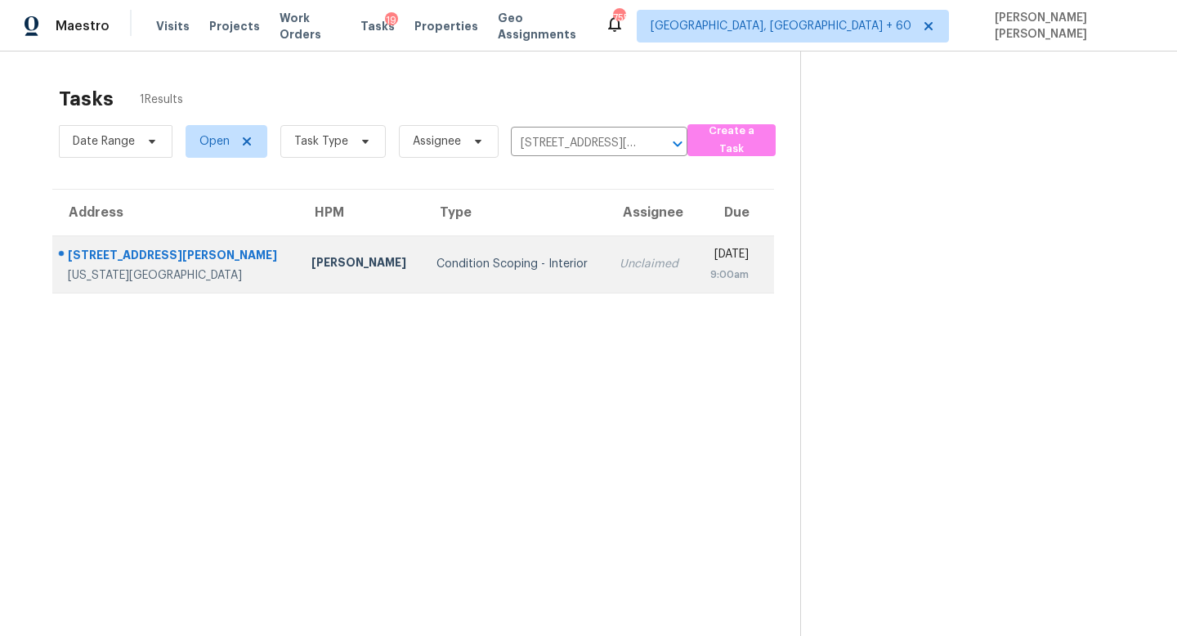
click at [620, 271] on div "Unclaimed" at bounding box center [651, 264] width 62 height 16
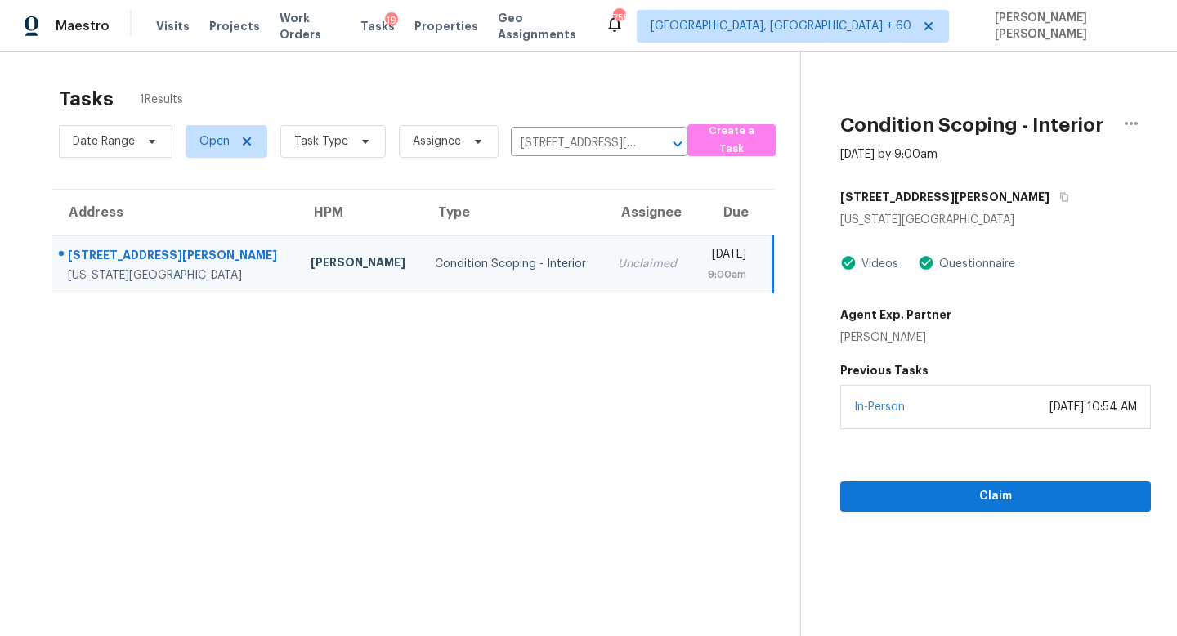
click at [918, 477] on div "Claim" at bounding box center [996, 470] width 311 height 83
click at [918, 499] on span "Claim" at bounding box center [996, 497] width 285 height 20
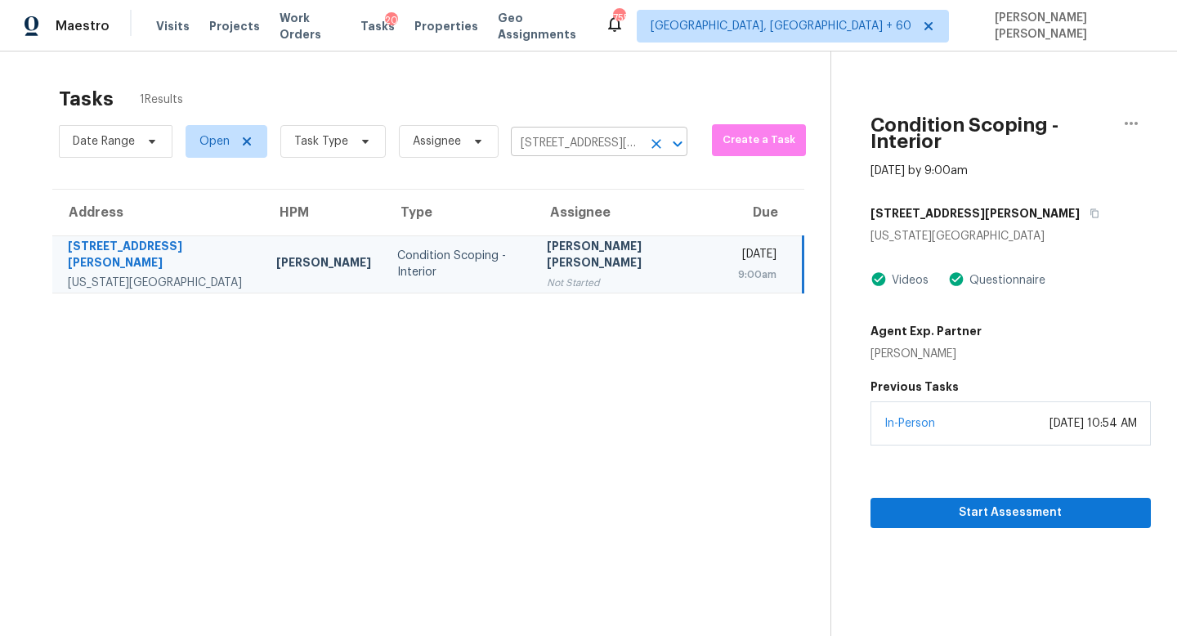
click at [541, 145] on input "5821 NE Vivion Rd, Kansas City, MO 64119" at bounding box center [576, 143] width 131 height 25
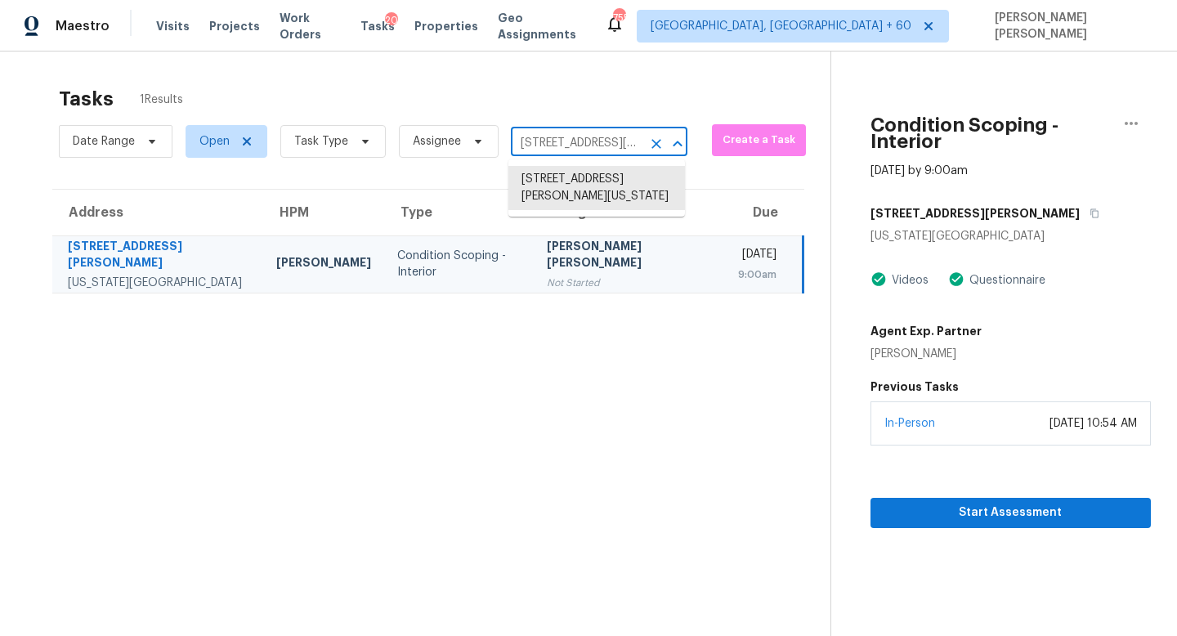
paste input "1105 Spruce St Moore OK 73160"
type input "1105 Spruce St Moore OK 73160"
click at [589, 191] on li "1105 Spruce St, Moore, OK 73160" at bounding box center [597, 179] width 177 height 27
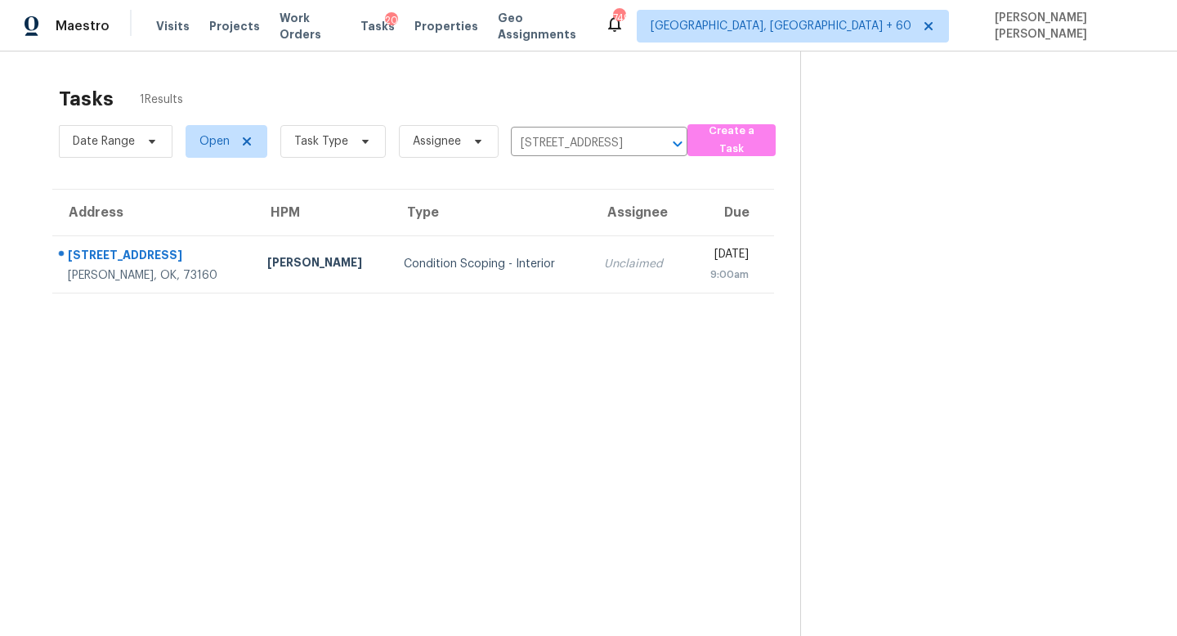
click at [591, 244] on td "Unclaimed" at bounding box center [639, 263] width 96 height 57
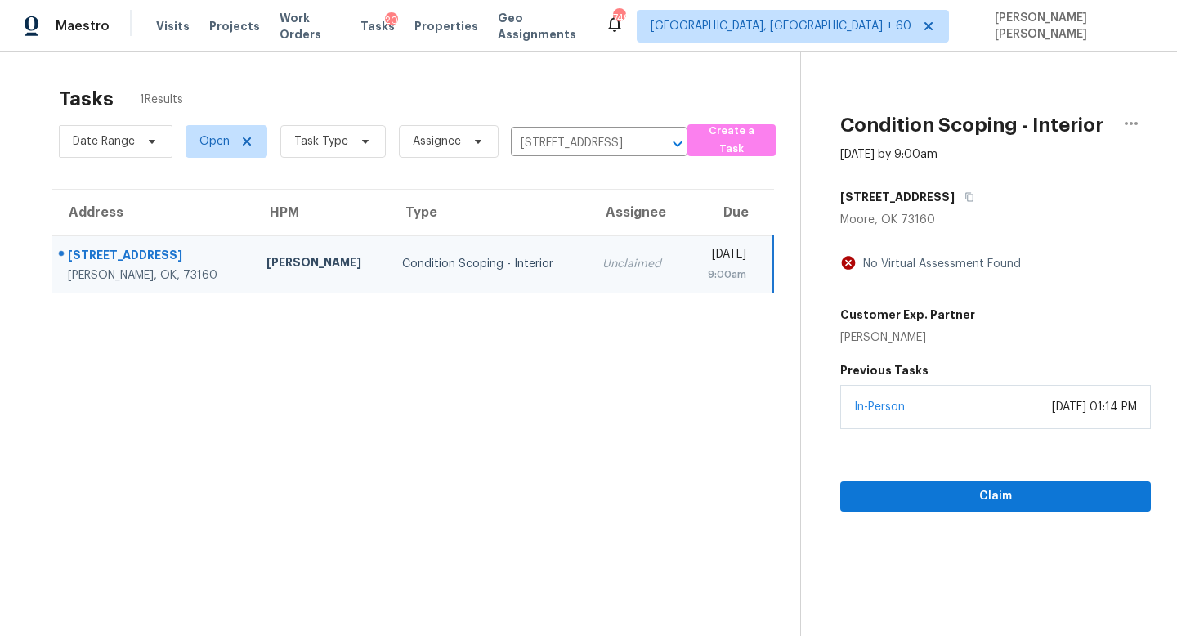
click at [976, 422] on div "In-Person September 09, 2025 at 01:14 PM" at bounding box center [996, 407] width 311 height 44
click at [971, 472] on div "Claim" at bounding box center [996, 470] width 311 height 83
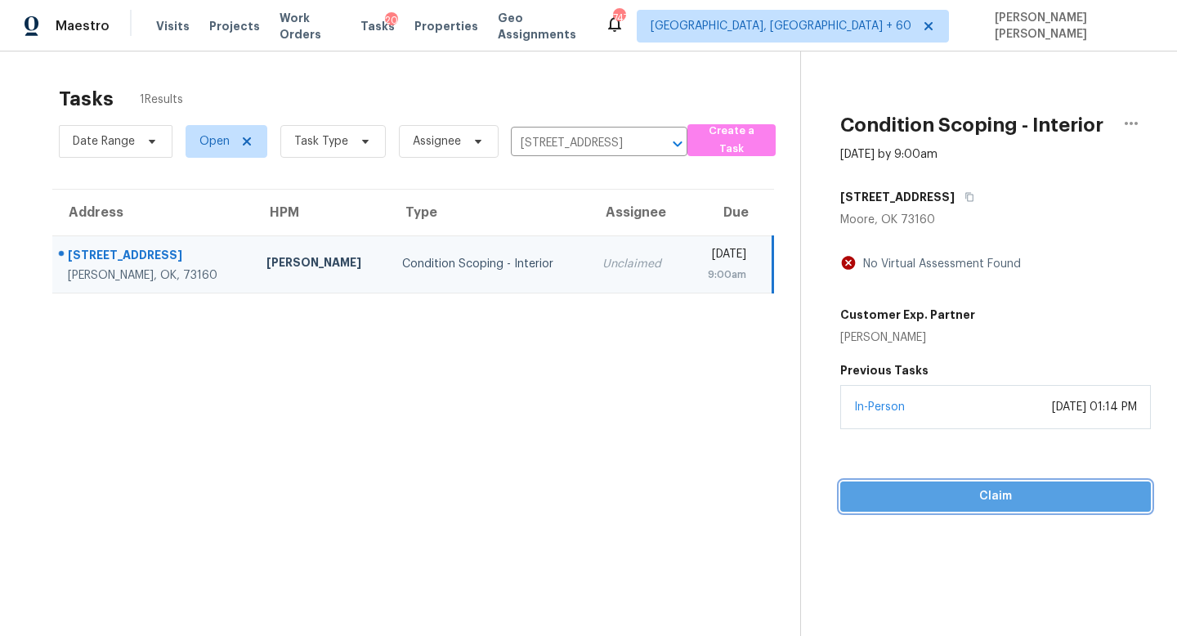
click at [964, 483] on button "Claim" at bounding box center [996, 497] width 311 height 30
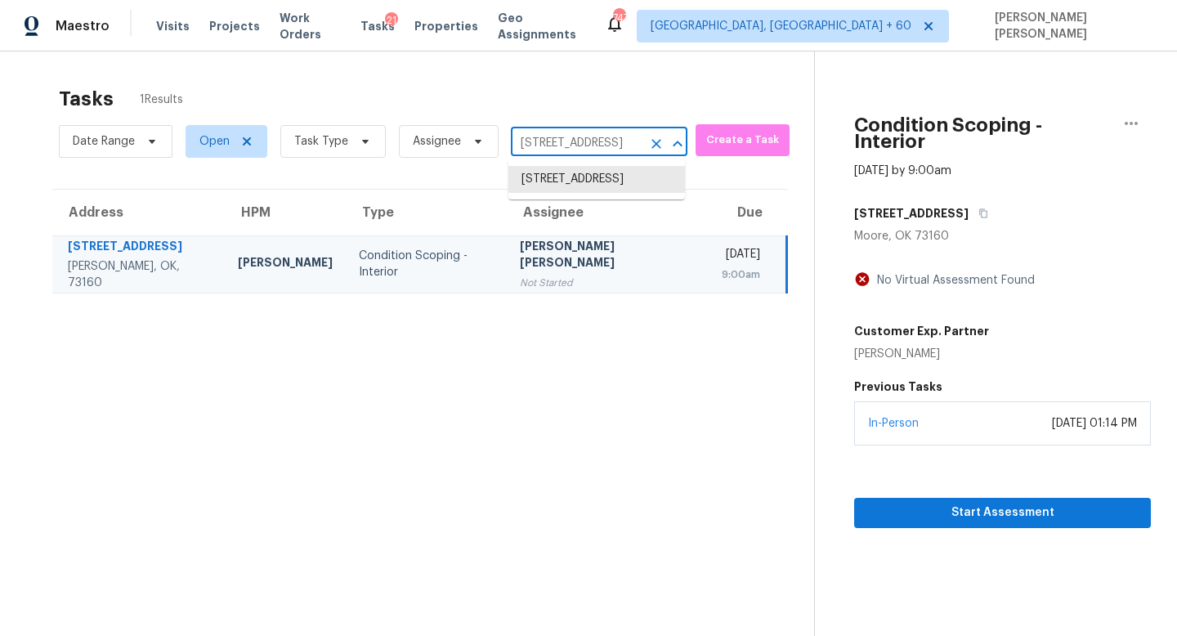
click at [550, 142] on input "1105 Spruce St, Moore, OK 73160" at bounding box center [576, 143] width 131 height 25
paste input "813 Wilson Meadow Ct Murfreesboro TN 37127"
click at [564, 190] on li "1105 Spruce St, Moore, OK 73160" at bounding box center [597, 179] width 177 height 27
click at [532, 143] on input "1105 Spruce St, Moore, OK 73160" at bounding box center [576, 143] width 131 height 25
paste input "813 Wilson Meadow Ct Murfreesboro TN 37127"
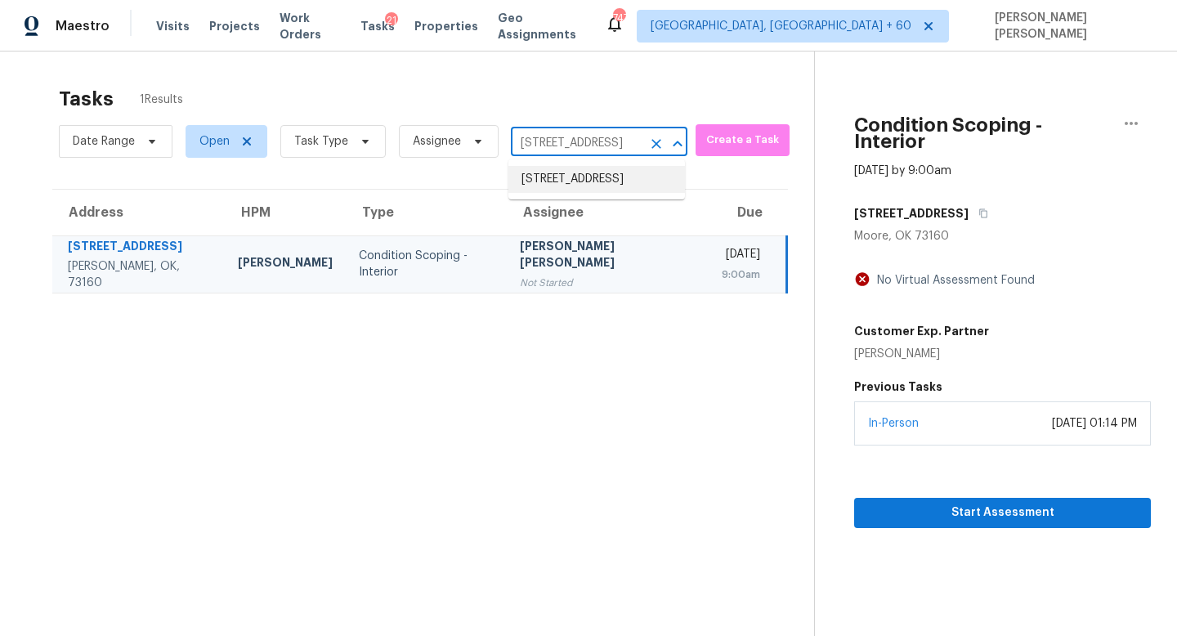
type input "1813 Wilson Meadow Ct Murfreesboro TN 37127"
click at [590, 191] on li "1813 Wilson Meadow Ct, Murfreesboro, TN 37127" at bounding box center [597, 188] width 177 height 44
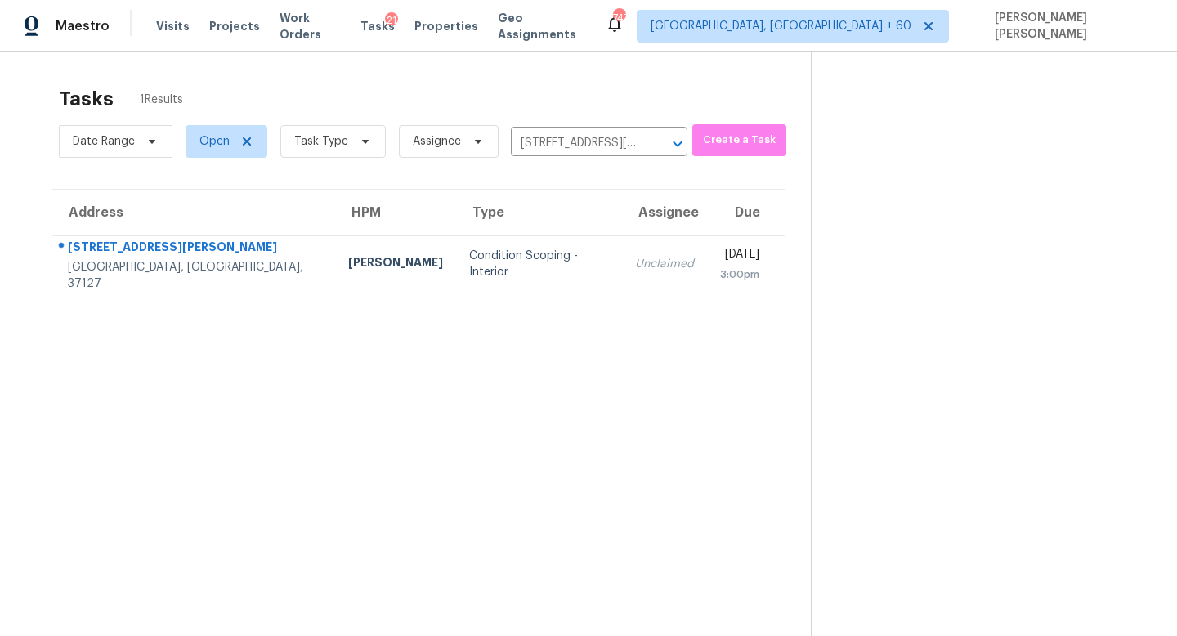
click at [635, 262] on div "Unclaimed" at bounding box center [664, 264] width 59 height 16
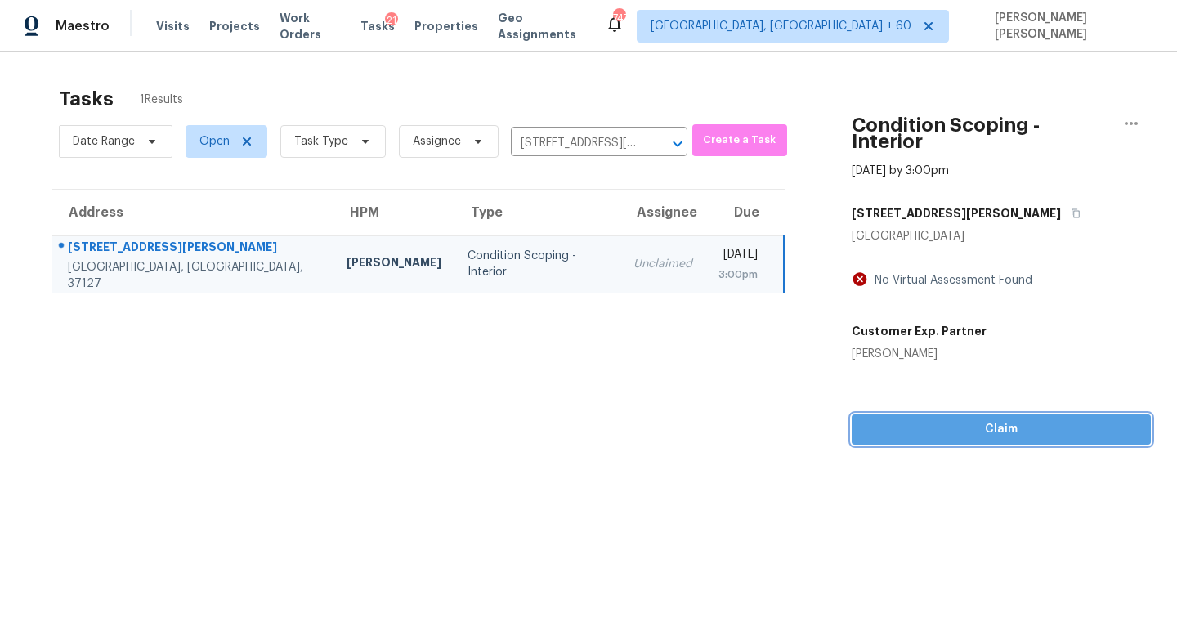
click at [957, 414] on div "Condition Scoping - Interior Sep 10th 2025 by 3:00pm 1813 Wilson Meadow Ct Murf…" at bounding box center [982, 248] width 339 height 393
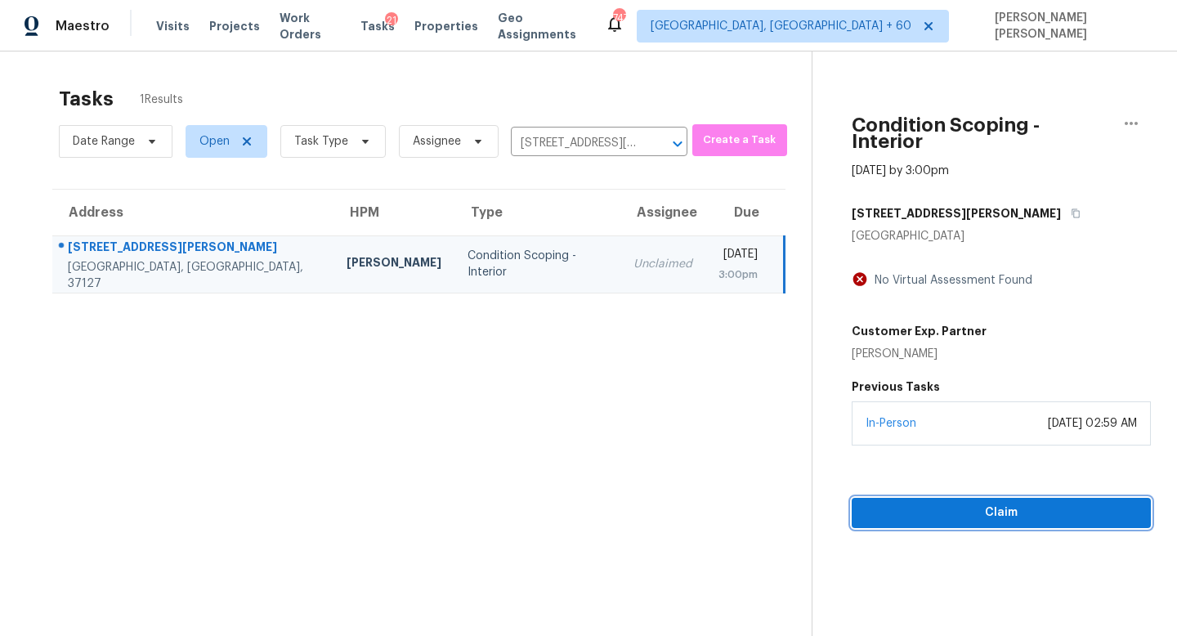
click at [956, 503] on span "Claim" at bounding box center [1001, 513] width 273 height 20
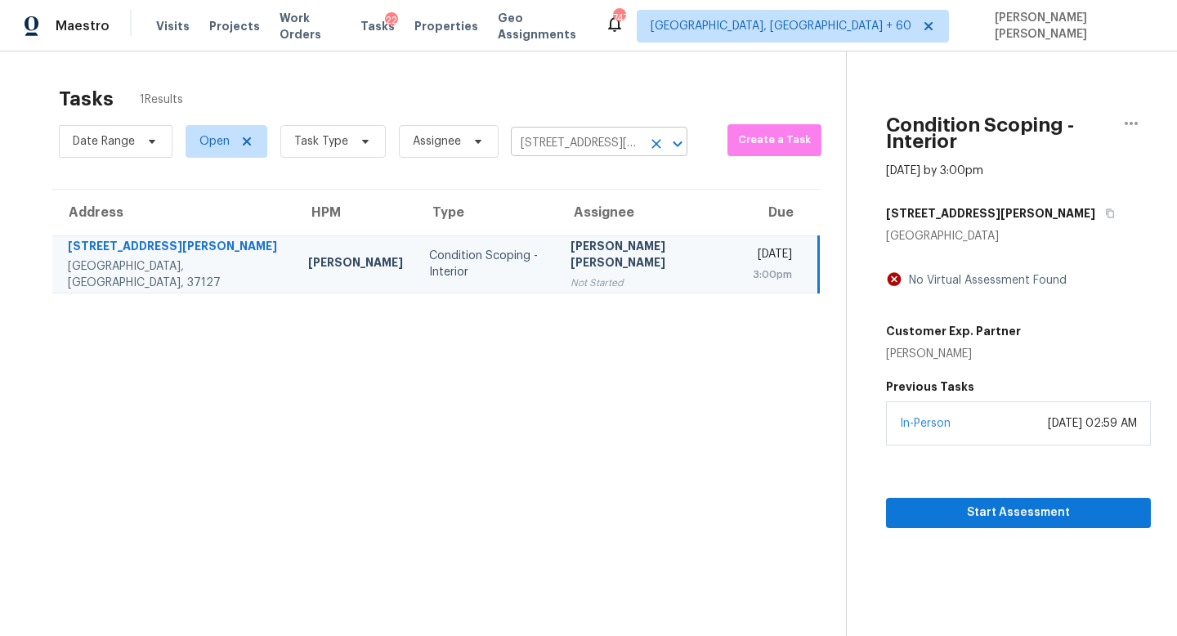
click at [560, 146] on input "1813 Wilson Meadow Ct, Murfreesboro, TN 37127" at bounding box center [576, 143] width 131 height 25
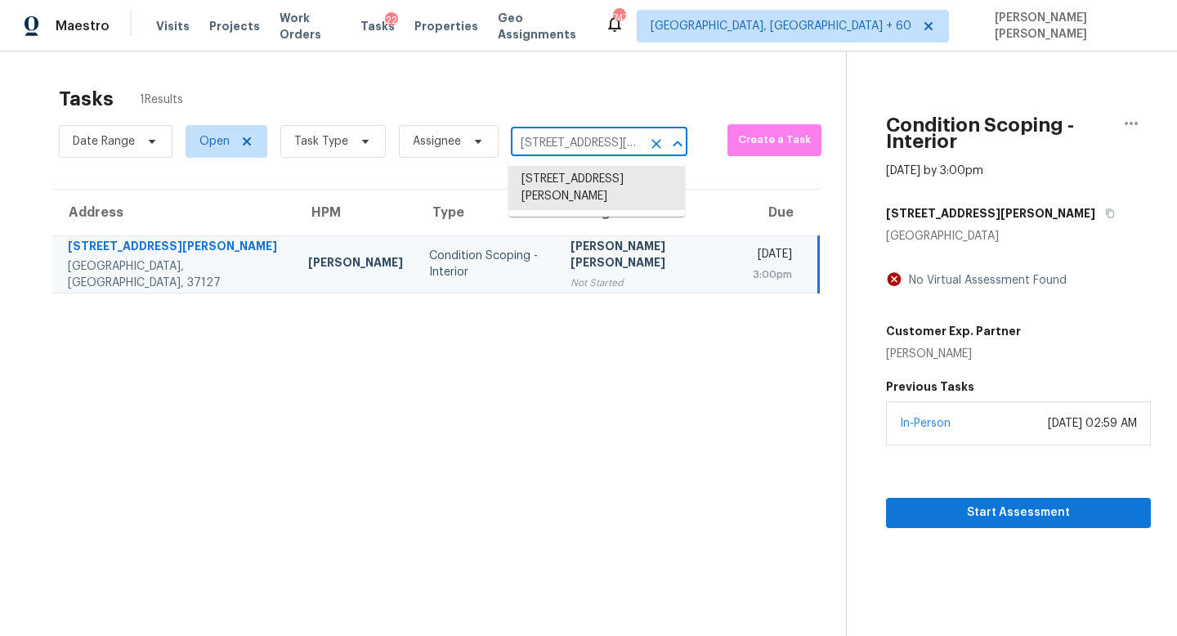
paste input "1638 Palmetto Pine St Riverview FL 33569"
type input "11638 Palmetto Pine St Riverview FL 33569"
click at [593, 178] on li "11638 Palmetto Pine St, Riverview, FL 33569" at bounding box center [597, 179] width 177 height 27
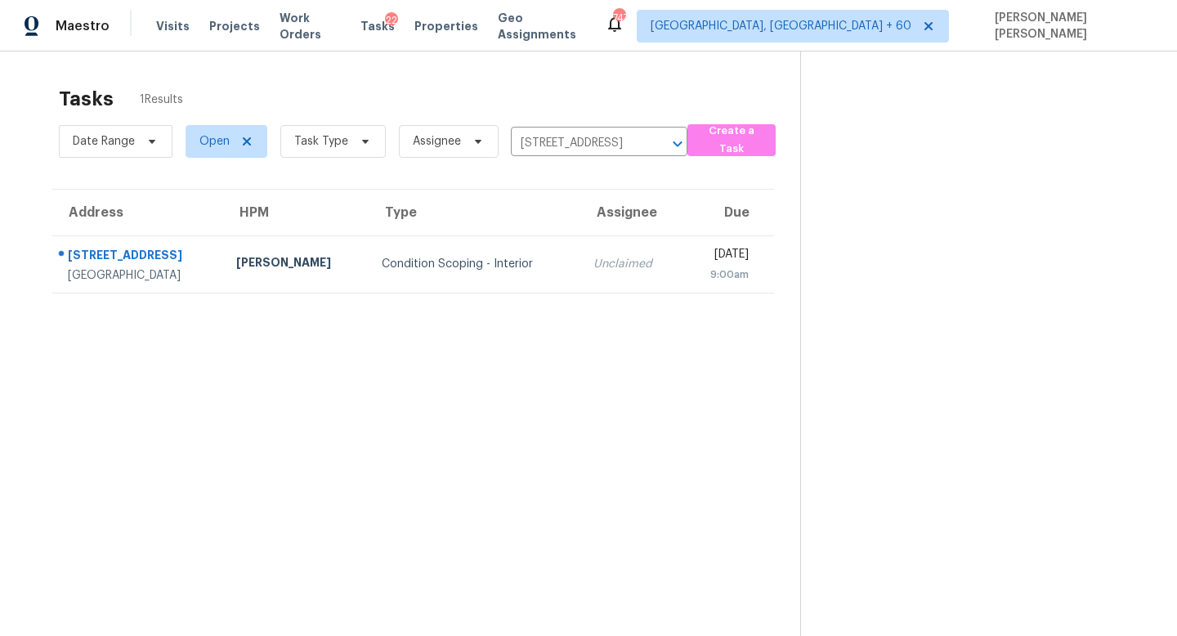
click at [683, 247] on td "Wed, Sep 10th 2025 9:00am" at bounding box center [729, 263] width 92 height 57
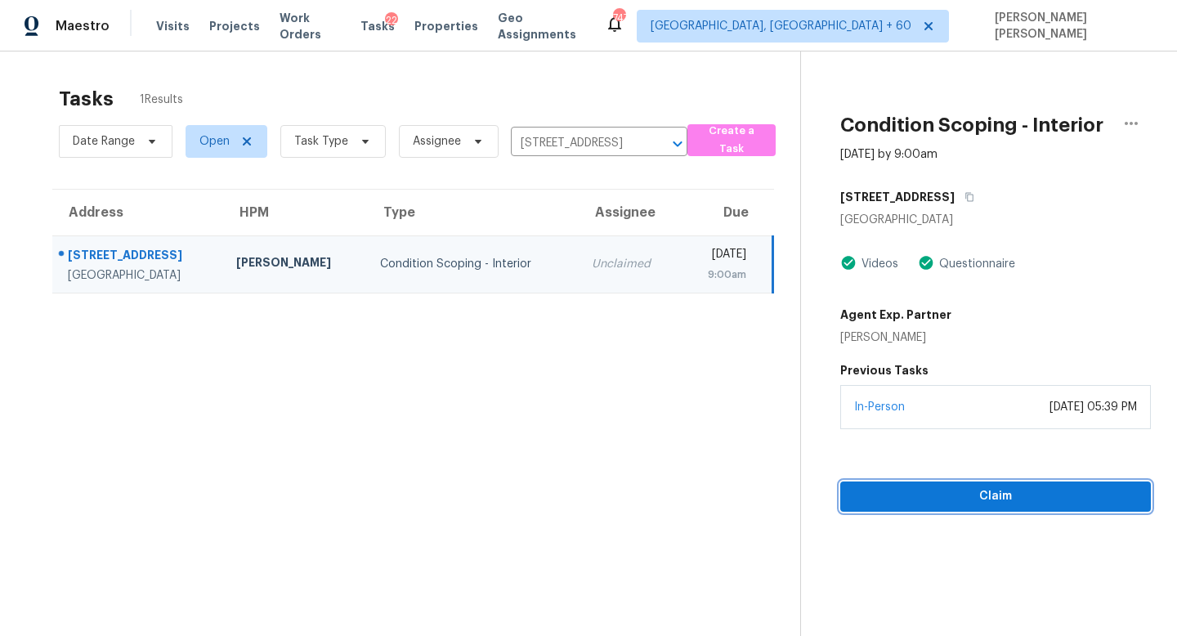
click at [968, 487] on span "Claim" at bounding box center [996, 497] width 285 height 20
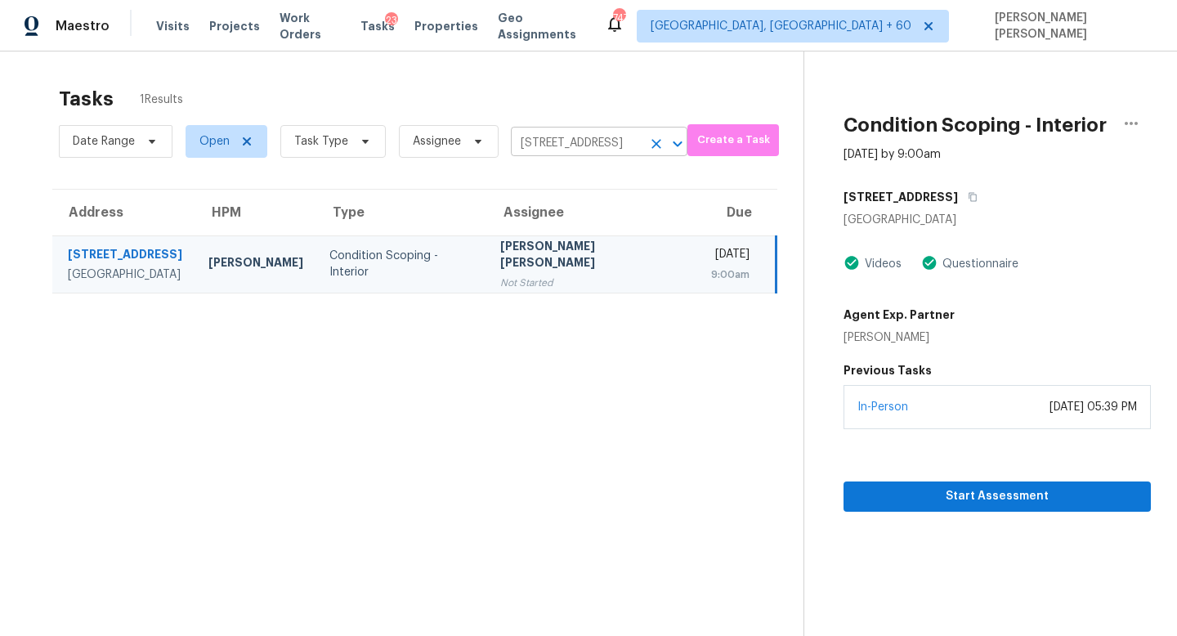
click at [596, 148] on input "11638 Palmetto Pine St, Riverview, FL 33569" at bounding box center [576, 143] width 131 height 25
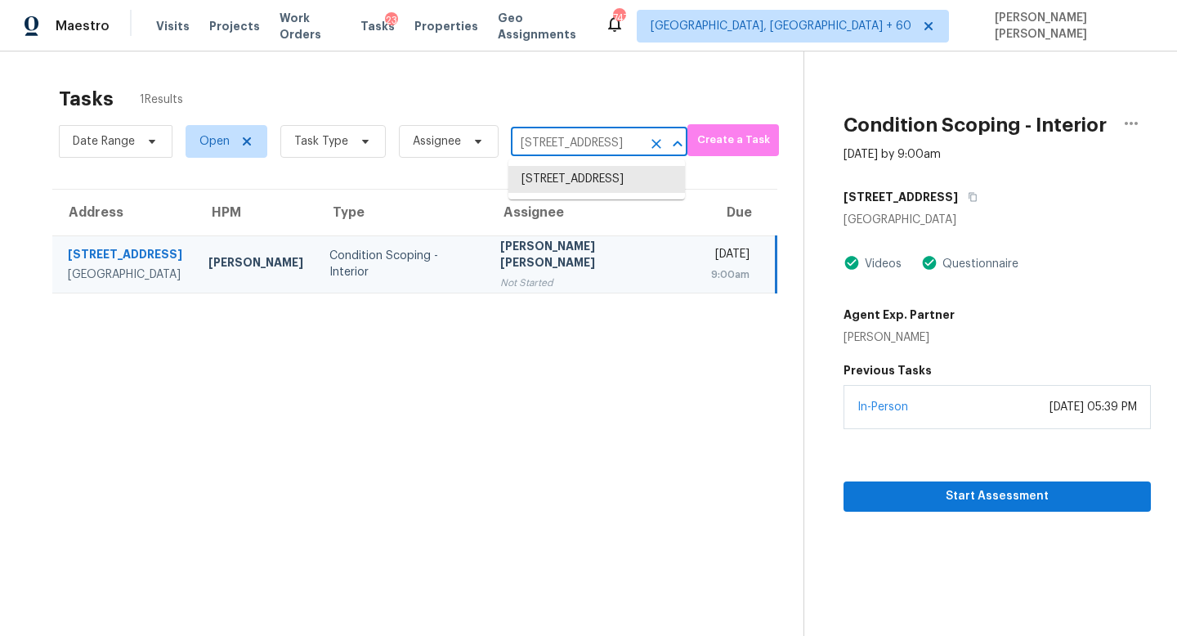
paste input "[STREET_ADDRESS][PERSON_NAME]"
type input "[STREET_ADDRESS][PERSON_NAME]"
click at [598, 193] on li "[STREET_ADDRESS][PERSON_NAME]" at bounding box center [597, 188] width 177 height 44
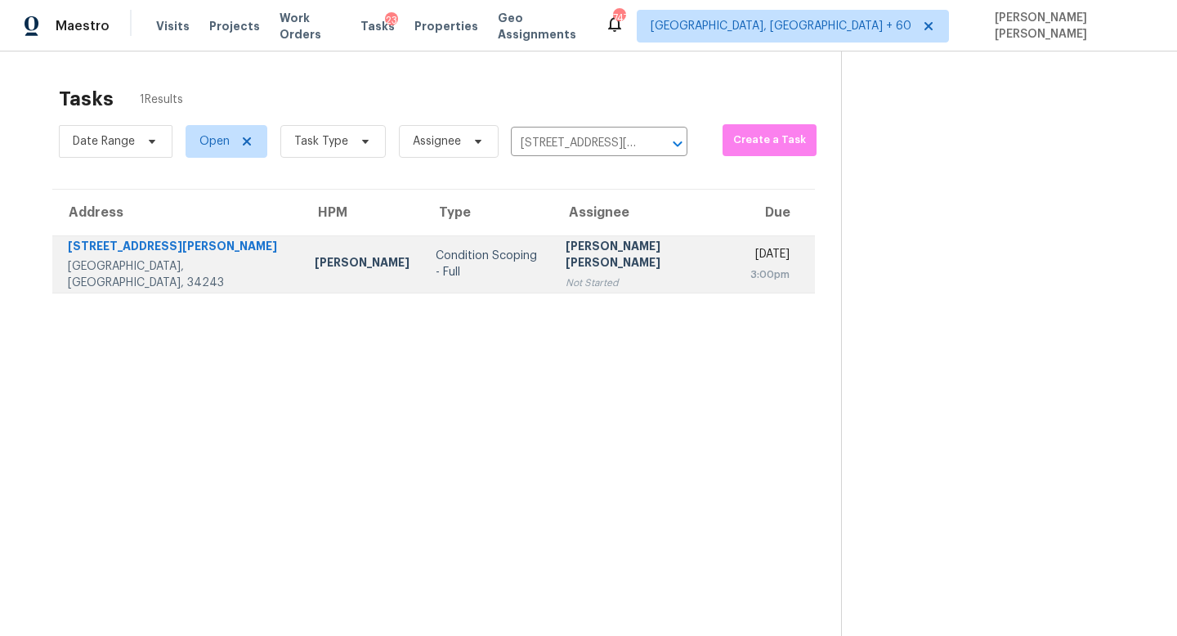
click at [738, 279] on td "Wed, Sep 10th 2025 3:00pm" at bounding box center [777, 263] width 78 height 57
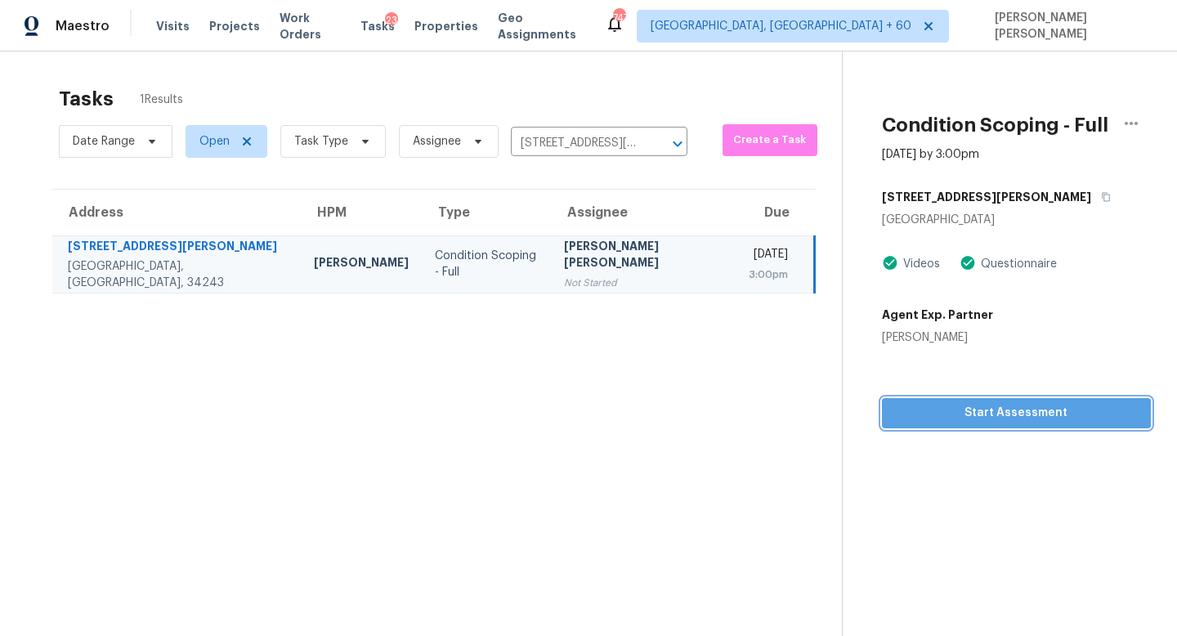
click at [1004, 422] on span "Start Assessment" at bounding box center [1016, 413] width 243 height 20
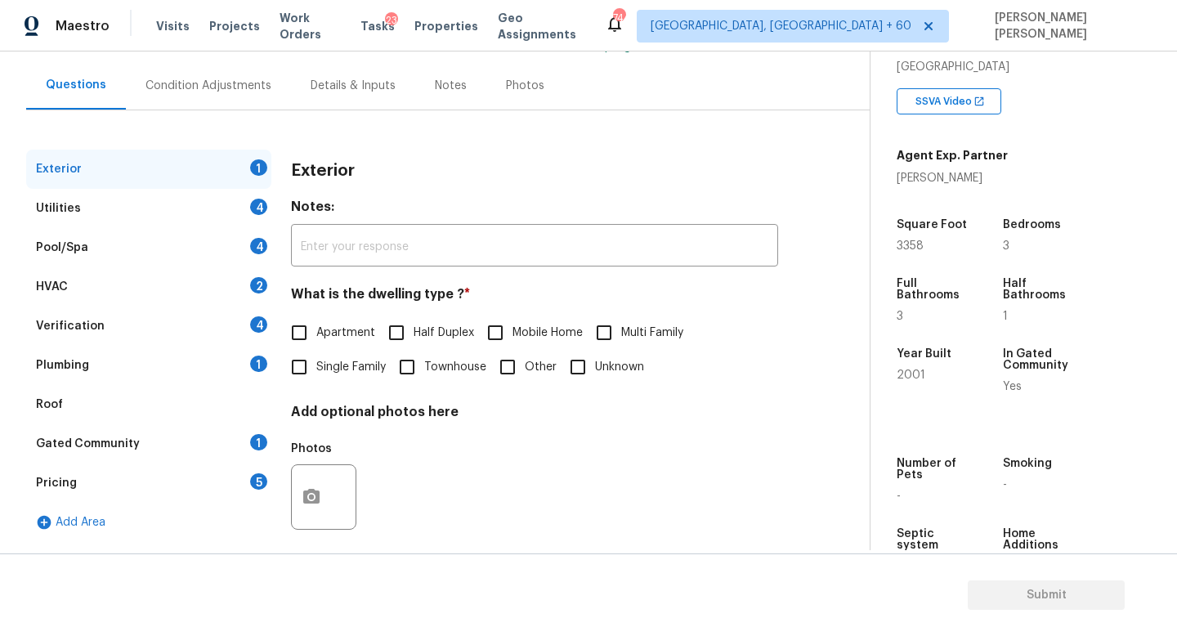
scroll to position [138, 0]
click at [303, 366] on input "Single Family" at bounding box center [299, 366] width 34 height 34
checkbox input "true"
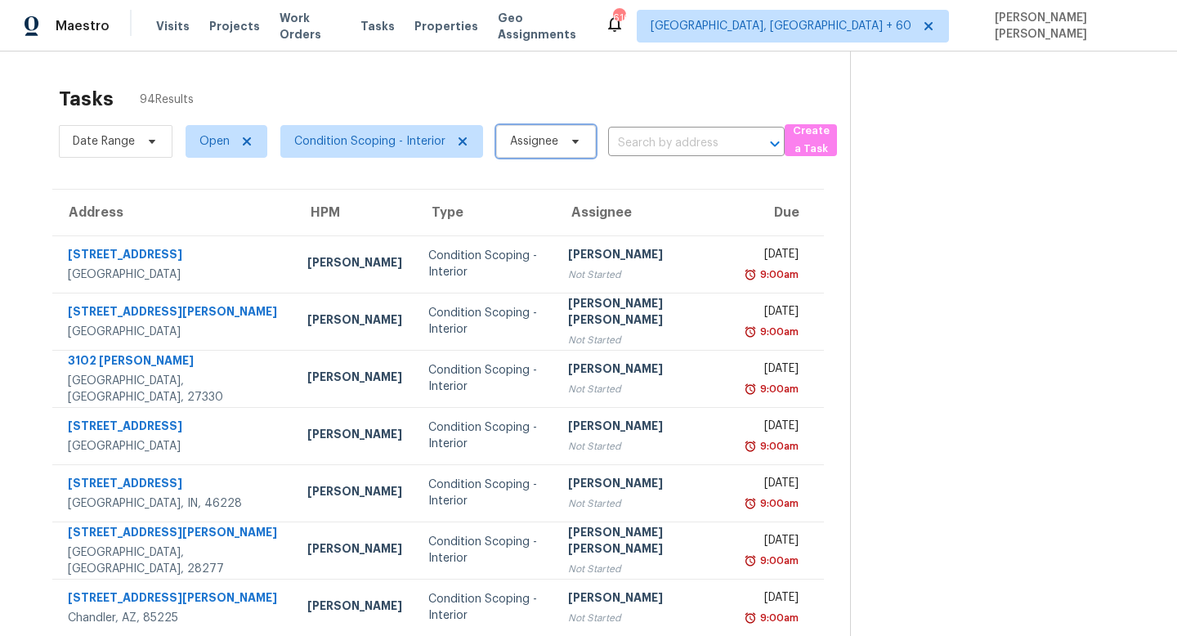
click at [517, 146] on span "Assignee" at bounding box center [534, 141] width 48 height 16
click at [543, 191] on input "search" at bounding box center [589, 193] width 174 height 33
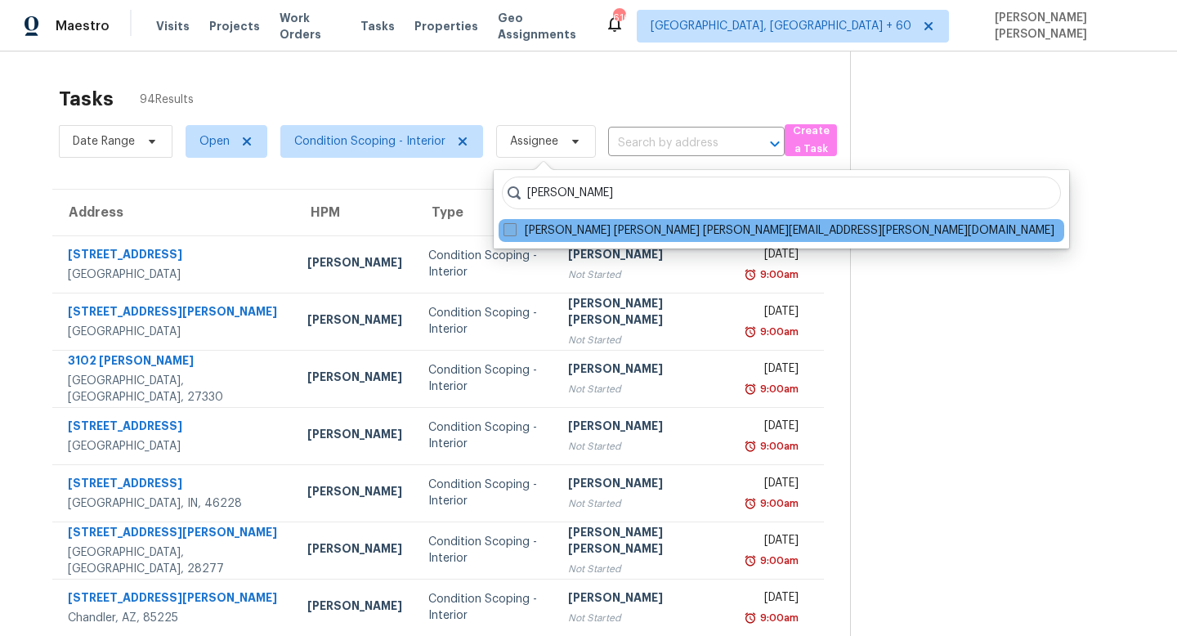
type input "jishnu"
click at [599, 222] on label "Jishnu Manoj jishnu.manoj@opendoor.com" at bounding box center [779, 230] width 551 height 16
click at [514, 222] on input "Jishnu Manoj jishnu.manoj@opendoor.com" at bounding box center [509, 227] width 11 height 11
checkbox input "true"
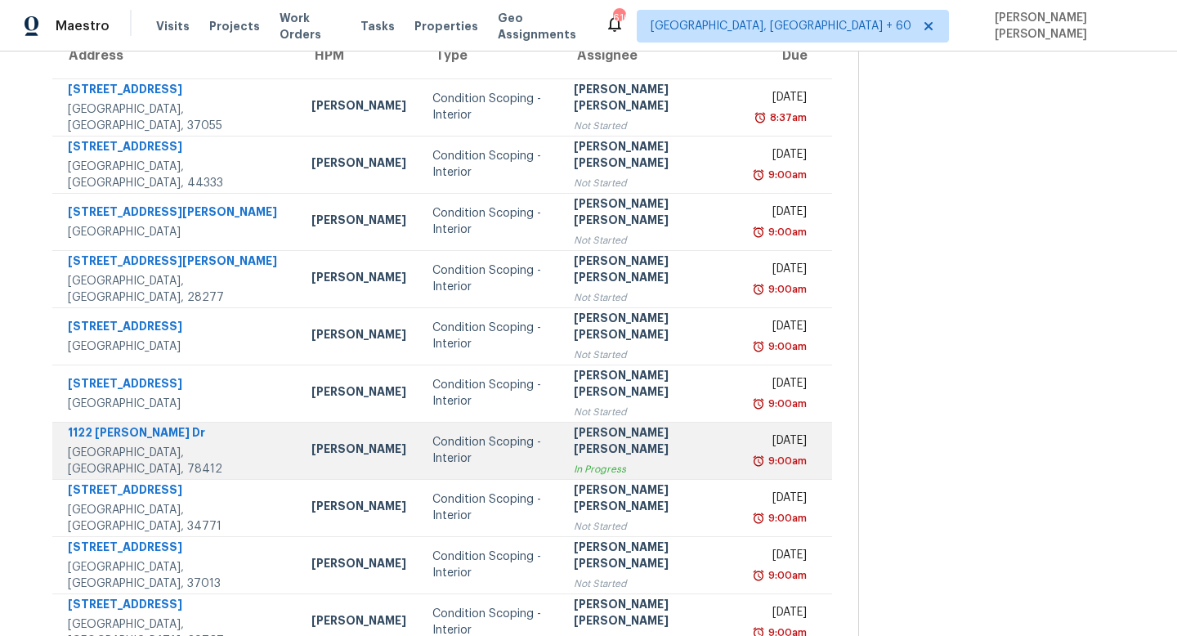
scroll to position [215, 0]
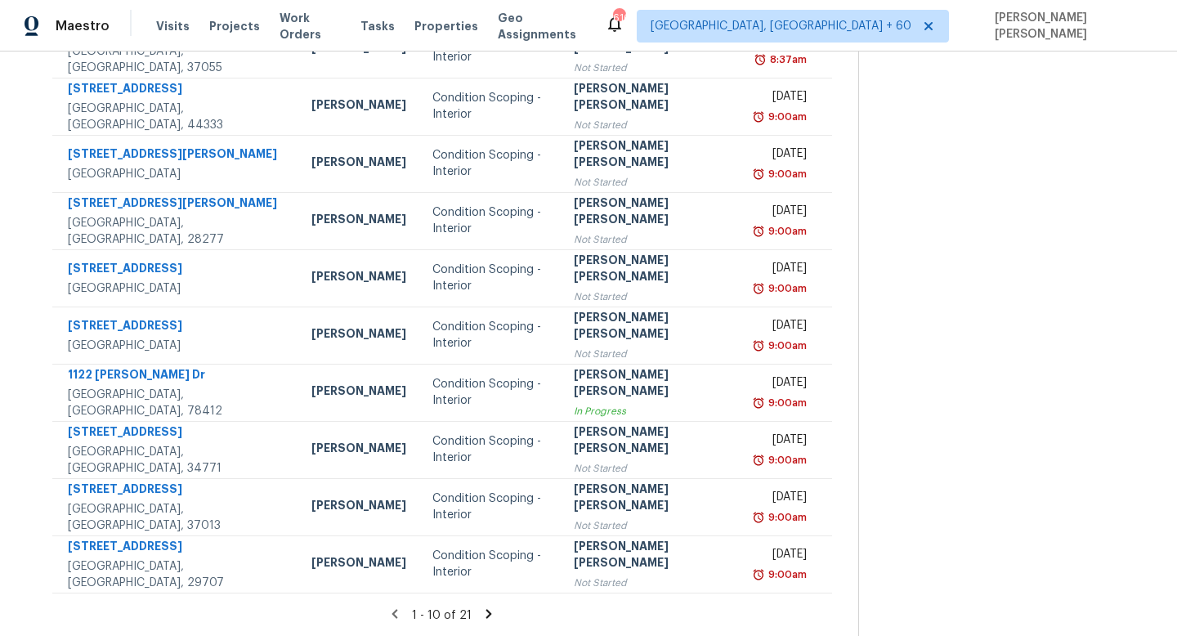
click at [487, 610] on icon at bounding box center [490, 613] width 6 height 9
